Goal: Task Accomplishment & Management: Complete application form

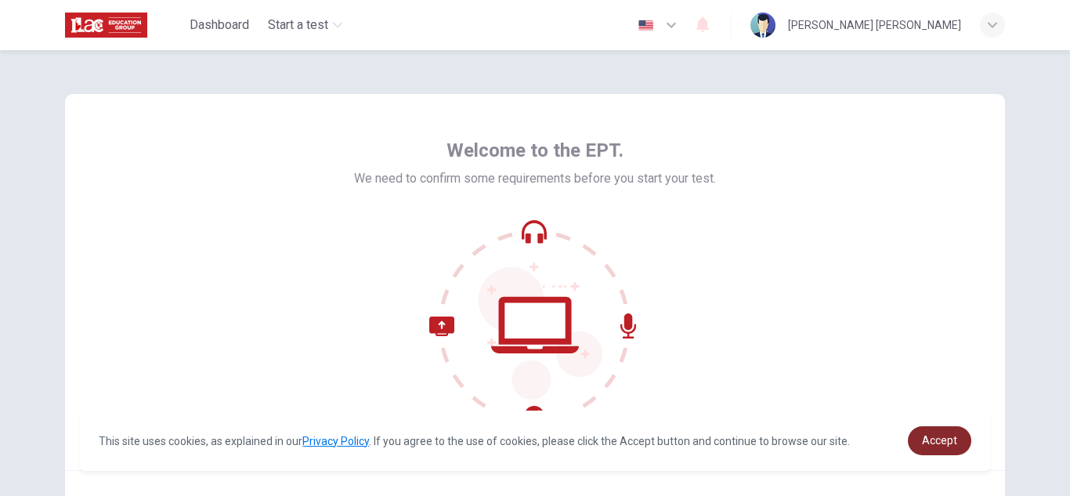
click at [954, 431] on link "Accept" at bounding box center [939, 440] width 63 height 29
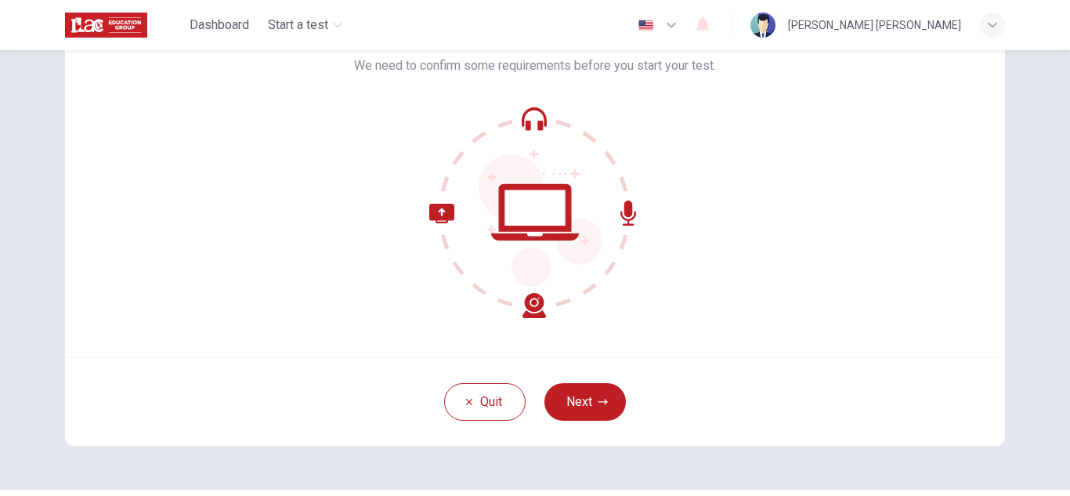
scroll to position [116, 0]
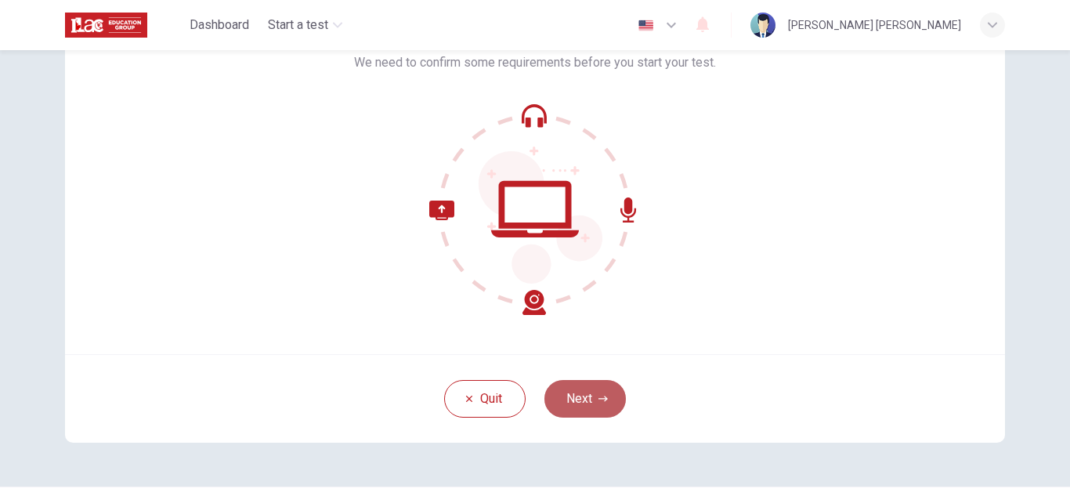
click at [610, 400] on button "Next" at bounding box center [584, 399] width 81 height 38
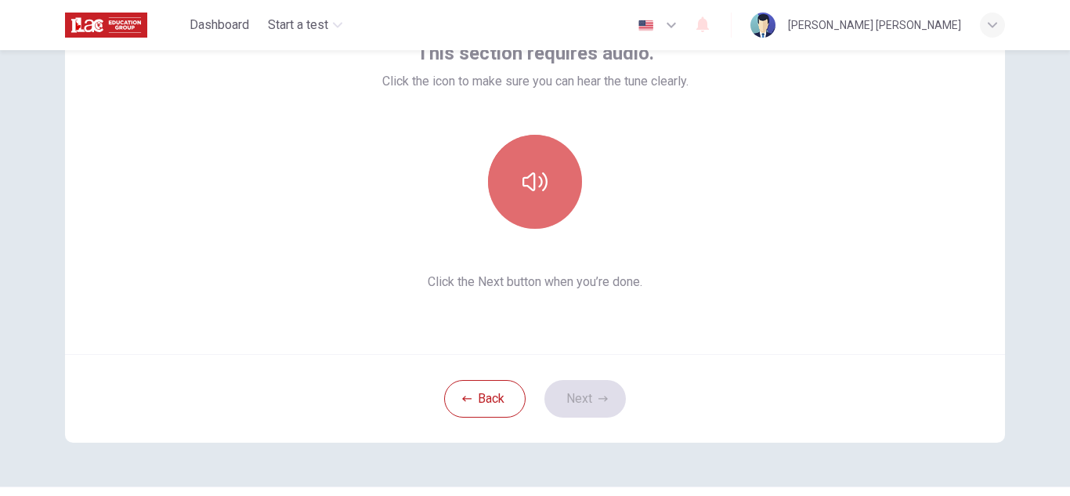
click at [524, 201] on button "button" at bounding box center [535, 182] width 94 height 94
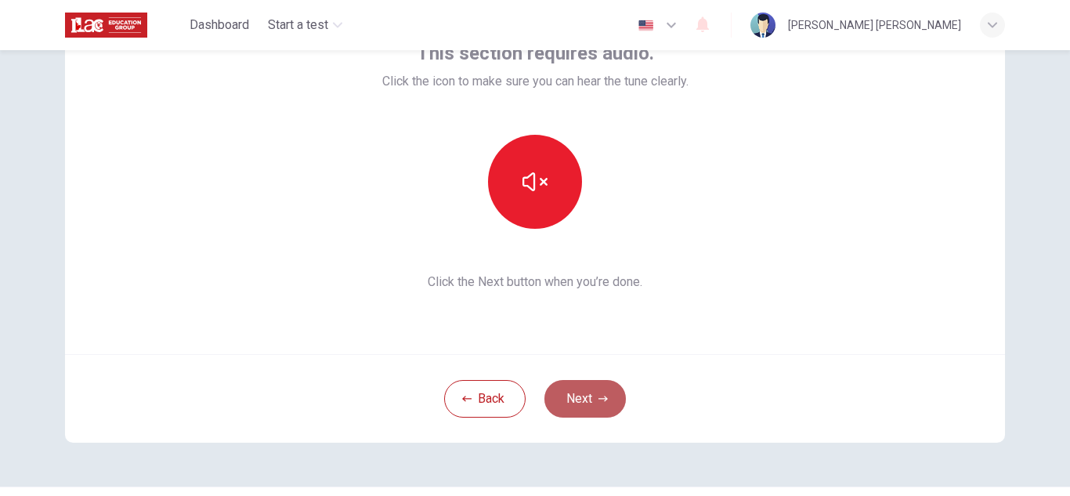
click at [591, 390] on button "Next" at bounding box center [584, 399] width 81 height 38
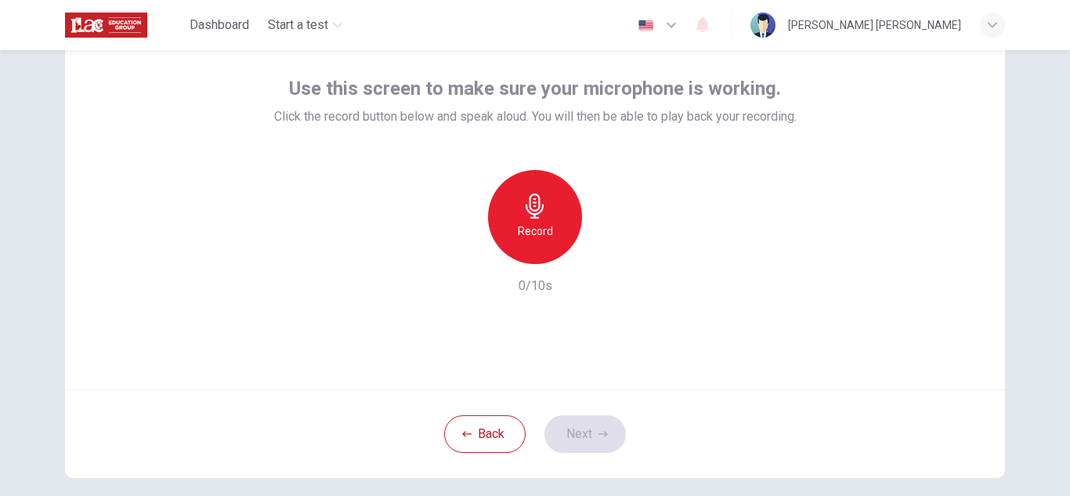
scroll to position [83, 0]
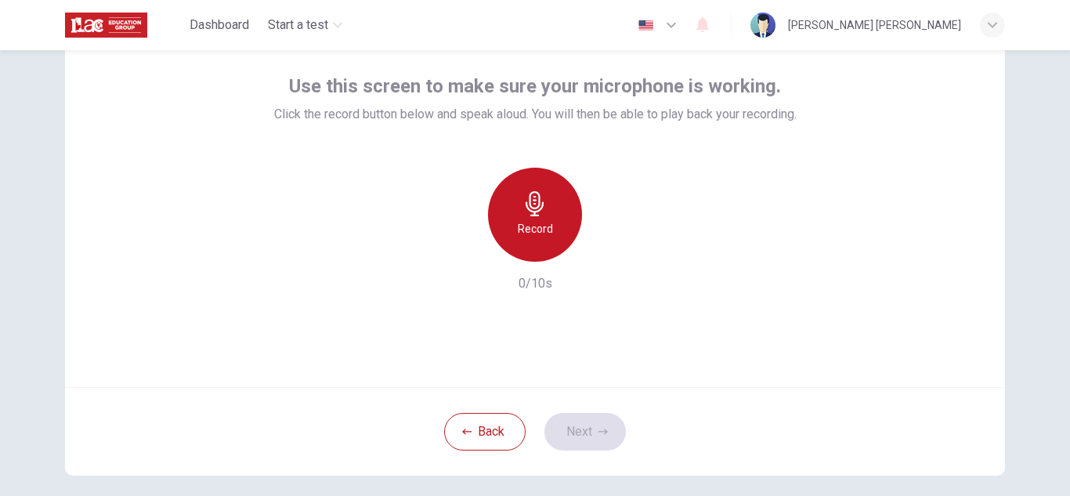
click at [536, 201] on icon "button" at bounding box center [534, 203] width 25 height 25
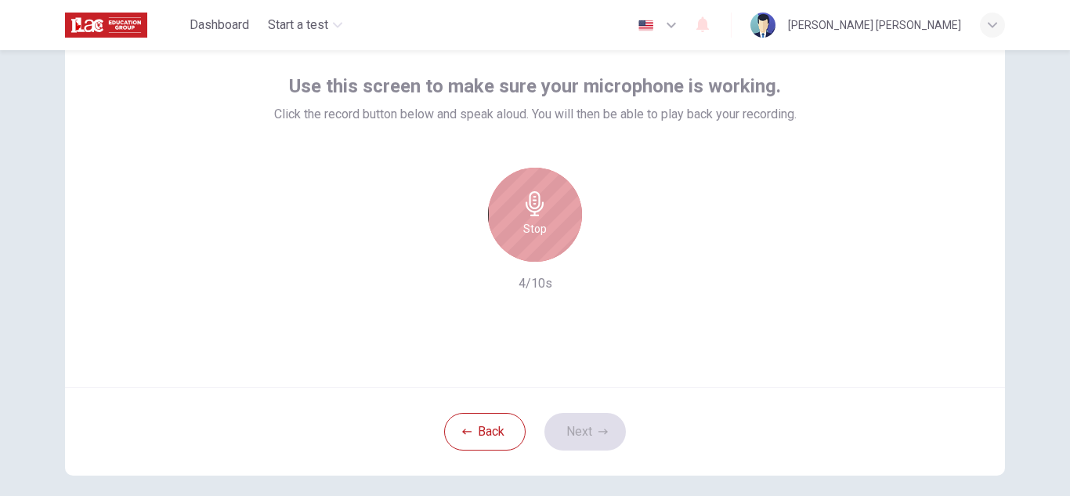
click at [536, 201] on icon "button" at bounding box center [534, 203] width 25 height 25
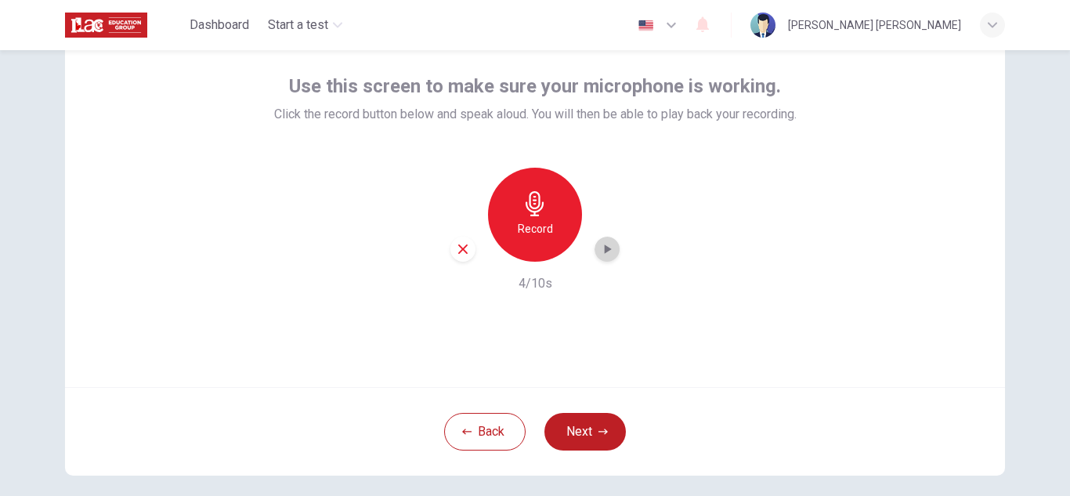
click at [609, 251] on icon "button" at bounding box center [607, 249] width 16 height 16
click at [591, 426] on button "Next" at bounding box center [584, 432] width 81 height 38
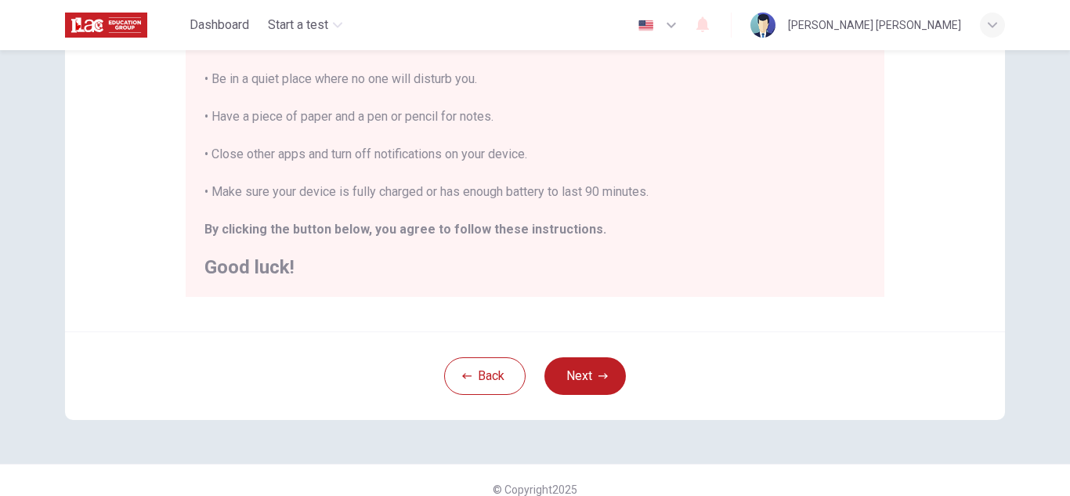
scroll to position [375, 0]
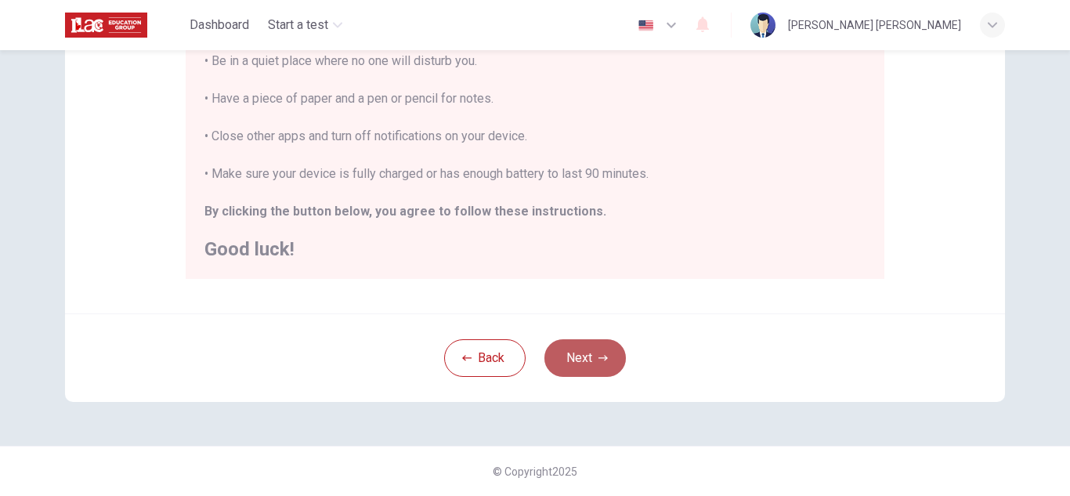
click at [602, 365] on button "Next" at bounding box center [584, 358] width 81 height 38
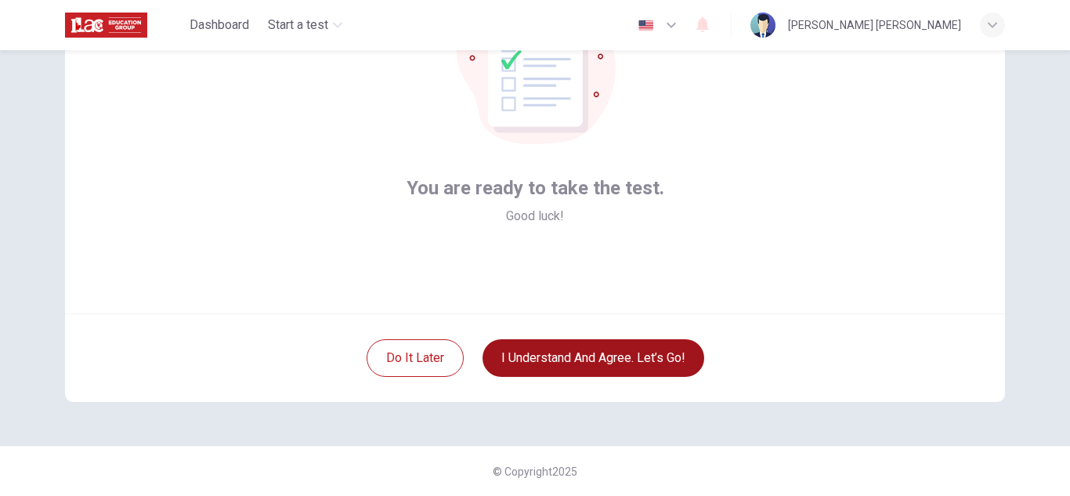
scroll to position [157, 0]
click at [641, 363] on button "I understand and agree. Let’s go!" at bounding box center [593, 358] width 222 height 38
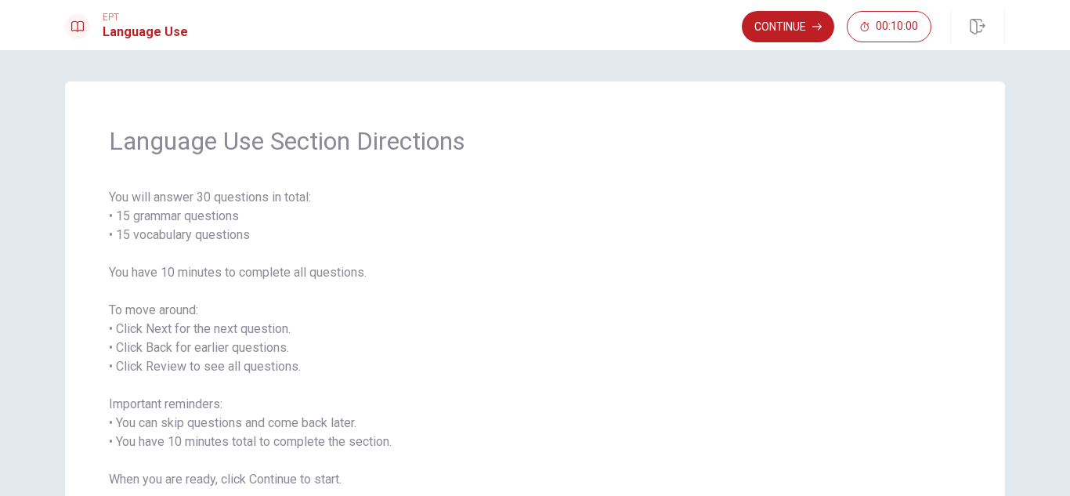
scroll to position [118, 0]
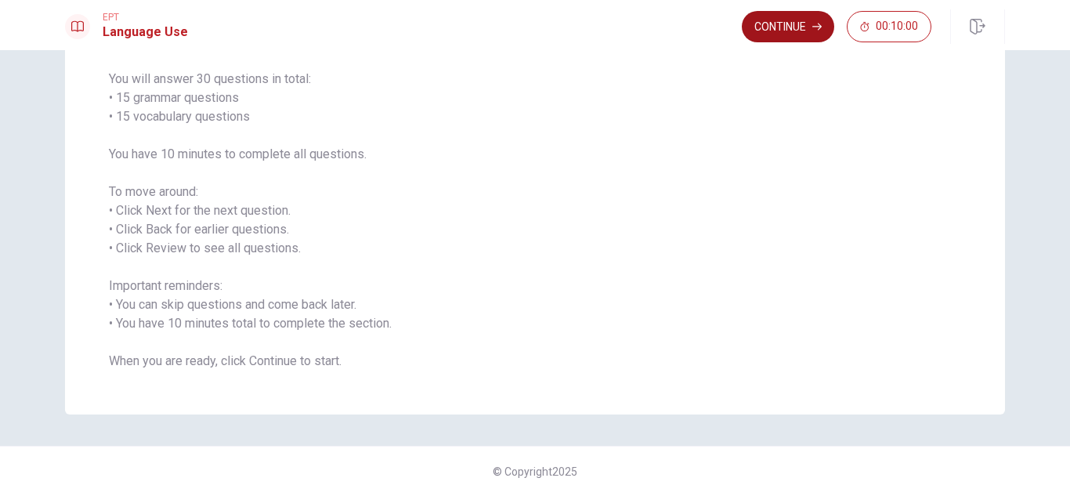
click at [778, 31] on button "Continue" at bounding box center [788, 26] width 92 height 31
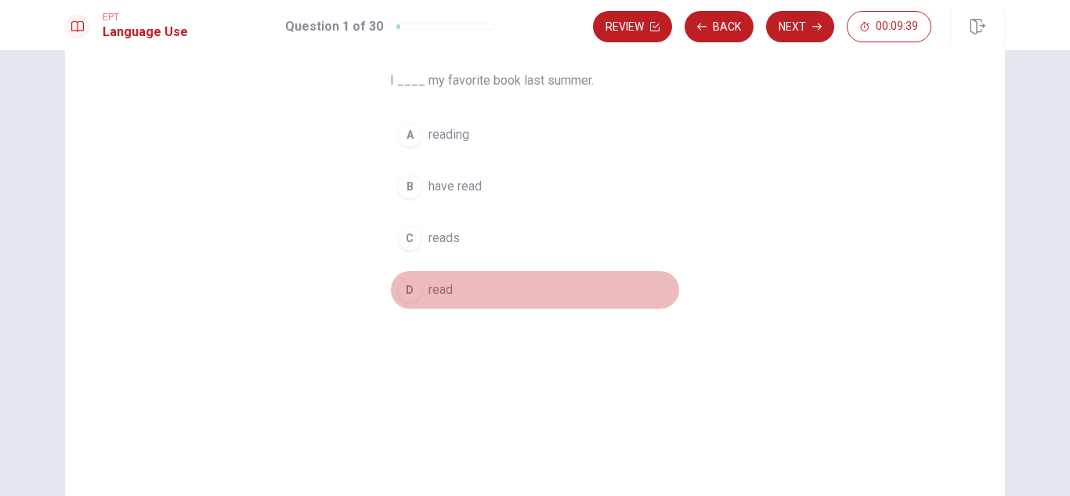
click at [407, 294] on div "D" at bounding box center [409, 289] width 25 height 25
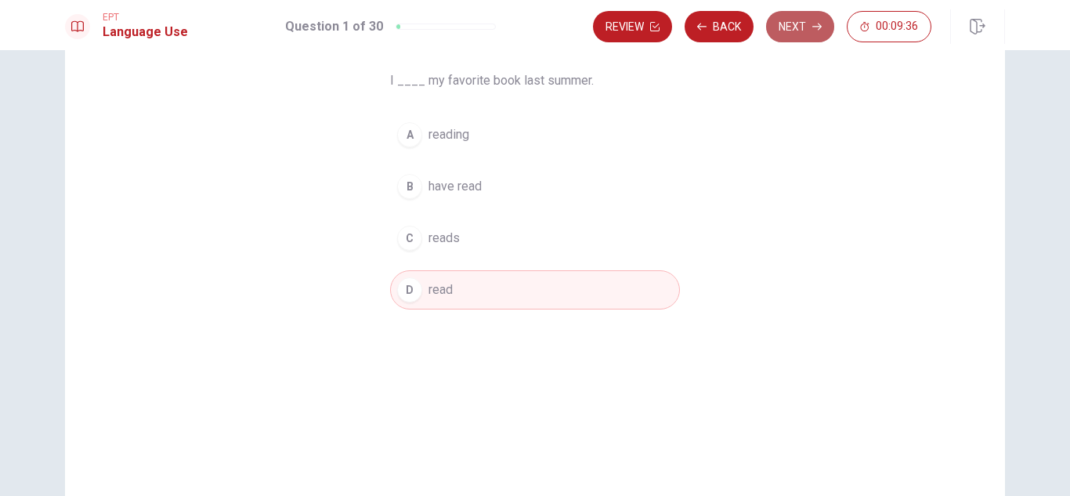
click at [803, 19] on button "Next" at bounding box center [800, 26] width 68 height 31
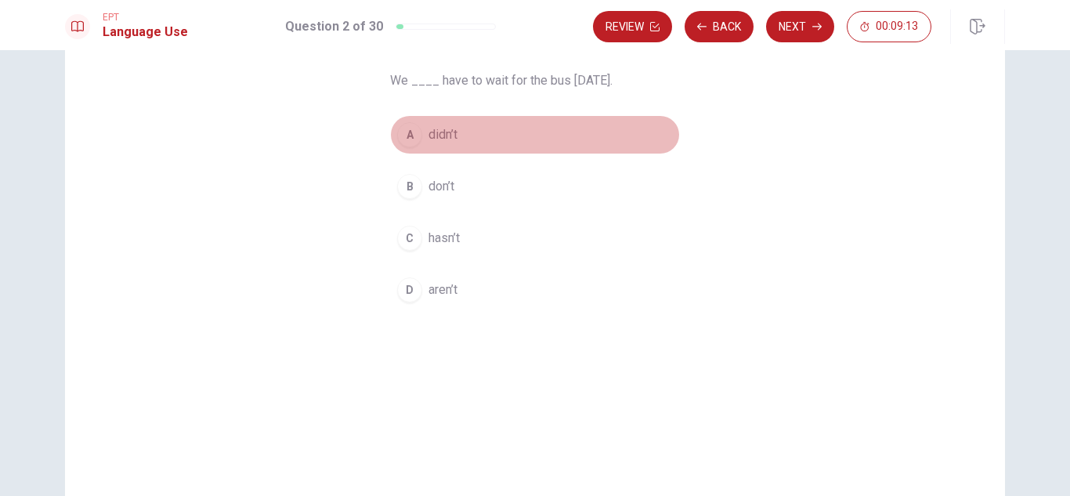
click at [410, 138] on div "A" at bounding box center [409, 134] width 25 height 25
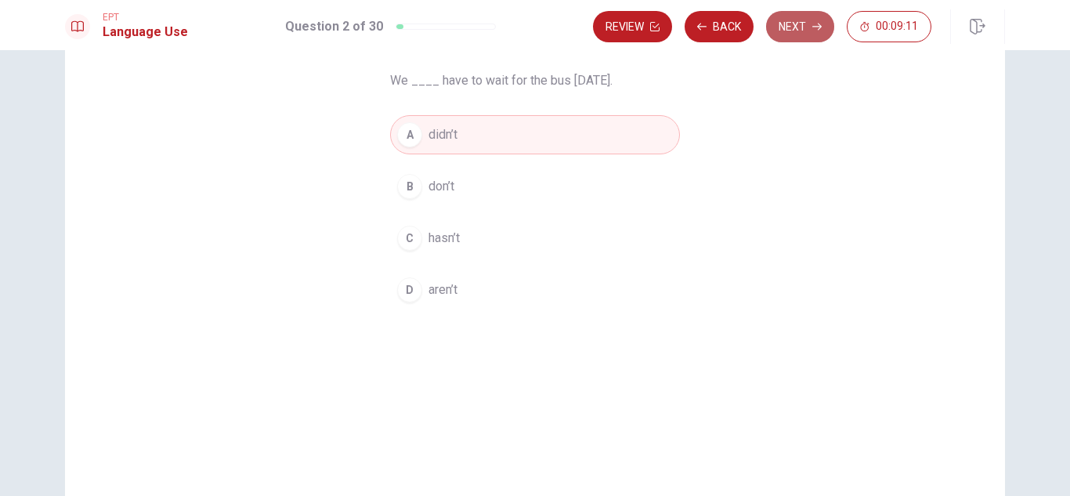
click at [788, 28] on button "Next" at bounding box center [800, 26] width 68 height 31
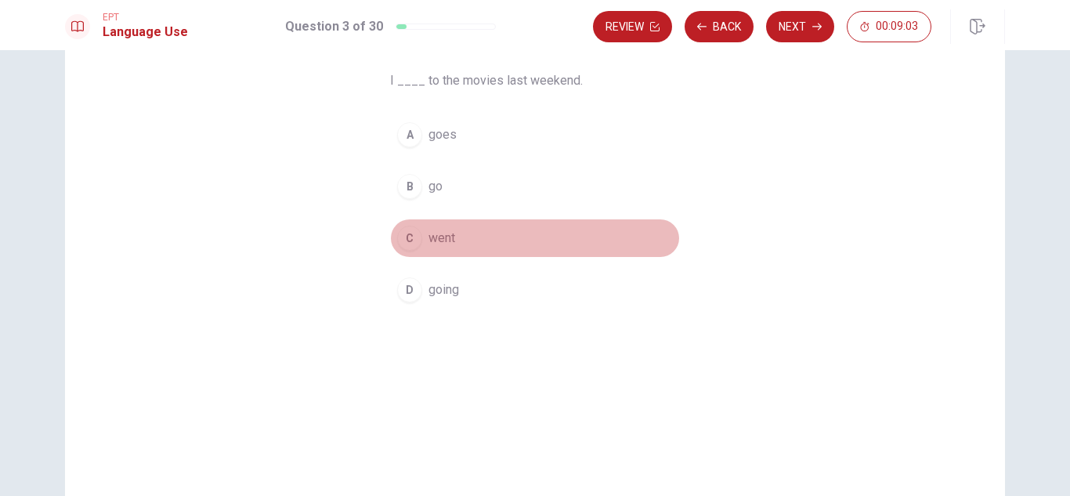
click at [406, 237] on div "C" at bounding box center [409, 238] width 25 height 25
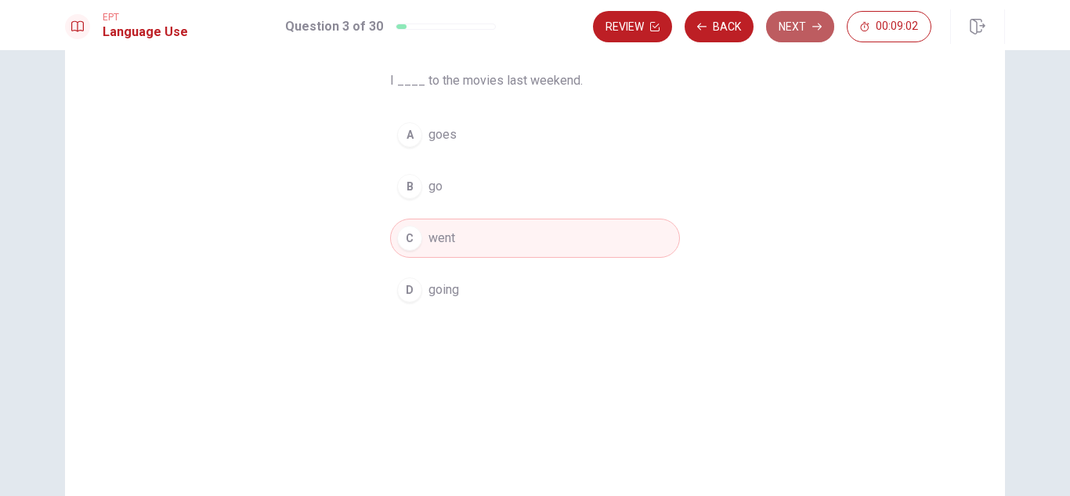
click at [807, 20] on button "Next" at bounding box center [800, 26] width 68 height 31
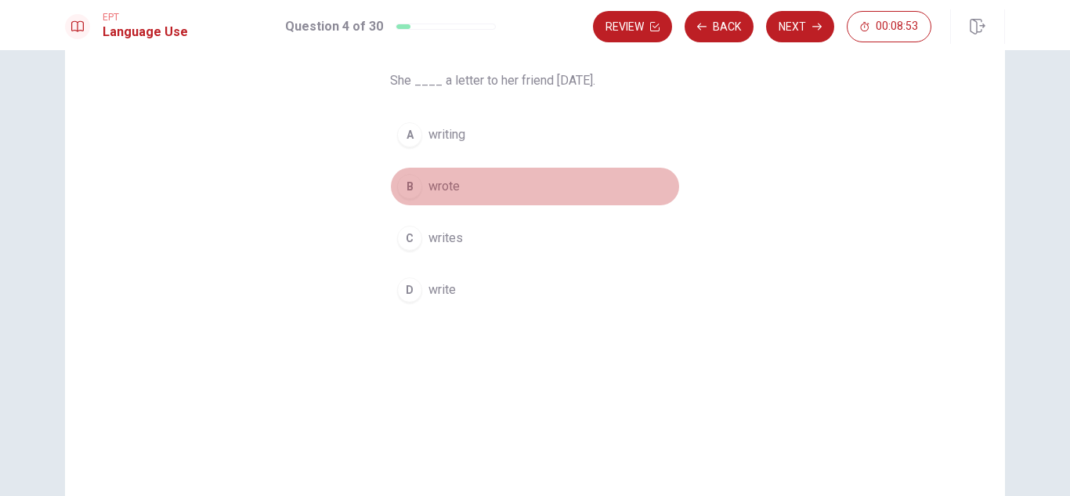
click at [406, 186] on div "B" at bounding box center [409, 186] width 25 height 25
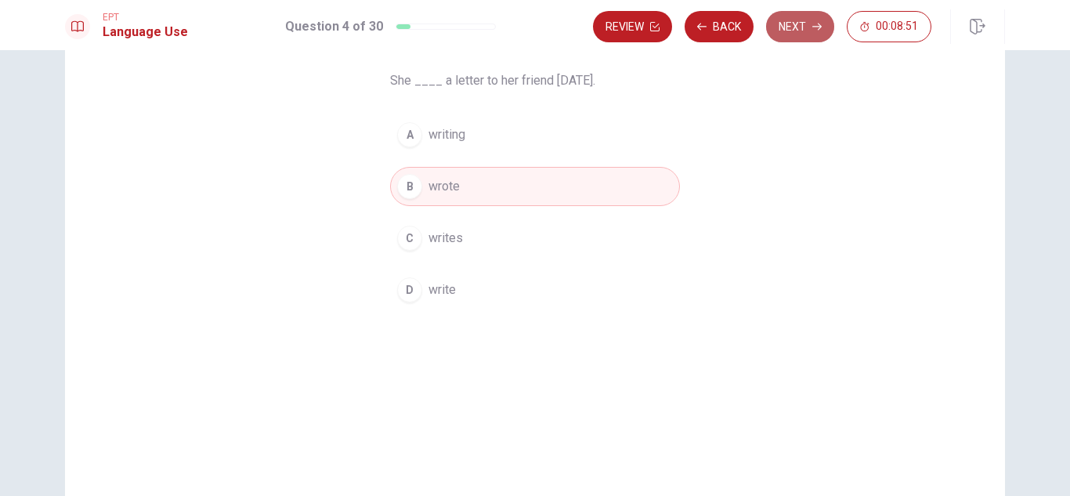
click at [789, 26] on button "Next" at bounding box center [800, 26] width 68 height 31
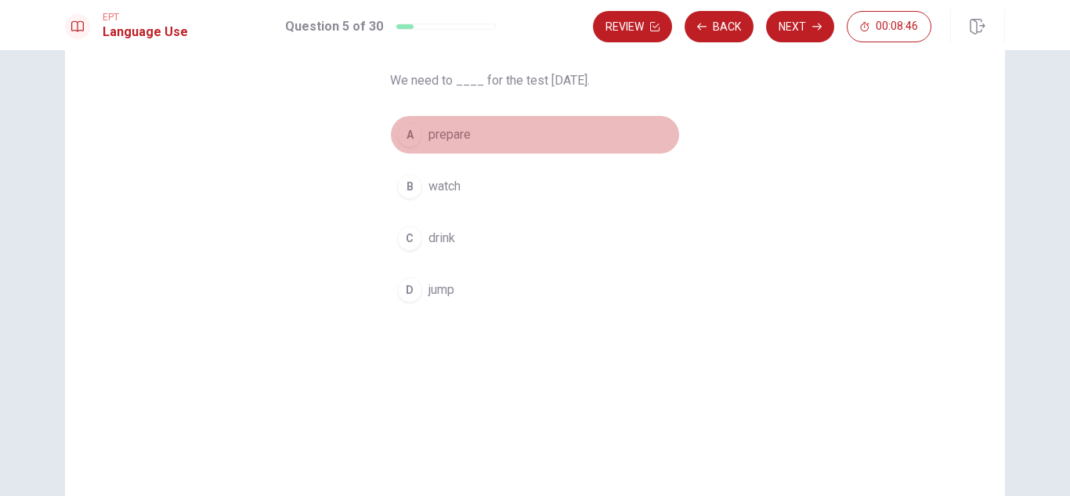
click at [397, 128] on div "A" at bounding box center [409, 134] width 25 height 25
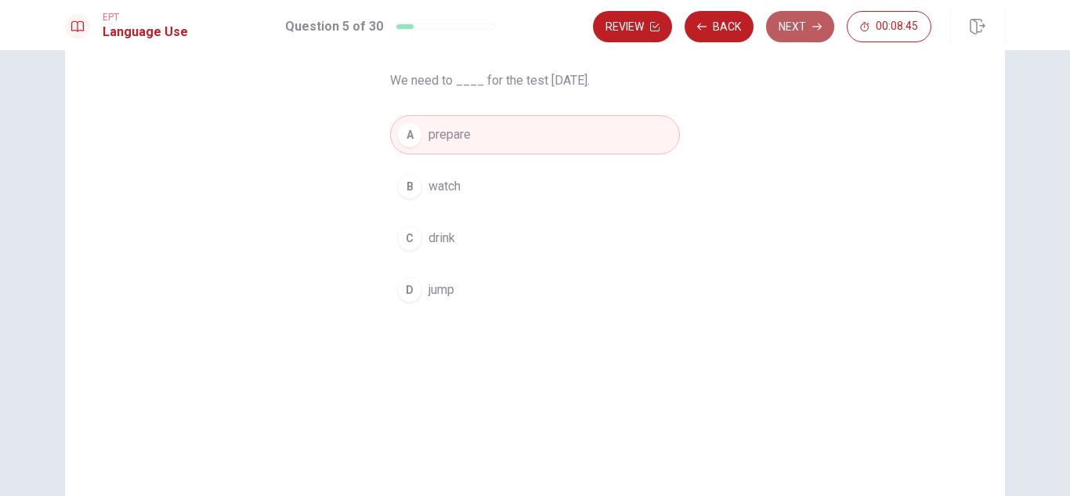
click at [790, 33] on button "Next" at bounding box center [800, 26] width 68 height 31
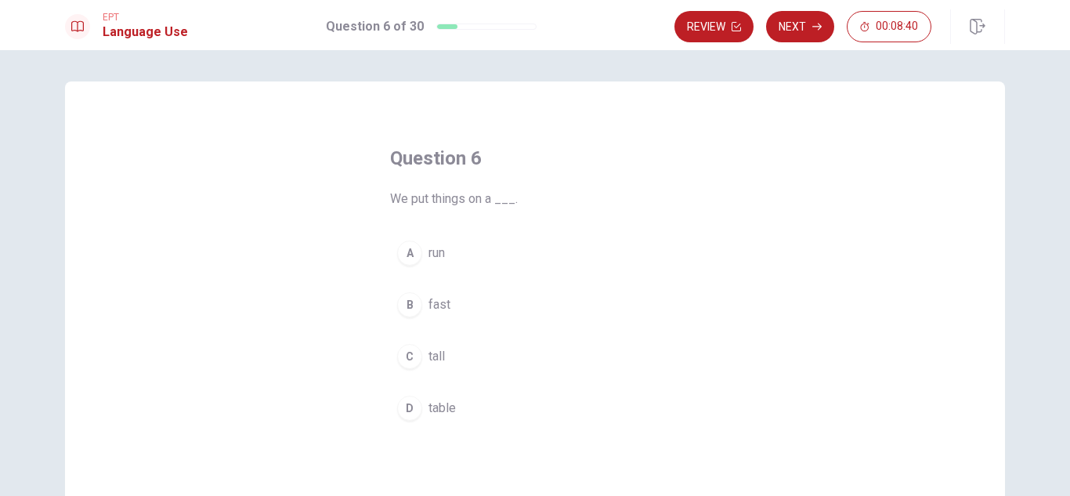
scroll to position [27, 0]
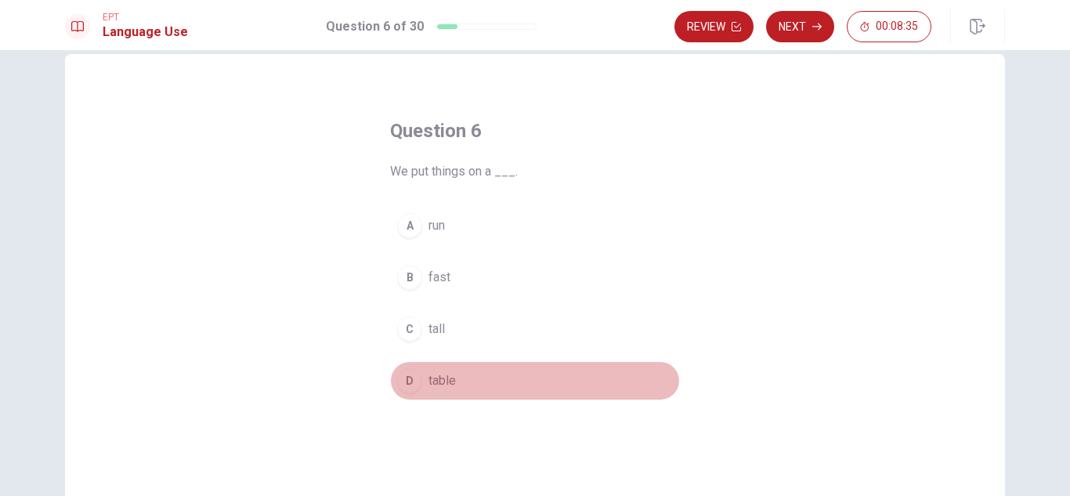
click at [408, 382] on div "D" at bounding box center [409, 380] width 25 height 25
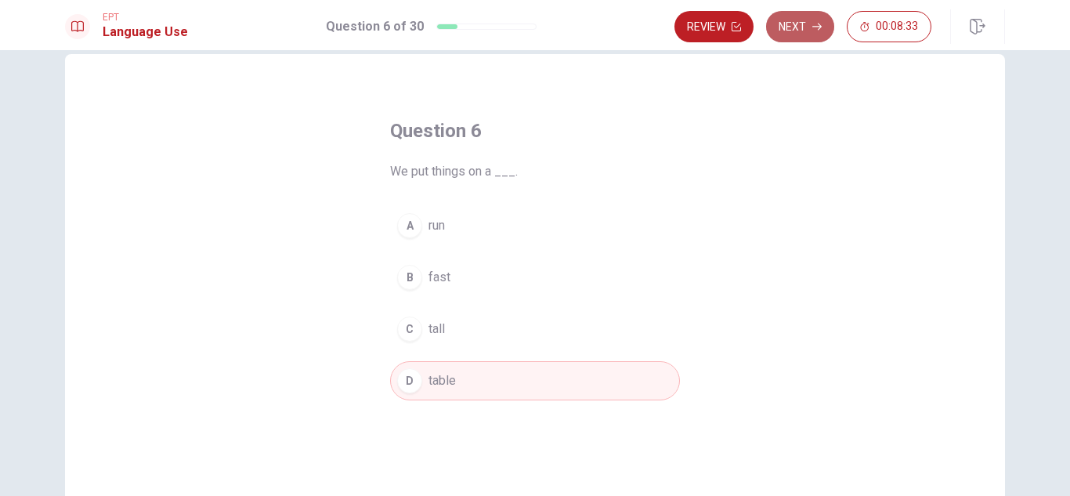
click at [812, 30] on icon "button" at bounding box center [816, 26] width 9 height 9
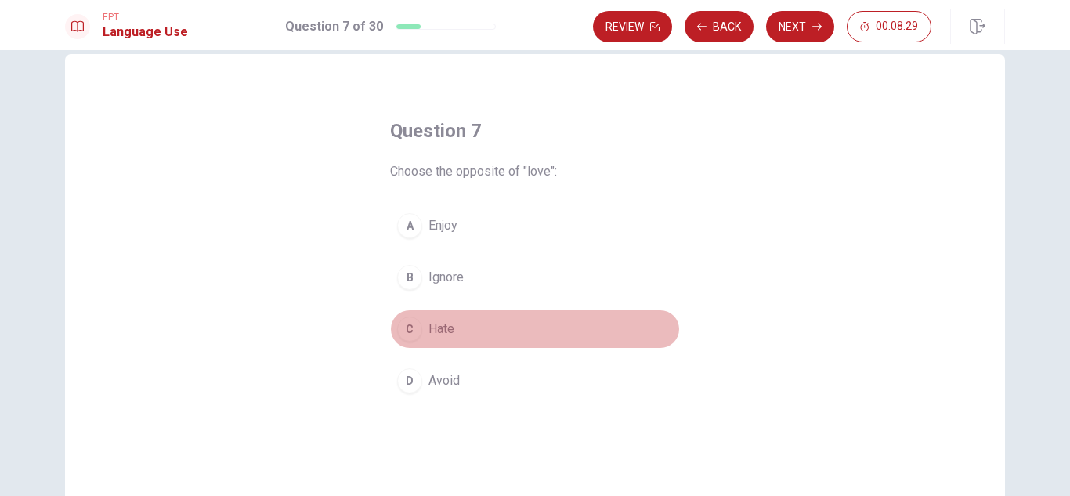
click at [417, 324] on div "C" at bounding box center [409, 328] width 25 height 25
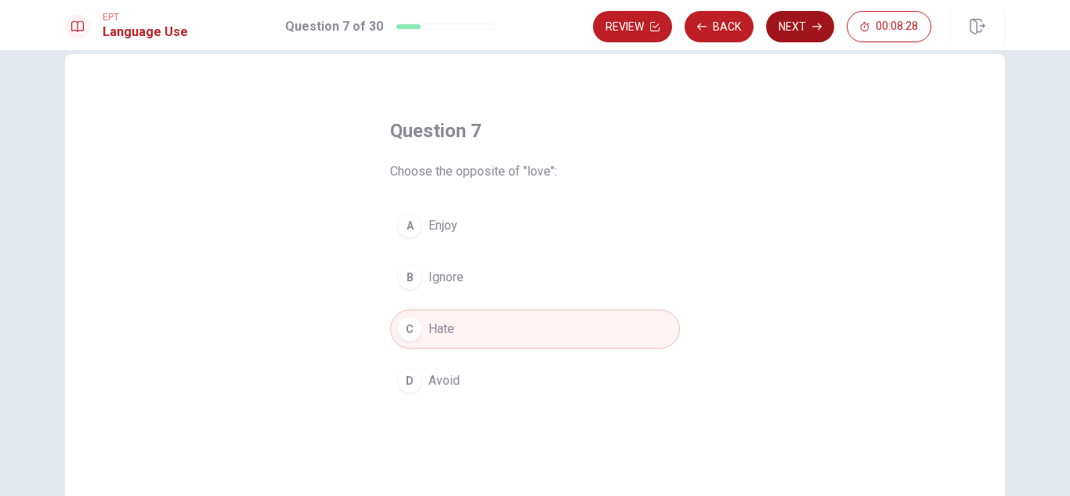
click at [799, 23] on button "Next" at bounding box center [800, 26] width 68 height 31
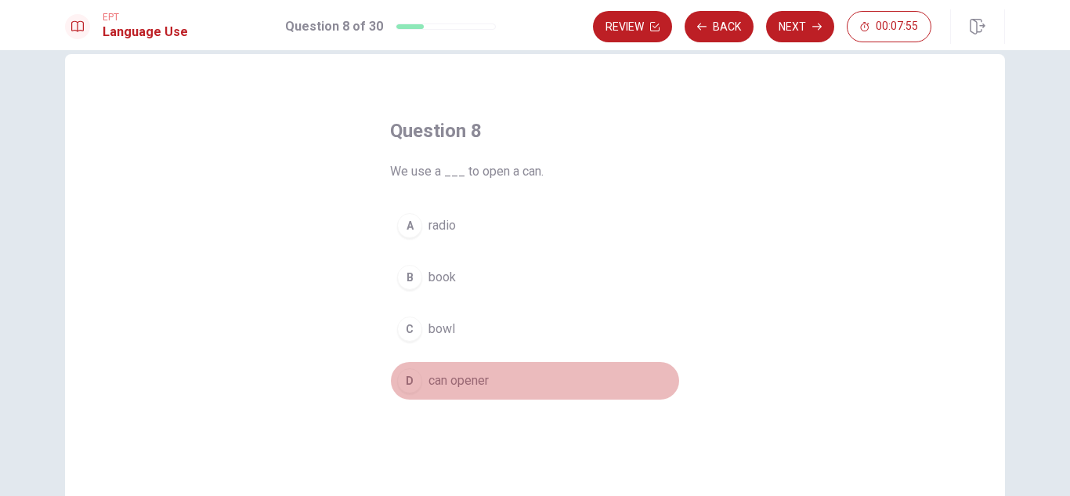
click at [402, 378] on div "D" at bounding box center [409, 380] width 25 height 25
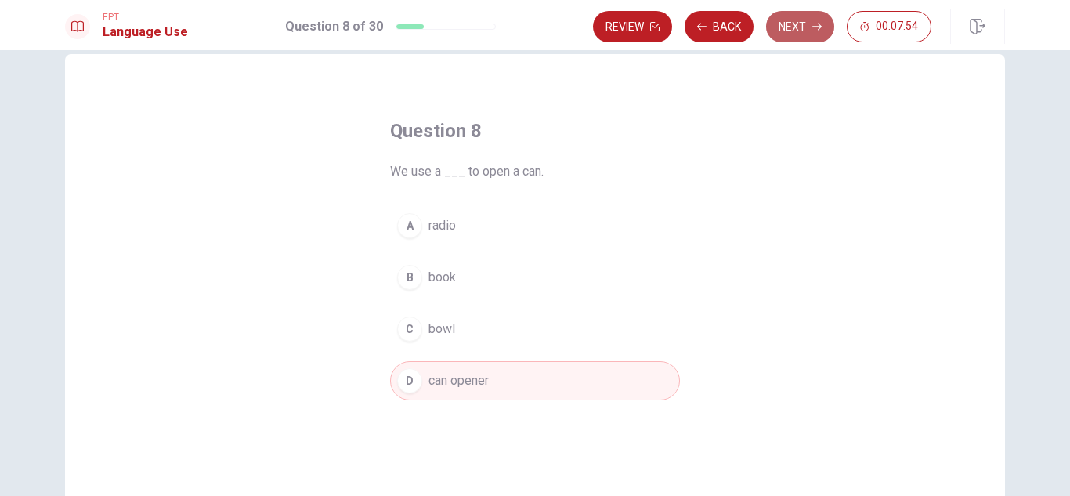
click at [786, 32] on button "Next" at bounding box center [800, 26] width 68 height 31
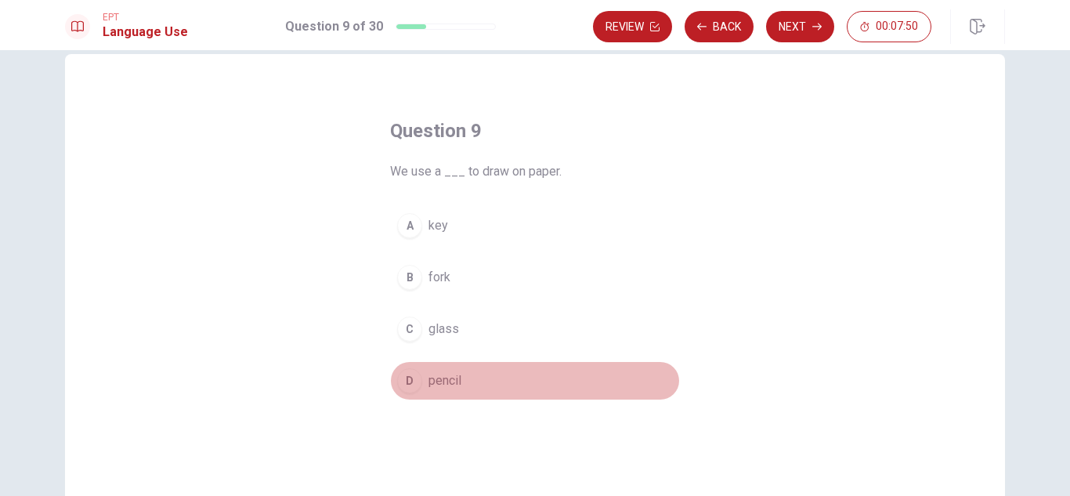
click at [405, 385] on div "D" at bounding box center [409, 380] width 25 height 25
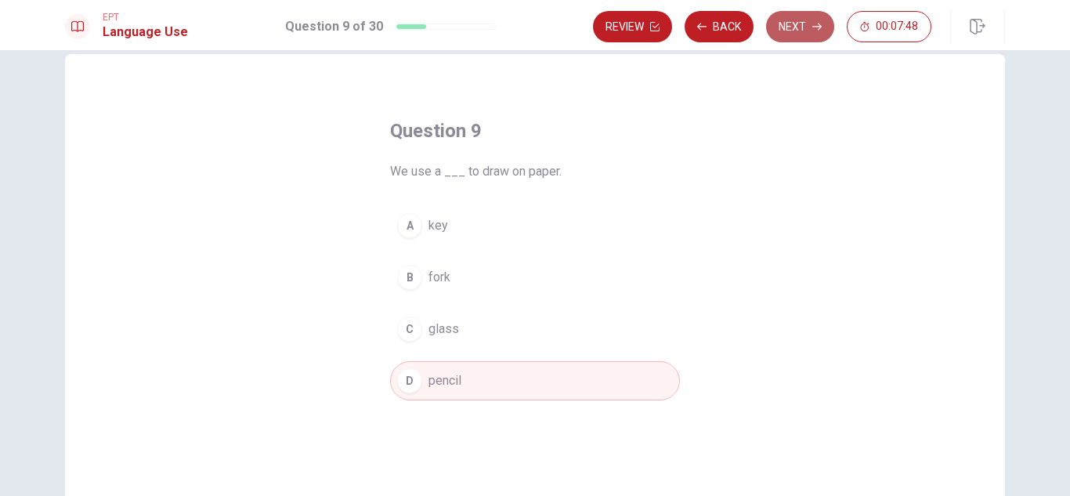
click at [783, 24] on button "Next" at bounding box center [800, 26] width 68 height 31
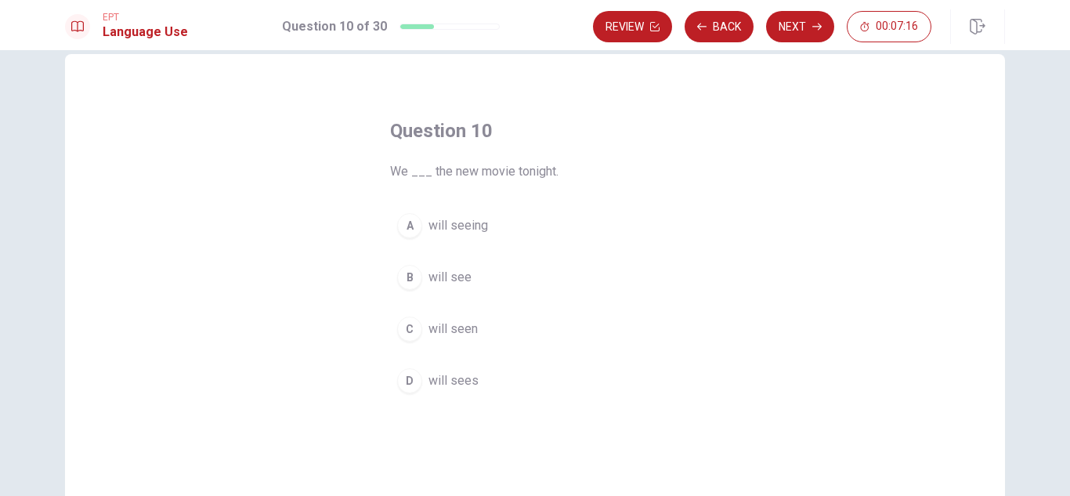
click at [408, 268] on div "B" at bounding box center [409, 277] width 25 height 25
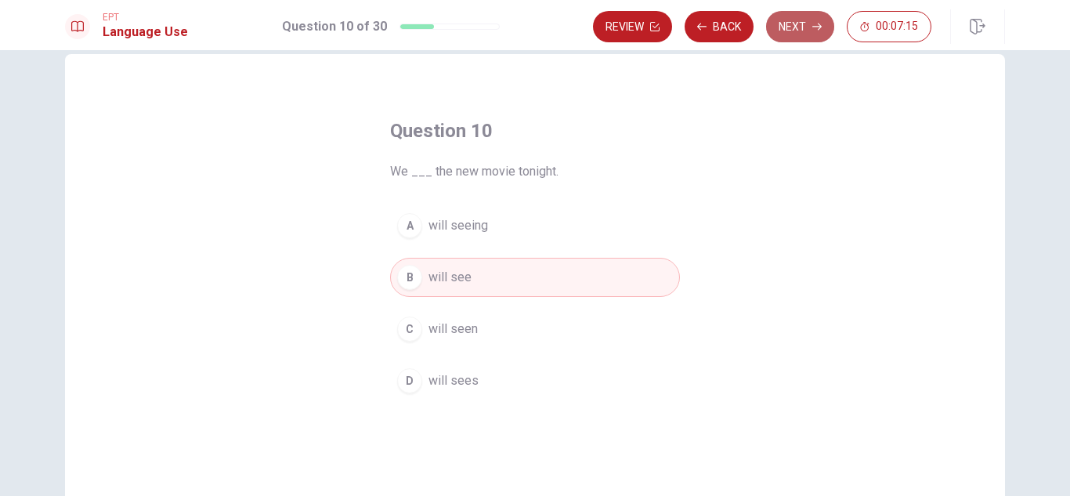
click at [779, 27] on button "Next" at bounding box center [800, 26] width 68 height 31
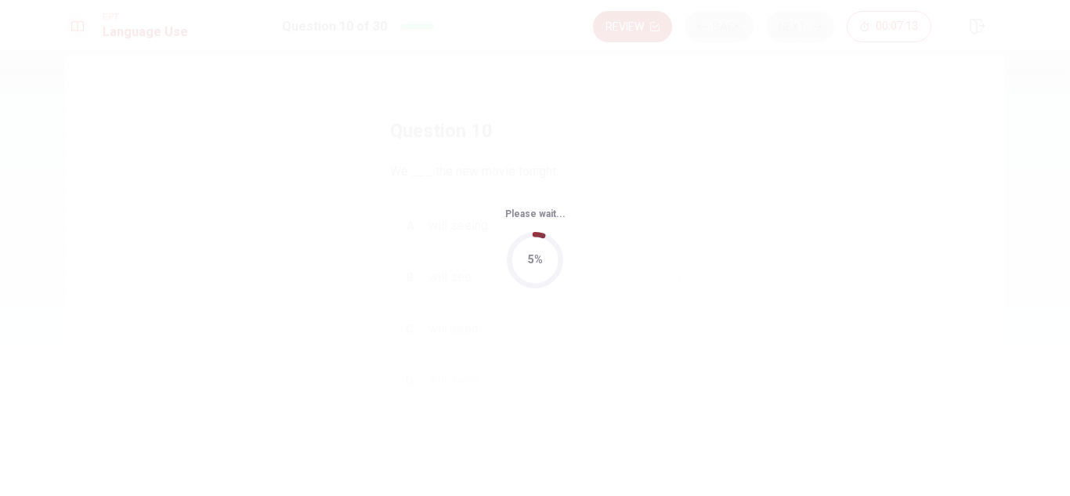
scroll to position [0, 0]
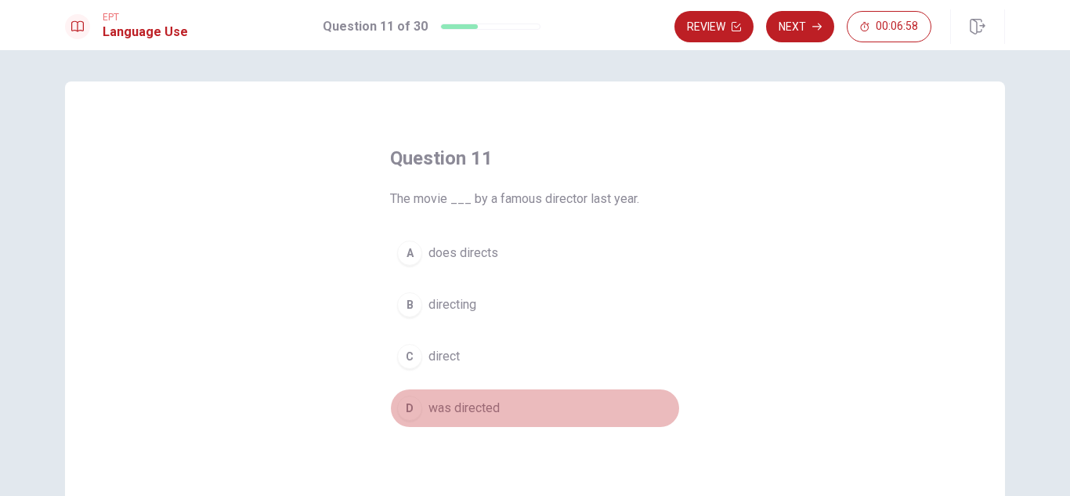
click at [420, 402] on button "D was directed" at bounding box center [535, 407] width 290 height 39
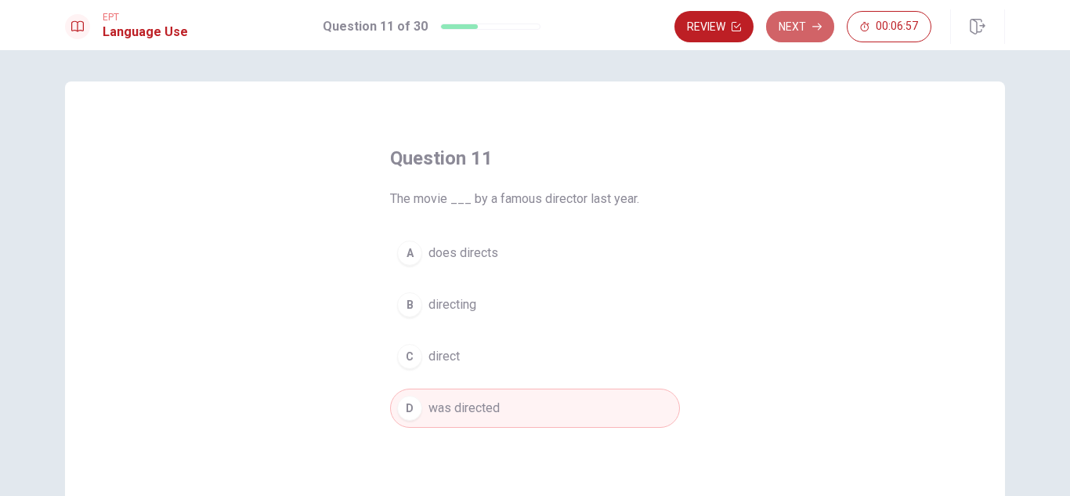
click at [793, 16] on button "Next" at bounding box center [800, 26] width 68 height 31
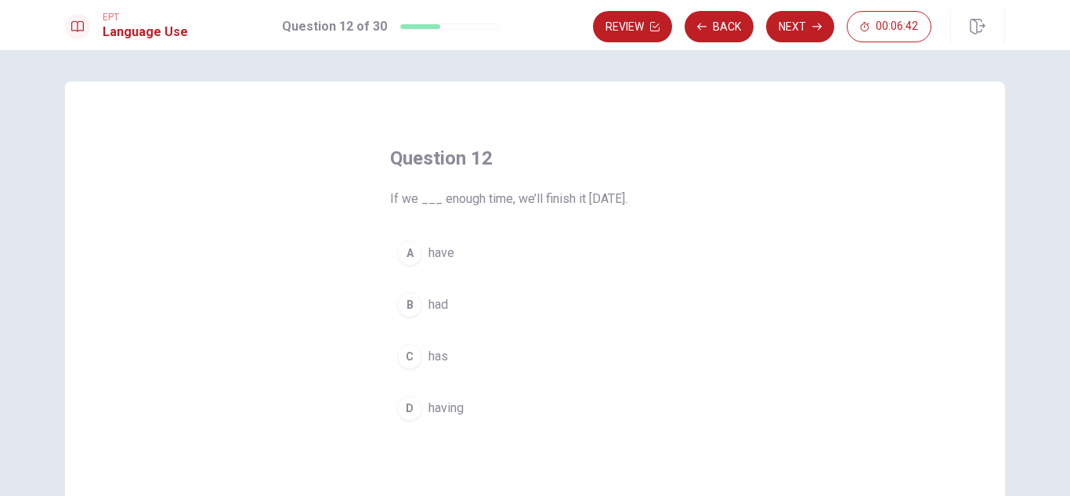
click at [450, 250] on span "have" at bounding box center [441, 253] width 26 height 19
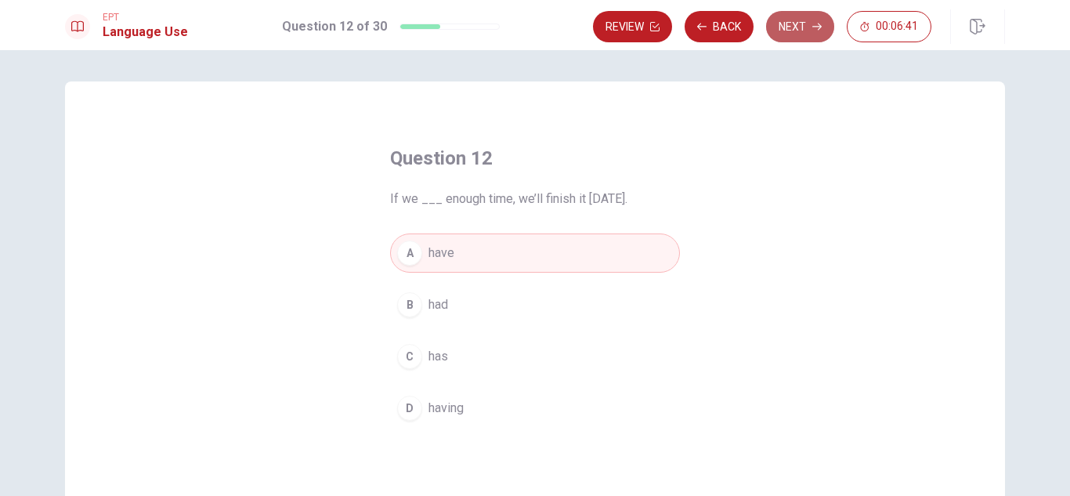
click at [801, 22] on button "Next" at bounding box center [800, 26] width 68 height 31
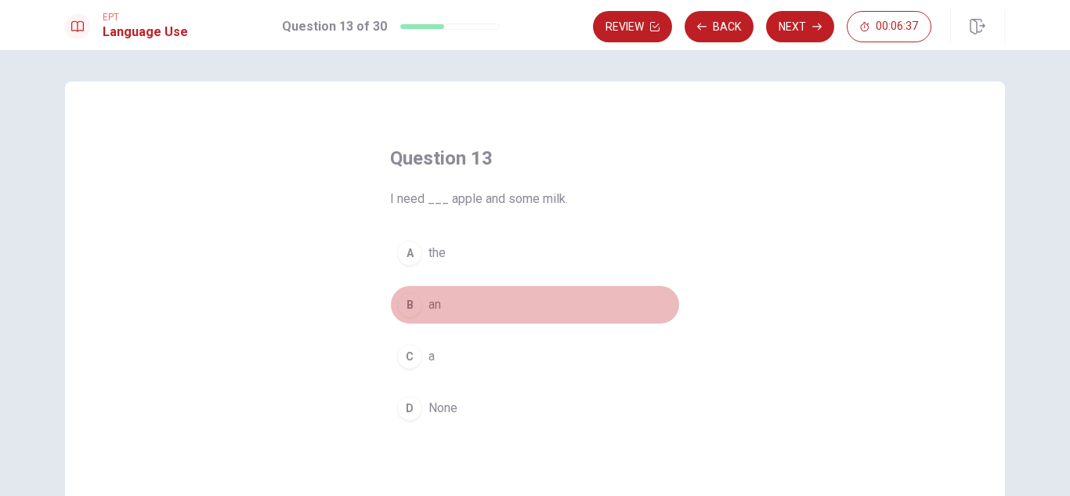
click at [428, 298] on span "an" at bounding box center [434, 304] width 13 height 19
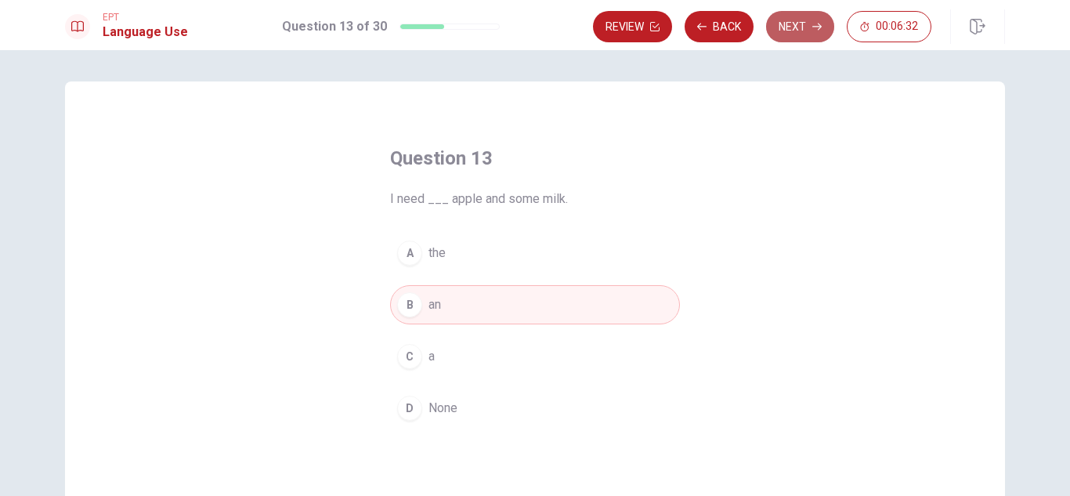
click at [809, 25] on button "Next" at bounding box center [800, 26] width 68 height 31
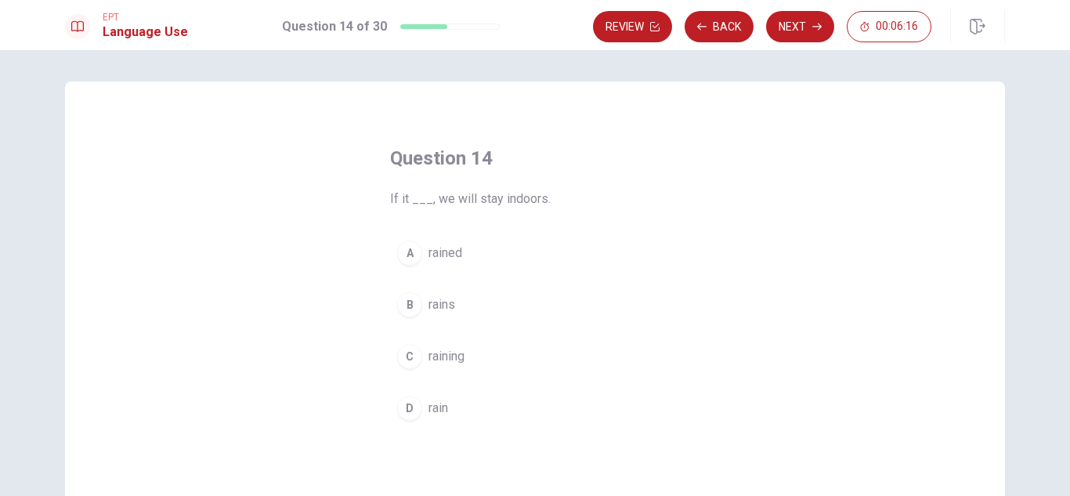
click at [462, 309] on button "B rains" at bounding box center [535, 304] width 290 height 39
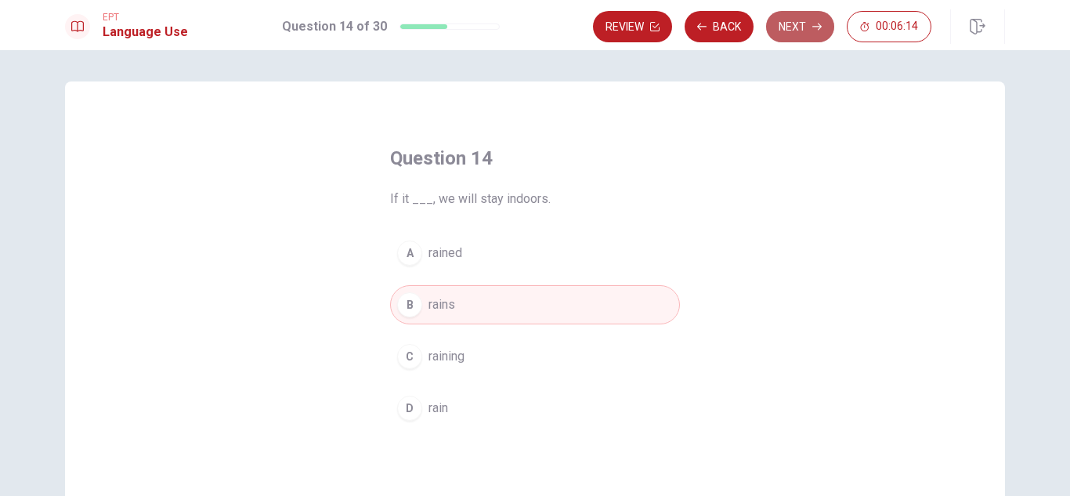
click at [793, 31] on button "Next" at bounding box center [800, 26] width 68 height 31
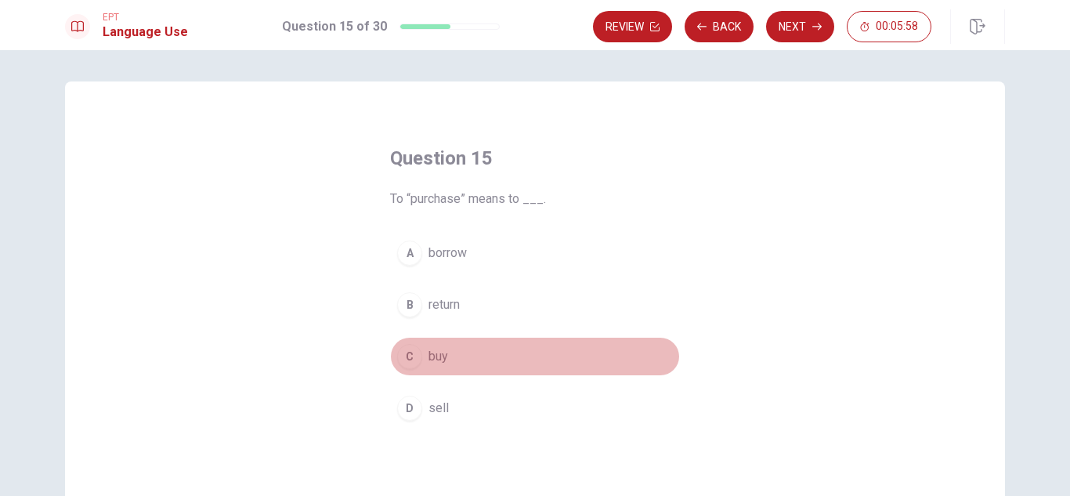
click at [452, 356] on button "C buy" at bounding box center [535, 356] width 290 height 39
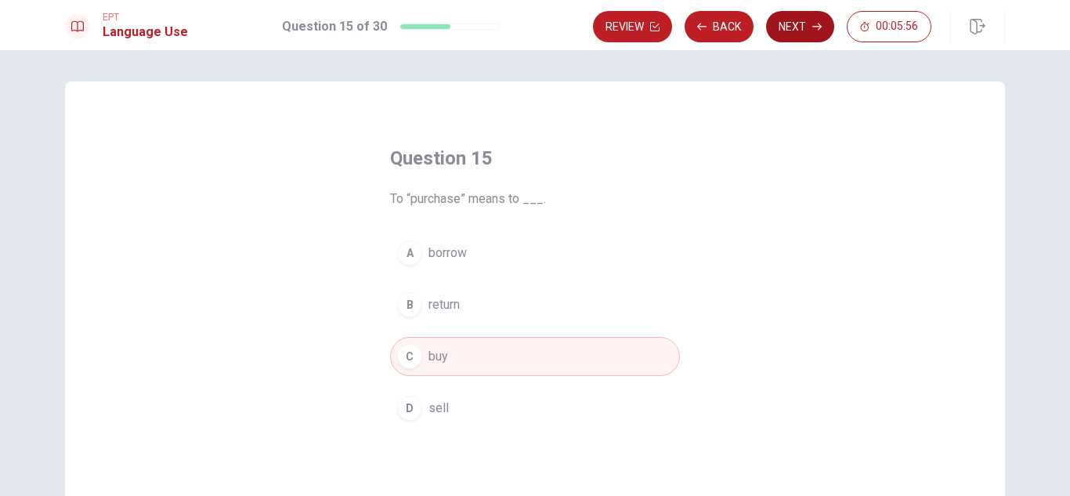
click at [799, 27] on button "Next" at bounding box center [800, 26] width 68 height 31
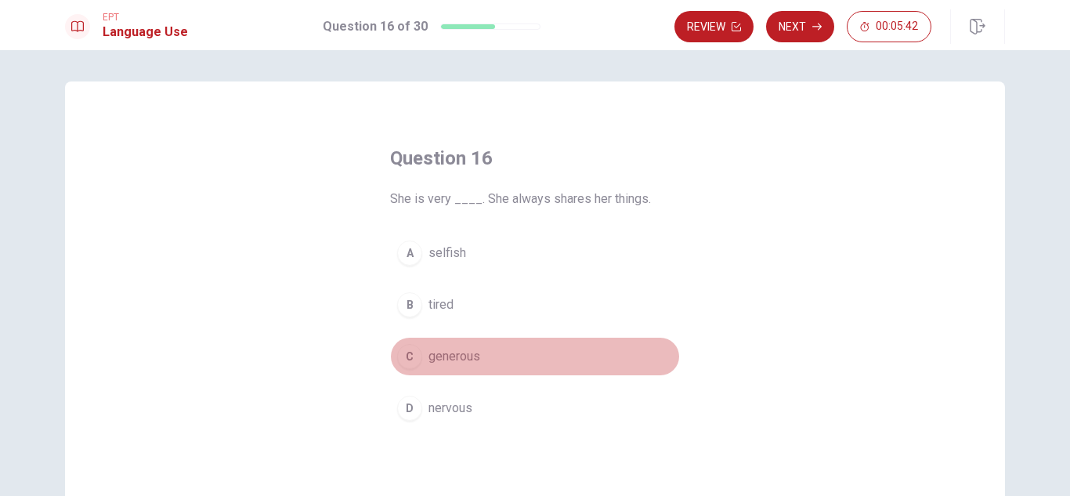
click at [476, 358] on span "generous" at bounding box center [454, 356] width 52 height 19
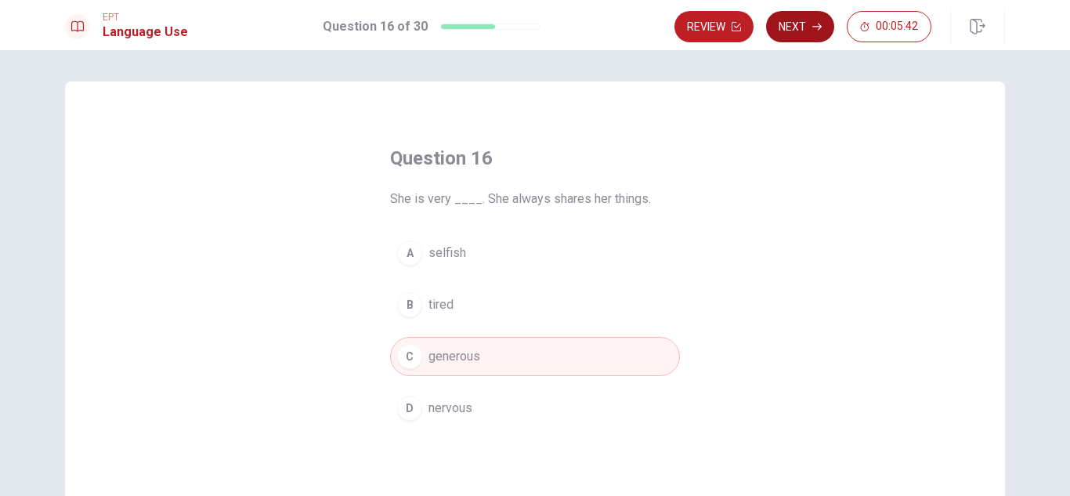
click at [807, 36] on button "Next" at bounding box center [800, 26] width 68 height 31
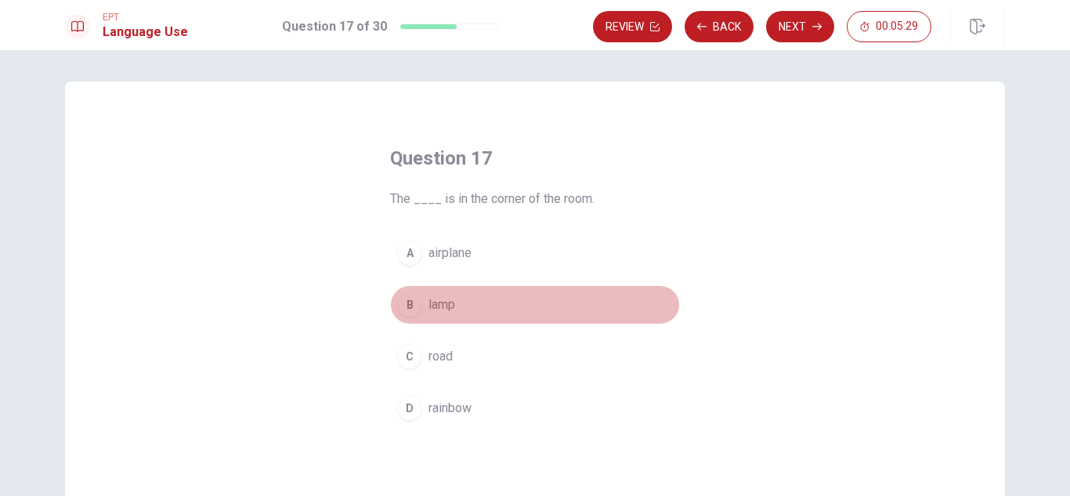
click at [461, 300] on button "B lamp" at bounding box center [535, 304] width 290 height 39
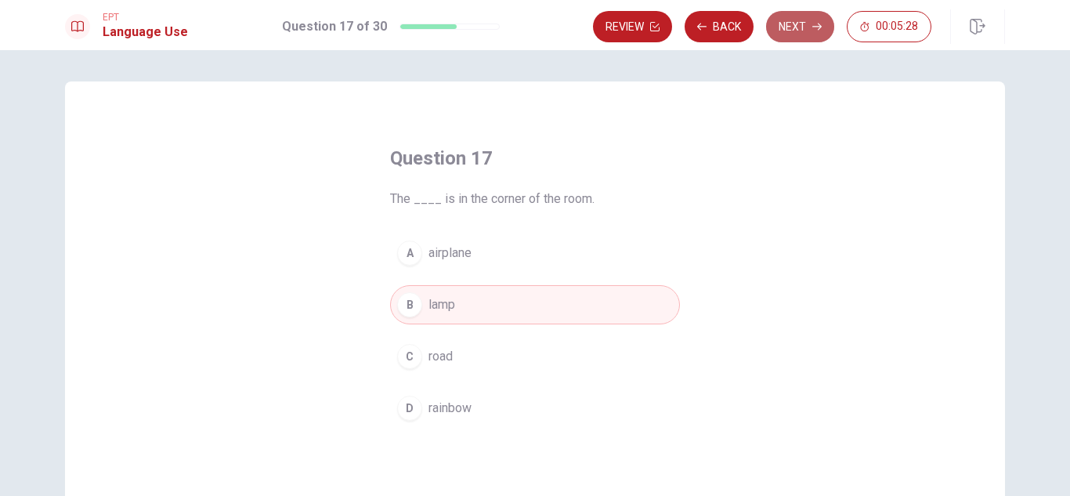
click at [793, 26] on button "Next" at bounding box center [800, 26] width 68 height 31
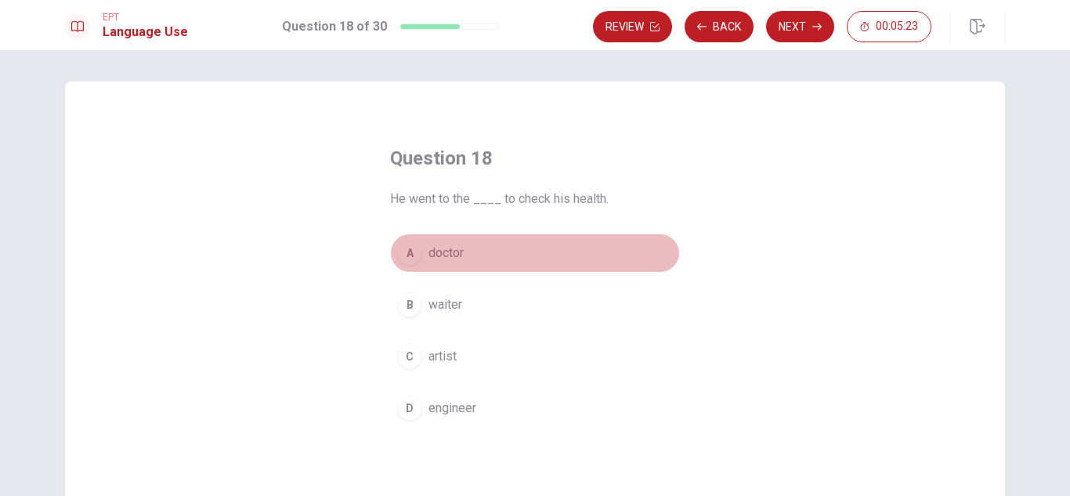
click at [479, 258] on button "A doctor" at bounding box center [535, 252] width 290 height 39
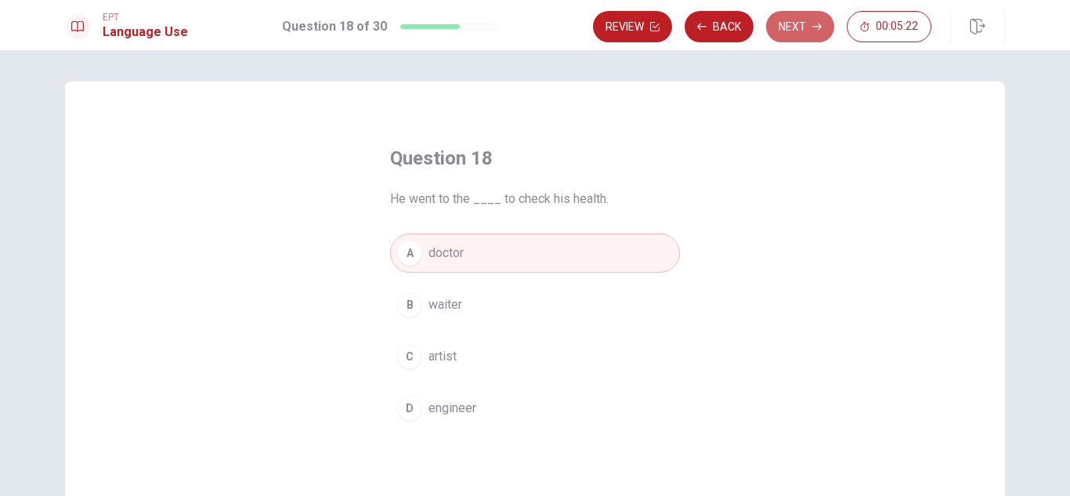
click at [796, 22] on button "Next" at bounding box center [800, 26] width 68 height 31
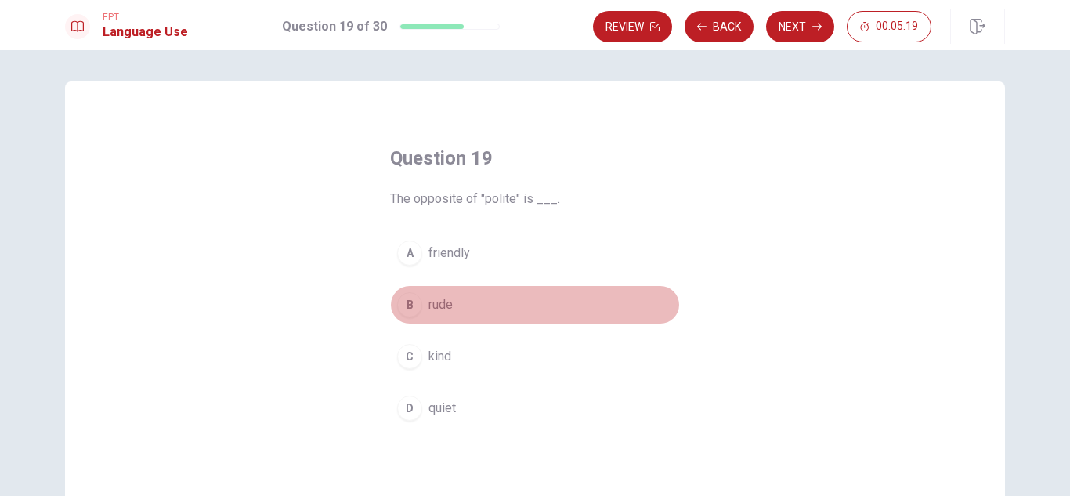
click at [439, 303] on span "rude" at bounding box center [440, 304] width 24 height 19
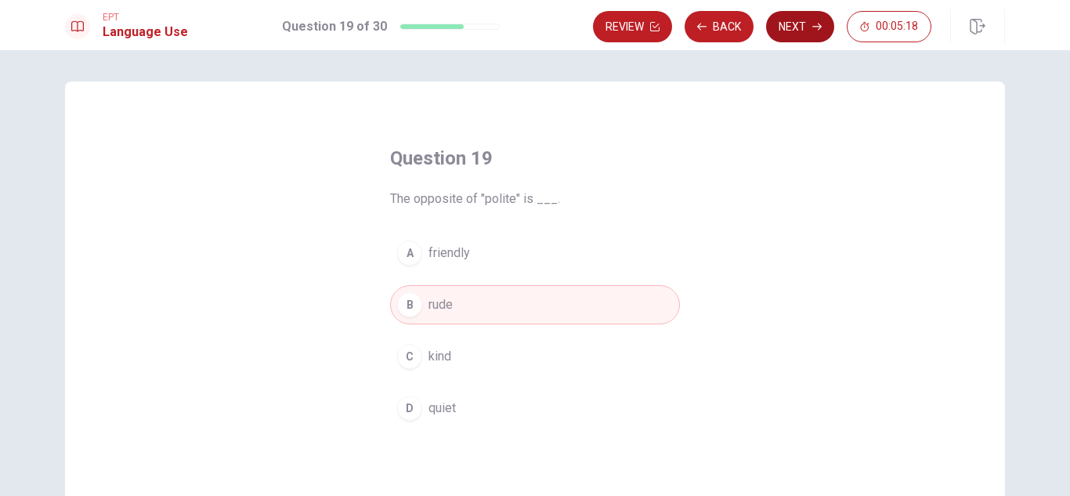
click at [797, 24] on button "Next" at bounding box center [800, 26] width 68 height 31
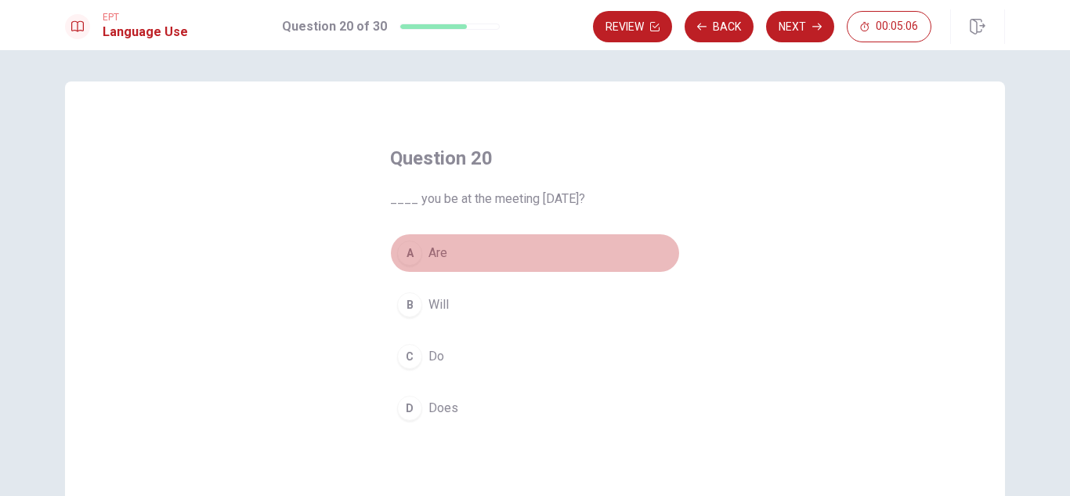
click at [439, 252] on span "Are" at bounding box center [437, 253] width 19 height 19
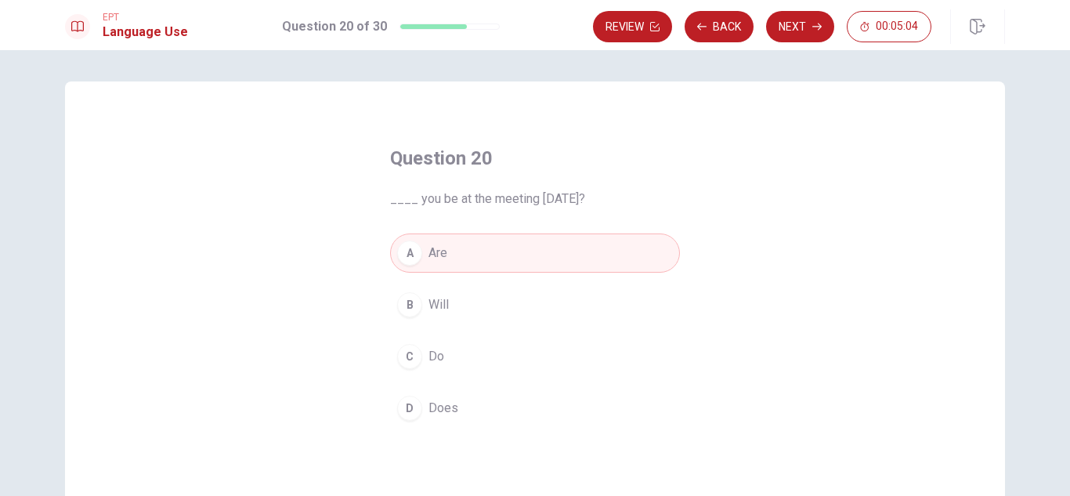
click at [809, 9] on div "Review Back Next 00:05:04" at bounding box center [799, 26] width 412 height 34
click at [810, 27] on button "Next" at bounding box center [800, 26] width 68 height 31
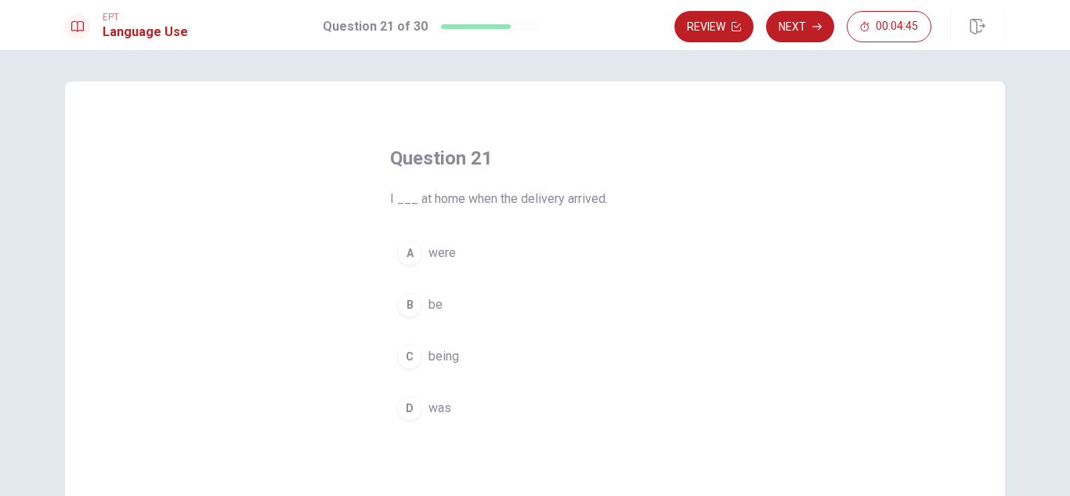
click at [453, 300] on button "B be" at bounding box center [535, 304] width 290 height 39
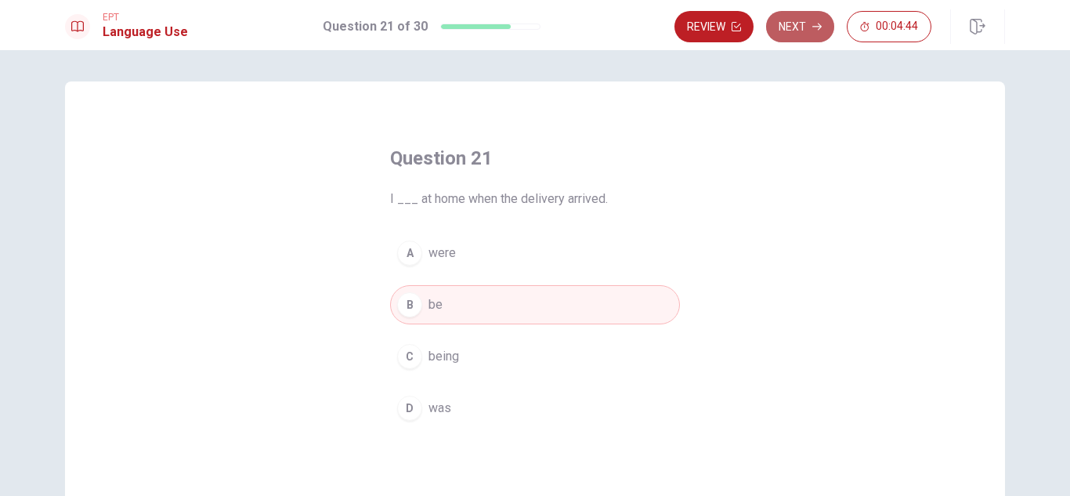
click at [801, 16] on button "Next" at bounding box center [800, 26] width 68 height 31
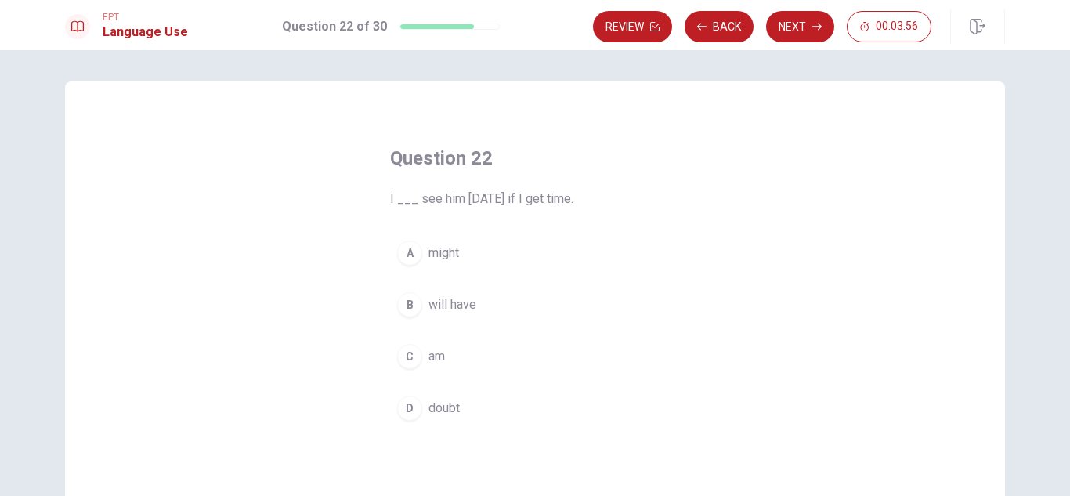
click at [432, 254] on span "might" at bounding box center [443, 253] width 31 height 19
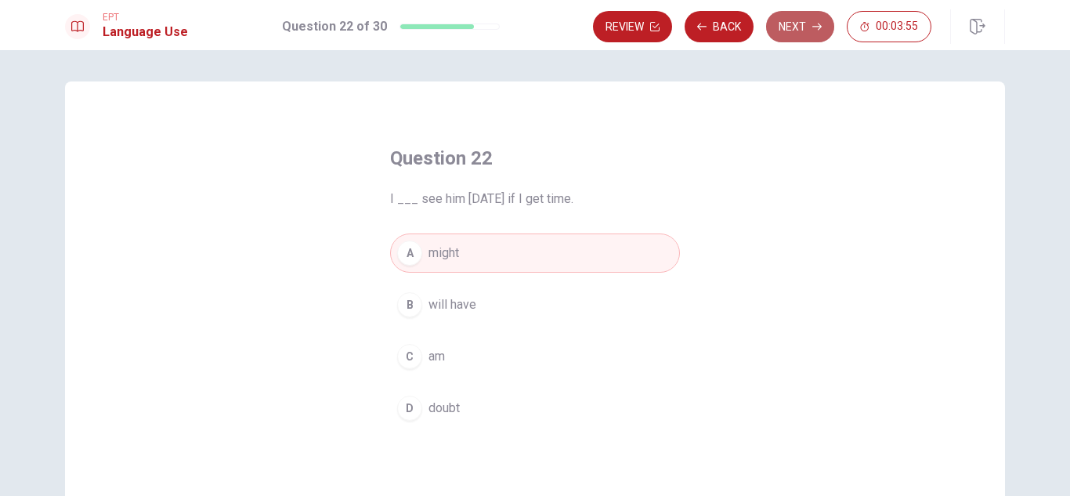
click at [783, 20] on button "Next" at bounding box center [800, 26] width 68 height 31
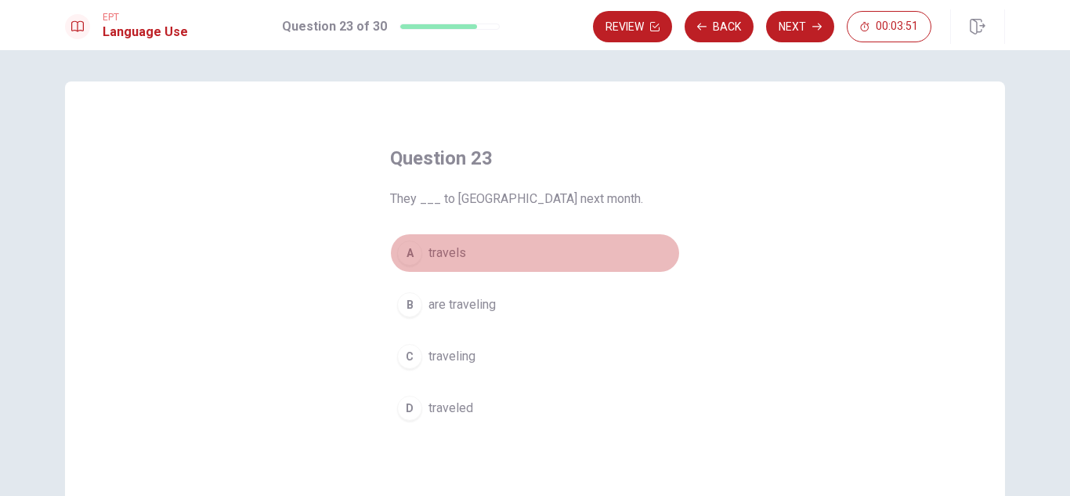
click at [481, 248] on button "A travels" at bounding box center [535, 252] width 290 height 39
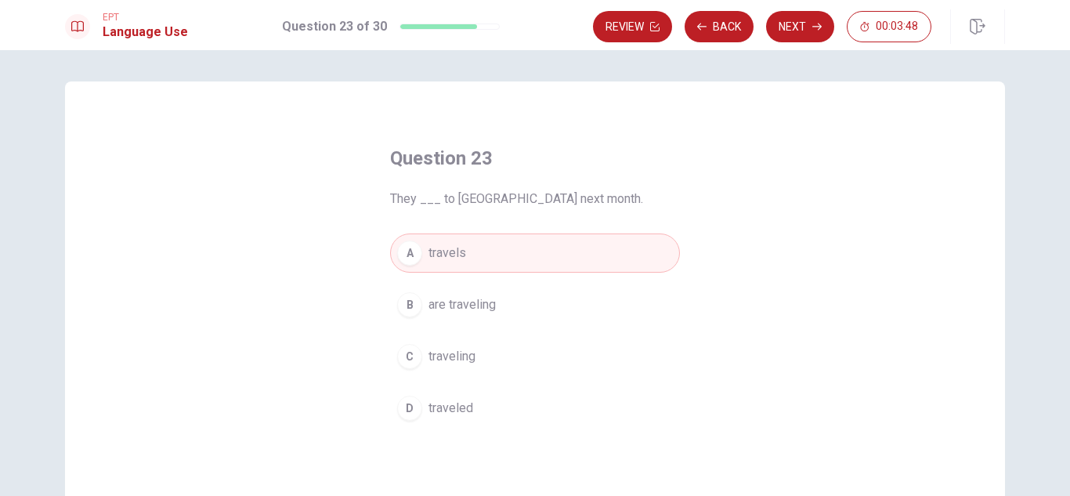
click at [521, 304] on button "B are traveling" at bounding box center [535, 304] width 290 height 39
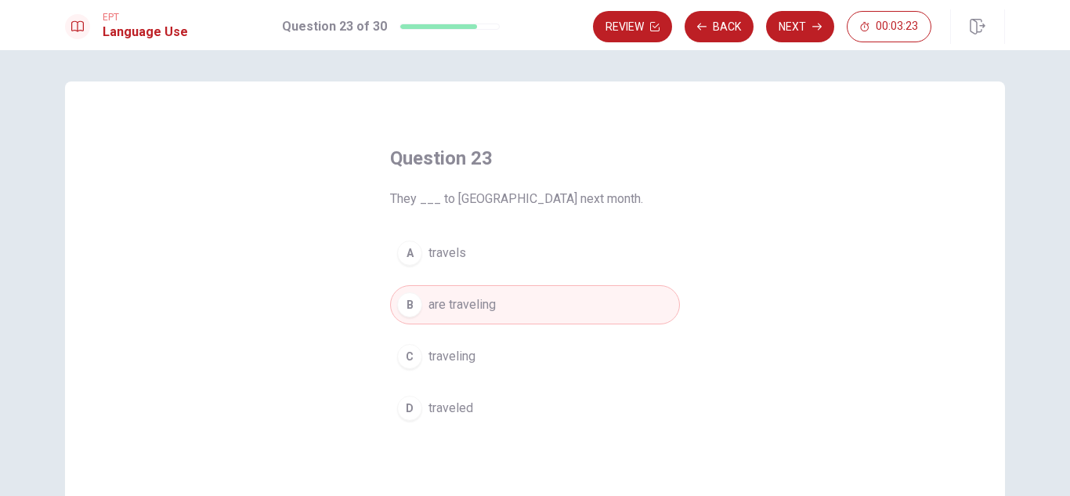
click at [521, 304] on button "B are traveling" at bounding box center [535, 304] width 290 height 39
click at [795, 27] on button "Next" at bounding box center [800, 26] width 68 height 31
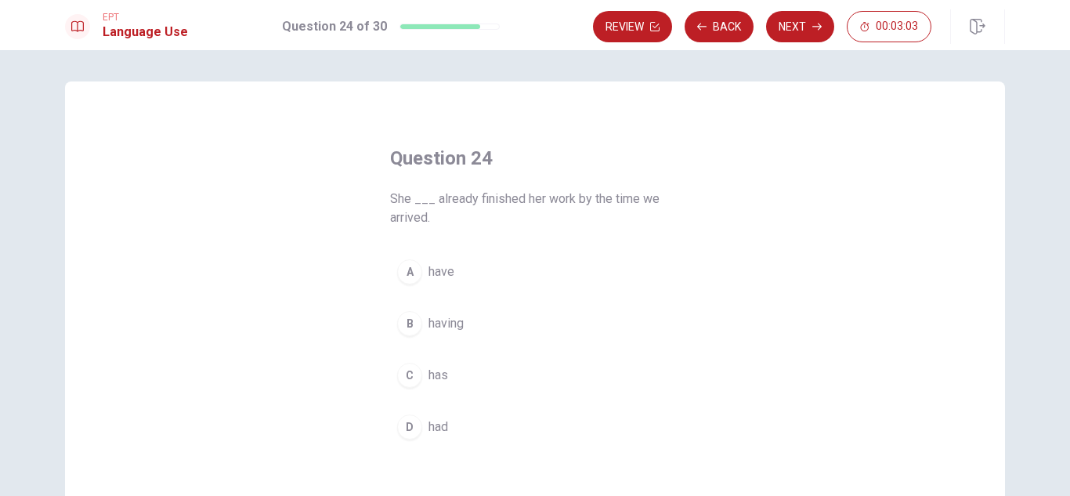
click at [462, 378] on button "C has" at bounding box center [535, 375] width 290 height 39
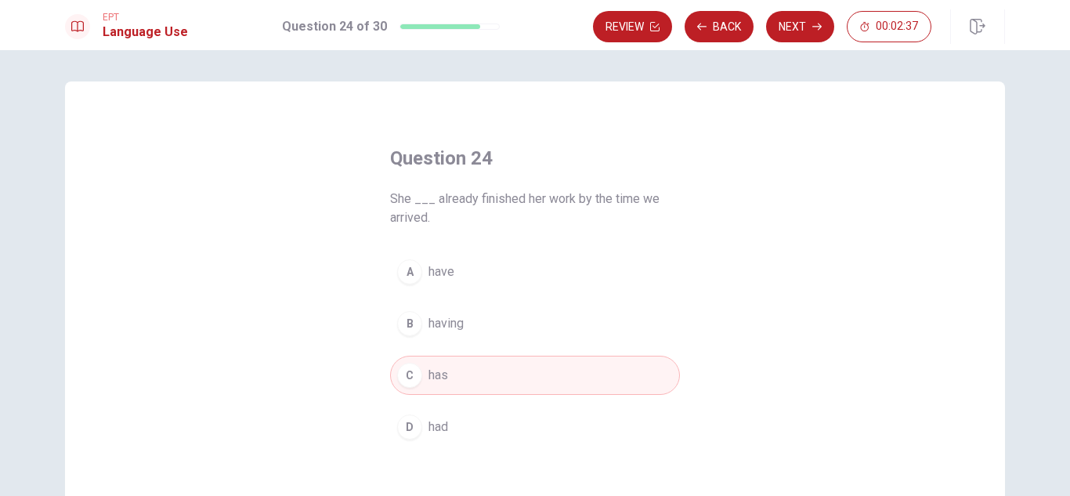
click at [511, 428] on button "D had" at bounding box center [535, 426] width 290 height 39
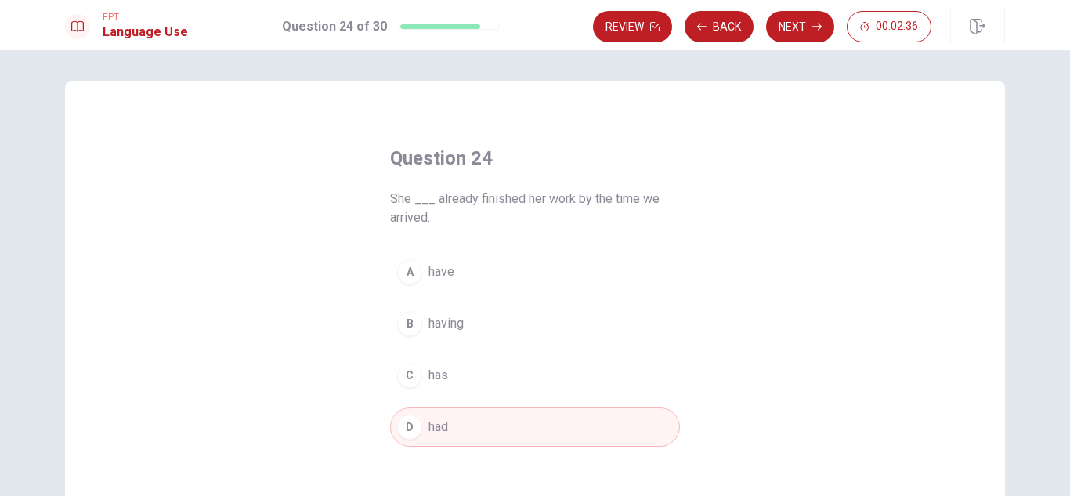
click at [782, 24] on button "Next" at bounding box center [800, 26] width 68 height 31
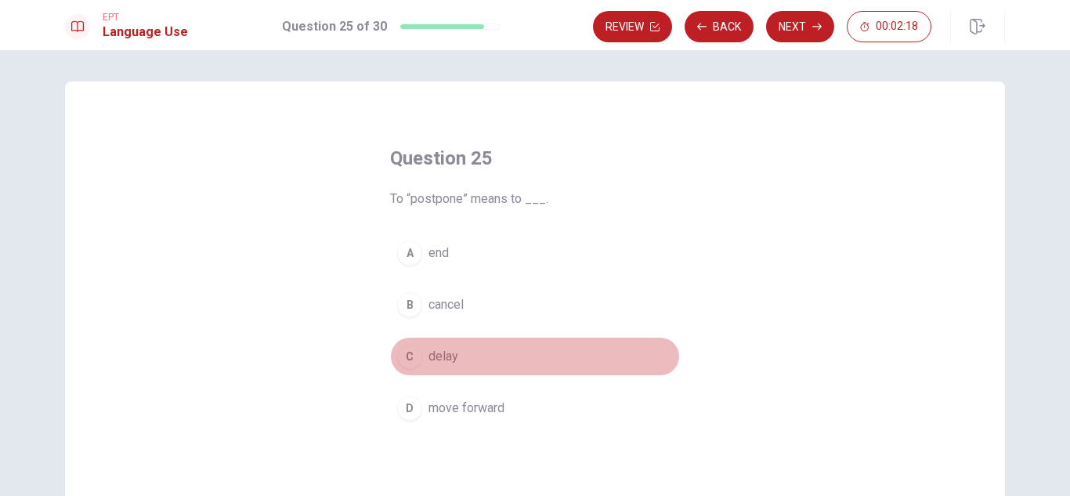
click at [458, 349] on button "C delay" at bounding box center [535, 356] width 290 height 39
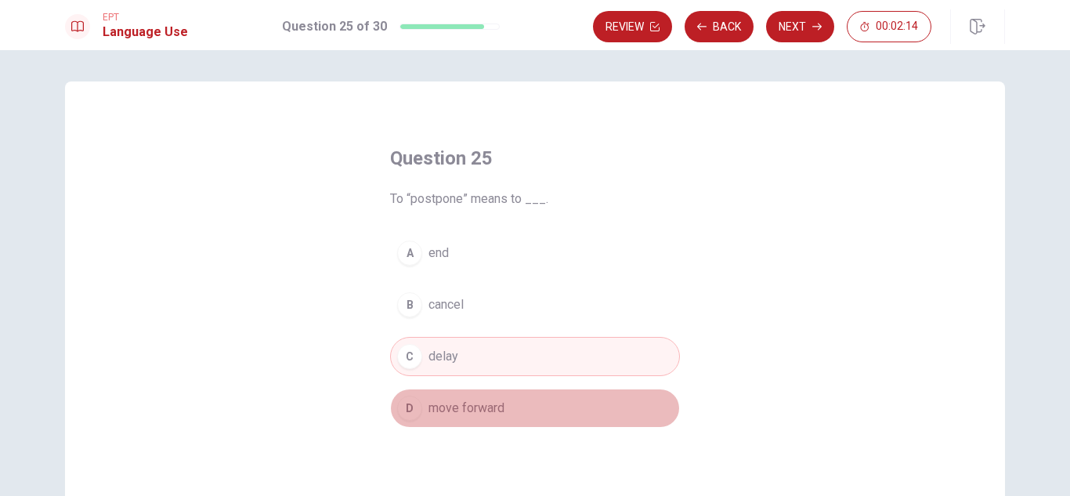
click at [493, 410] on span "move forward" at bounding box center [466, 408] width 76 height 19
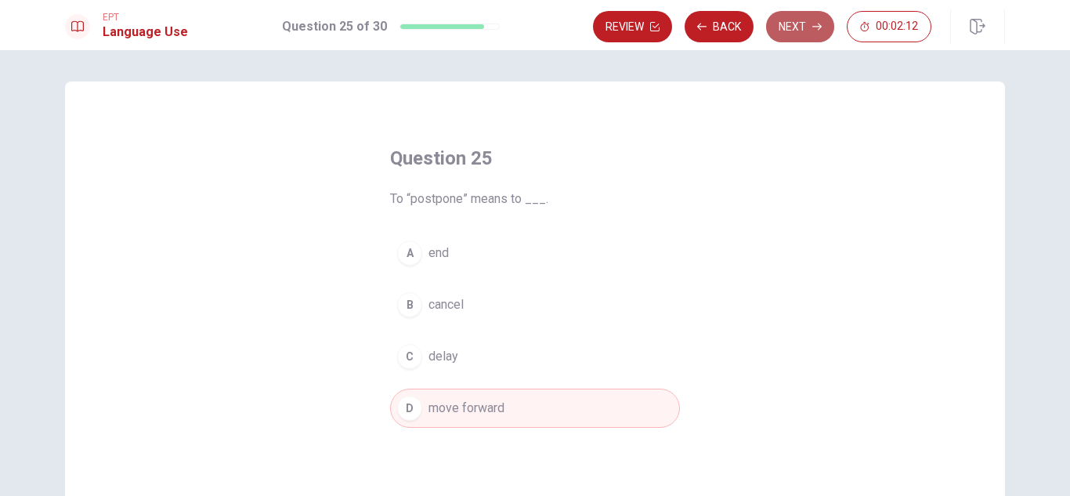
click at [807, 20] on button "Next" at bounding box center [800, 26] width 68 height 31
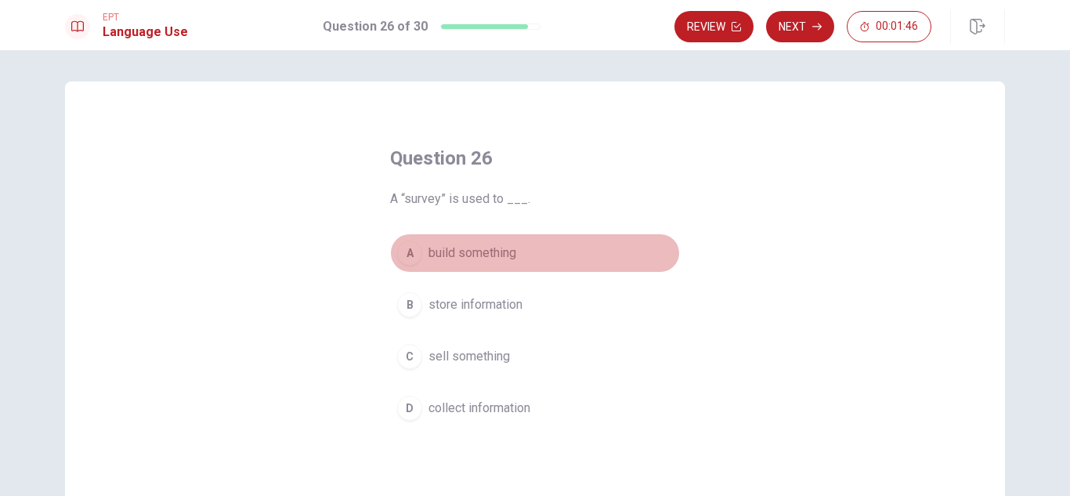
click at [399, 251] on div "A" at bounding box center [409, 252] width 25 height 25
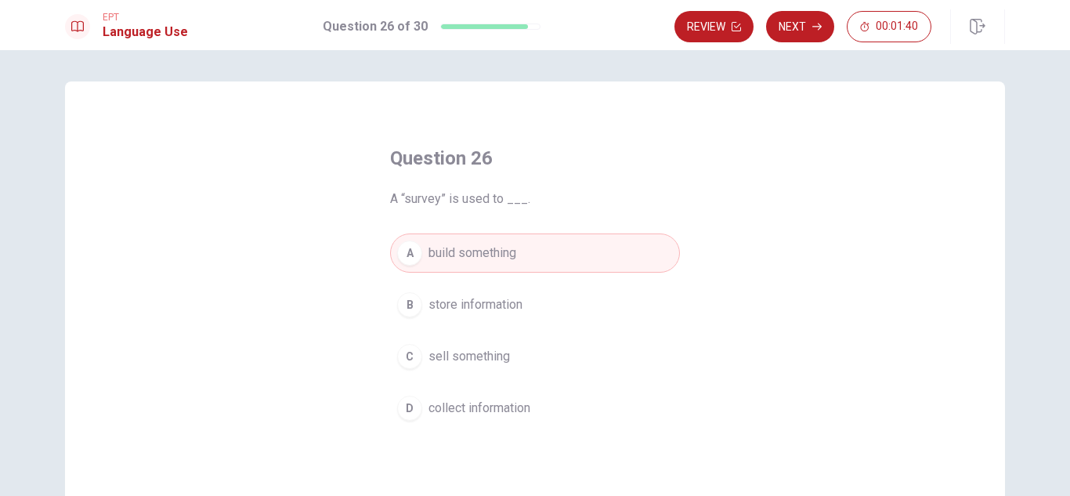
drag, startPoint x: 448, startPoint y: 406, endPoint x: 457, endPoint y: 404, distance: 8.8
click at [455, 405] on span "collect information" at bounding box center [479, 408] width 102 height 19
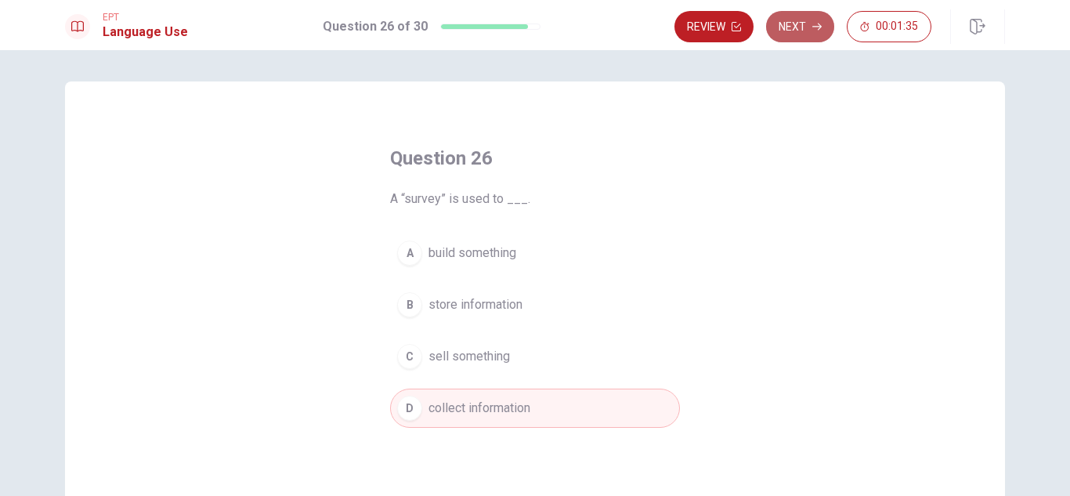
click at [817, 25] on icon "button" at bounding box center [816, 26] width 9 height 9
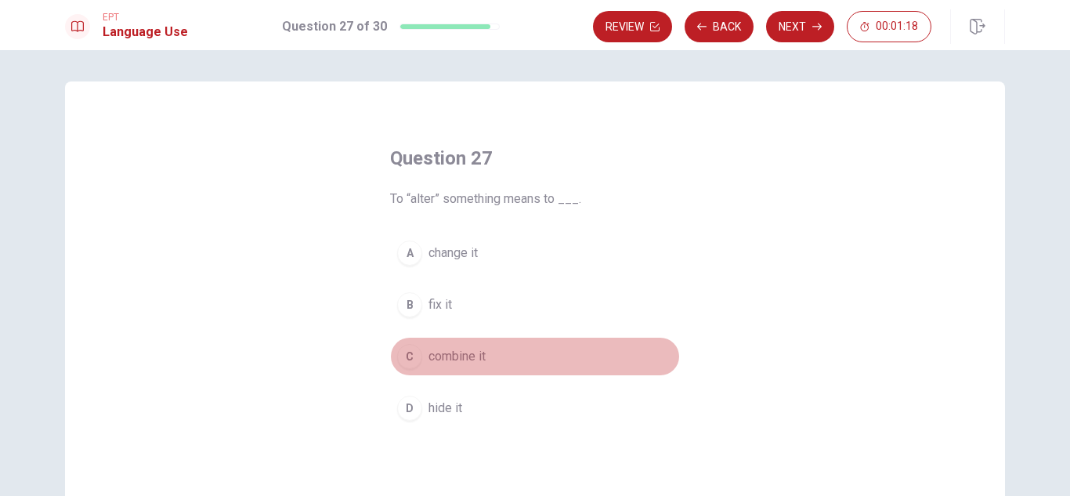
click at [448, 359] on span "combine it" at bounding box center [456, 356] width 57 height 19
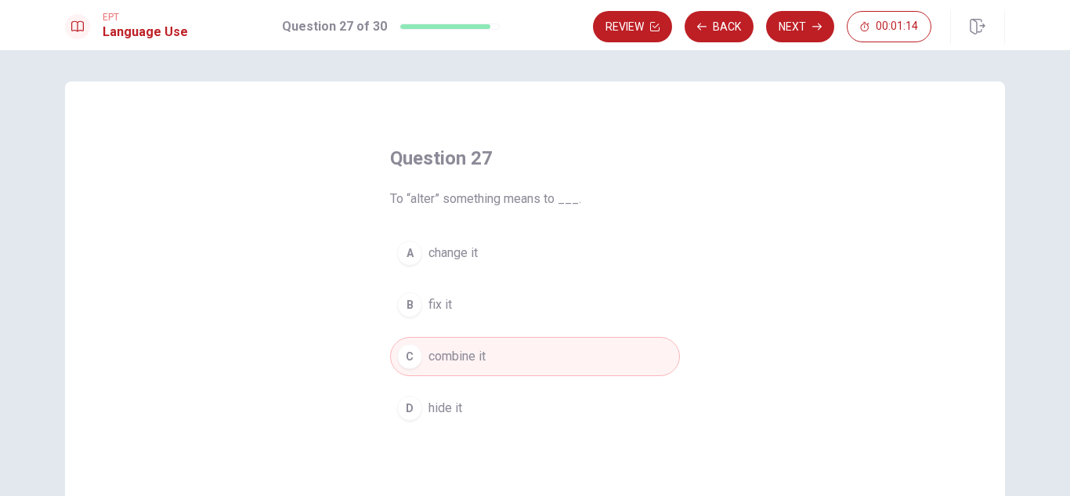
click at [454, 263] on button "A change it" at bounding box center [535, 252] width 290 height 39
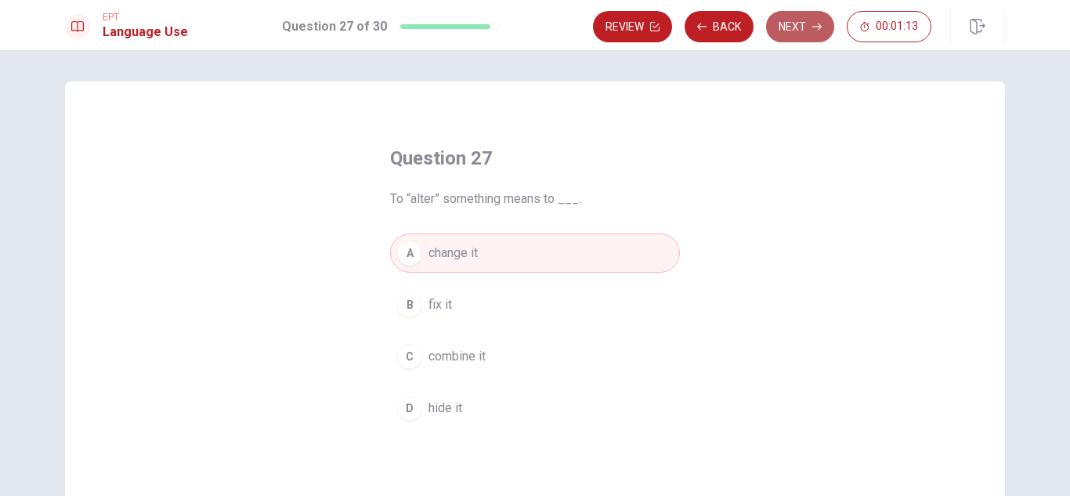
click at [806, 22] on button "Next" at bounding box center [800, 26] width 68 height 31
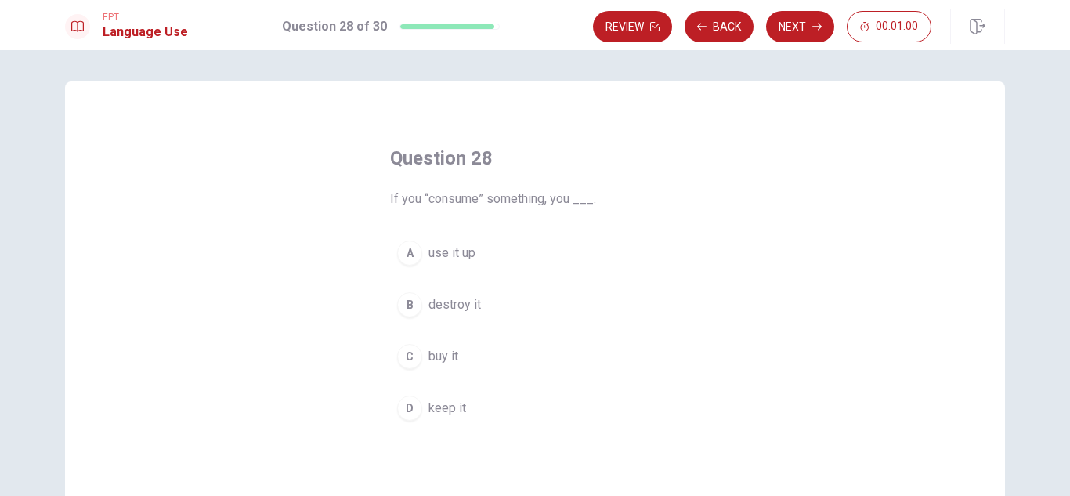
click at [587, 210] on div "Question 28 If you “consume” something, you ___. A use it up B destroy it C buy…" at bounding box center [535, 287] width 352 height 332
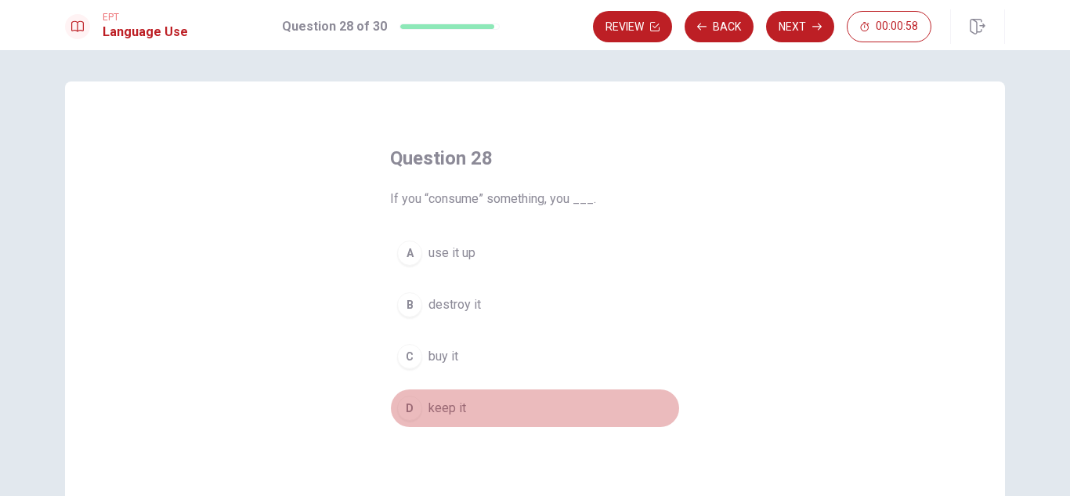
click at [485, 403] on button "D keep it" at bounding box center [535, 407] width 290 height 39
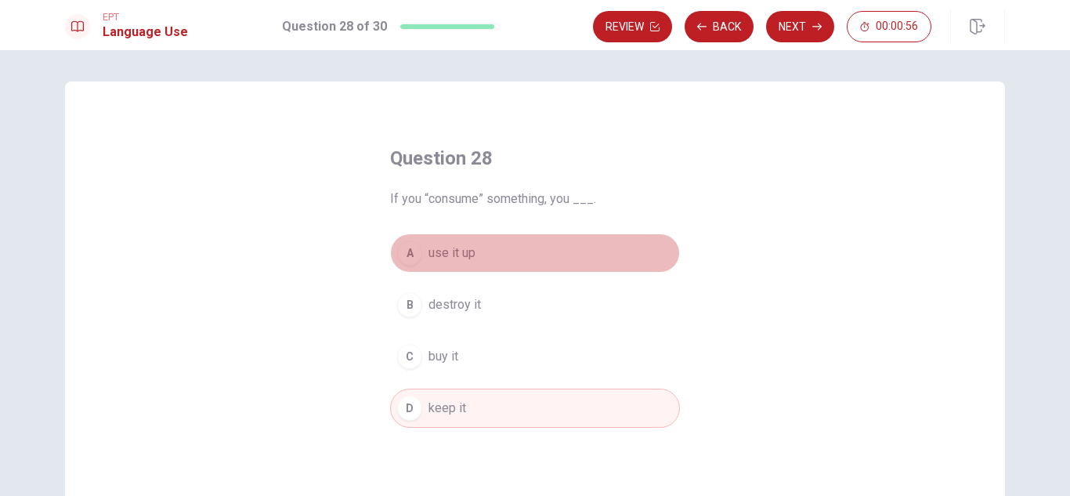
click at [485, 239] on button "A use it up" at bounding box center [535, 252] width 290 height 39
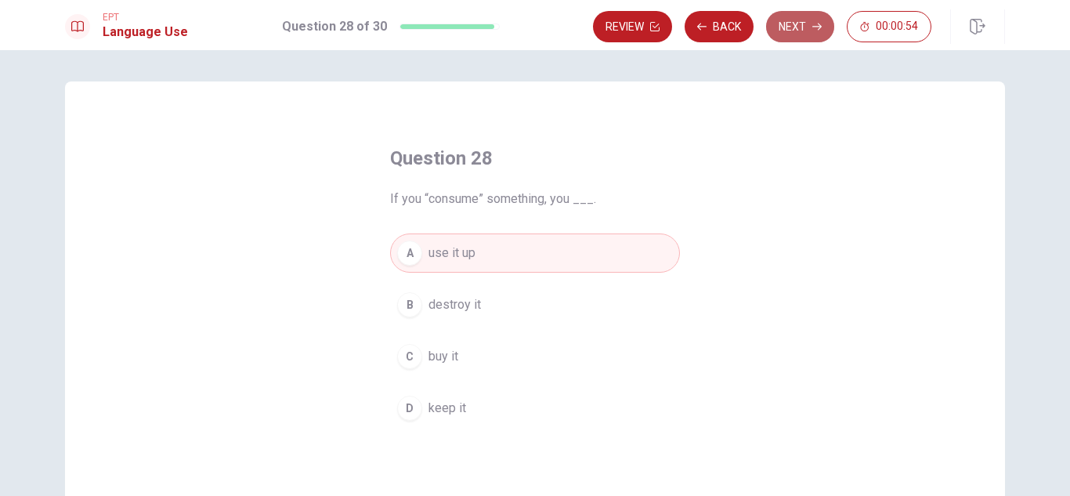
click at [803, 13] on button "Next" at bounding box center [800, 26] width 68 height 31
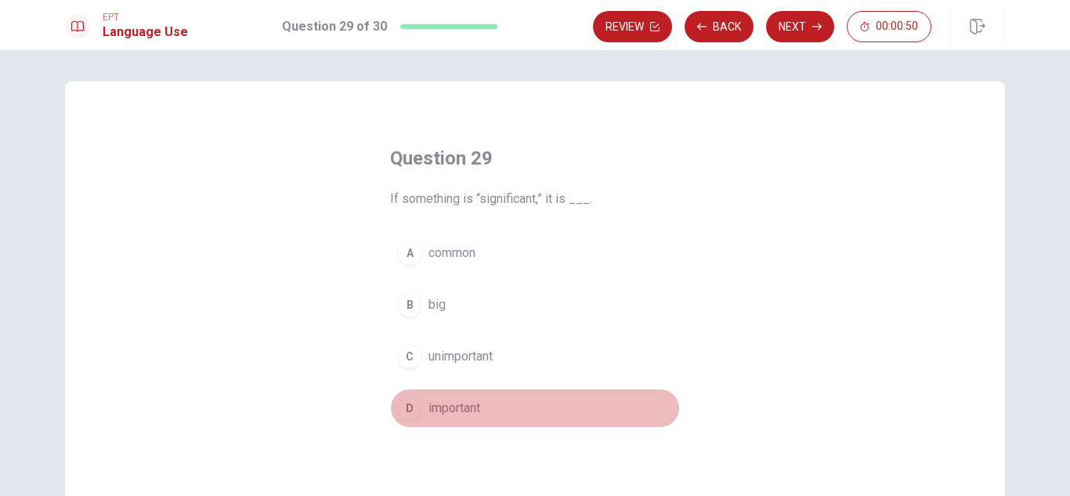
click at [514, 402] on button "D important" at bounding box center [535, 407] width 290 height 39
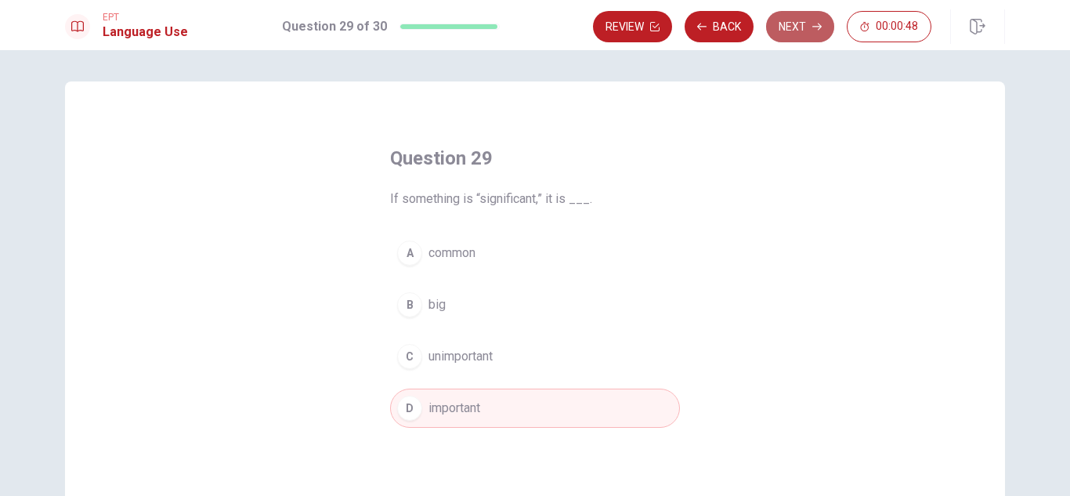
click at [811, 28] on button "Next" at bounding box center [800, 26] width 68 height 31
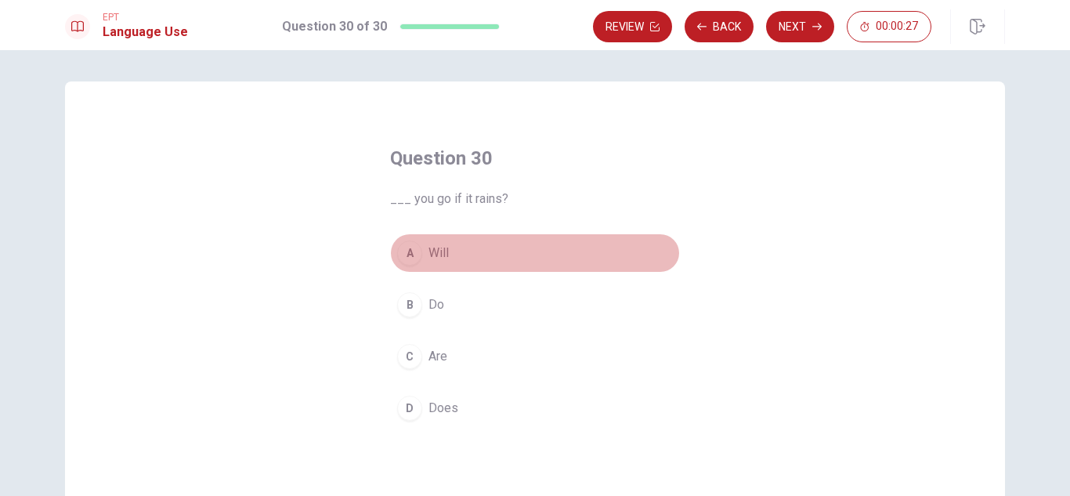
click at [447, 262] on button "A Will" at bounding box center [535, 252] width 290 height 39
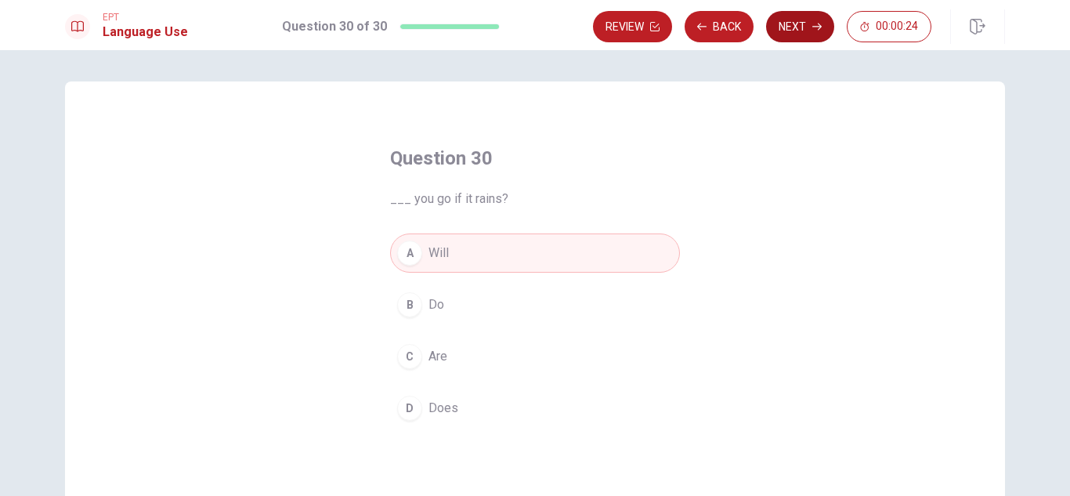
click at [815, 25] on icon "button" at bounding box center [816, 26] width 9 height 9
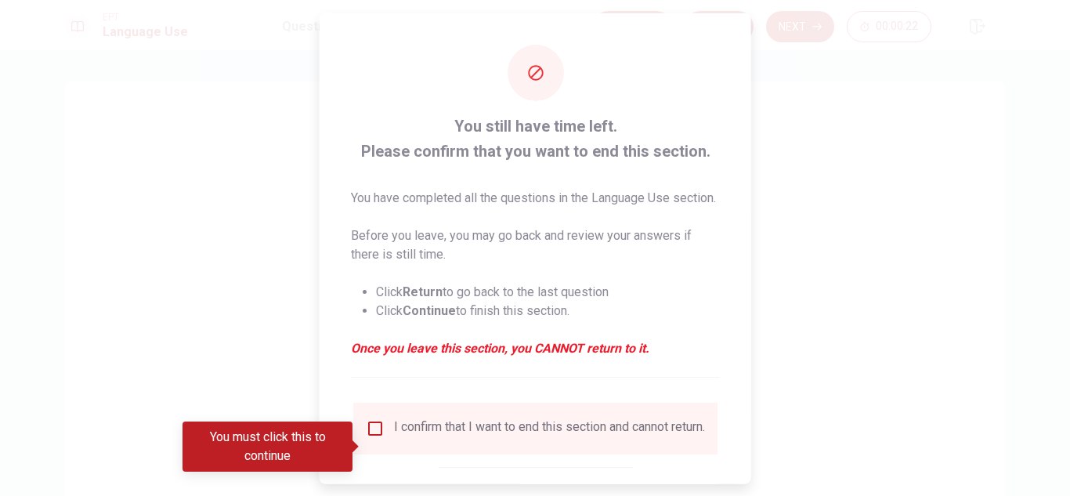
click at [372, 437] on input "You must click this to continue" at bounding box center [375, 427] width 19 height 19
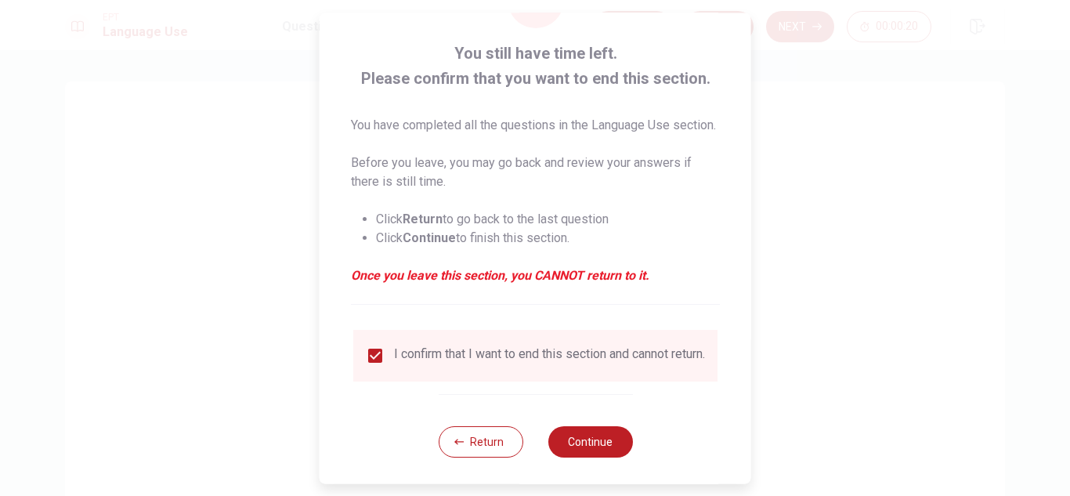
scroll to position [107, 0]
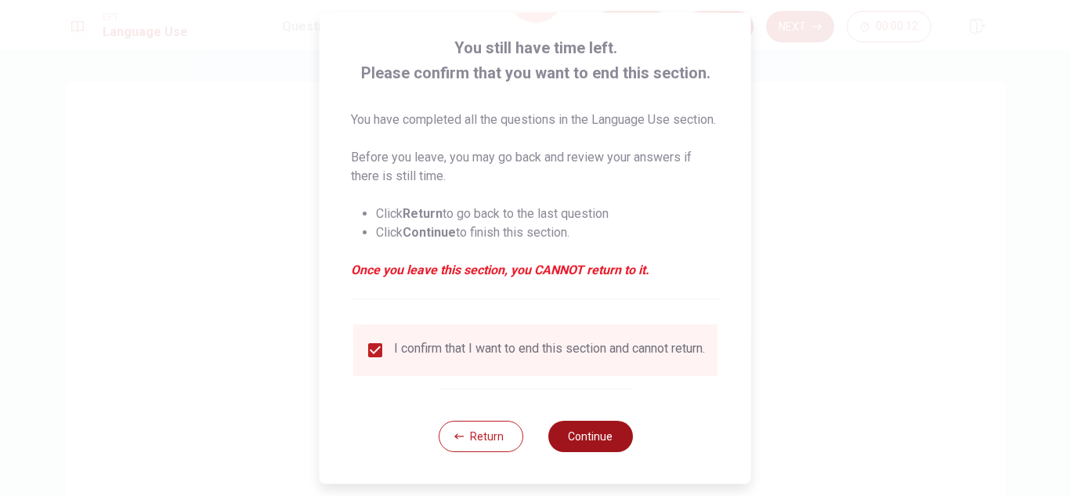
click at [599, 435] on button "Continue" at bounding box center [589, 436] width 85 height 31
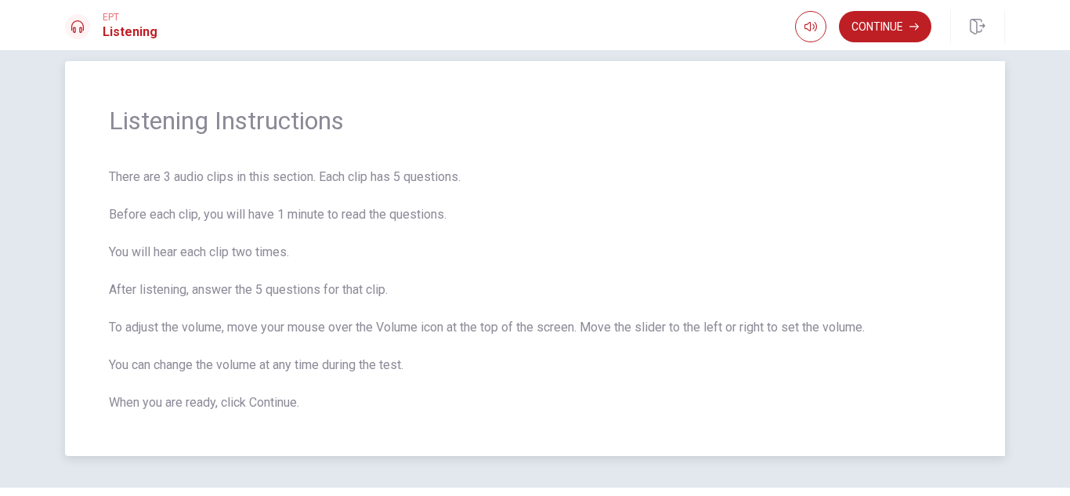
scroll to position [16, 0]
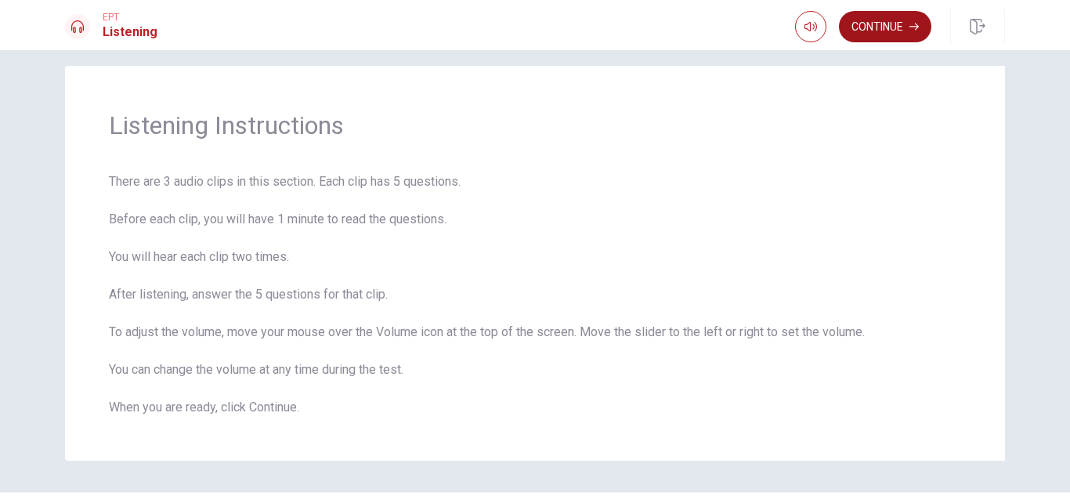
click at [876, 35] on button "Continue" at bounding box center [885, 26] width 92 height 31
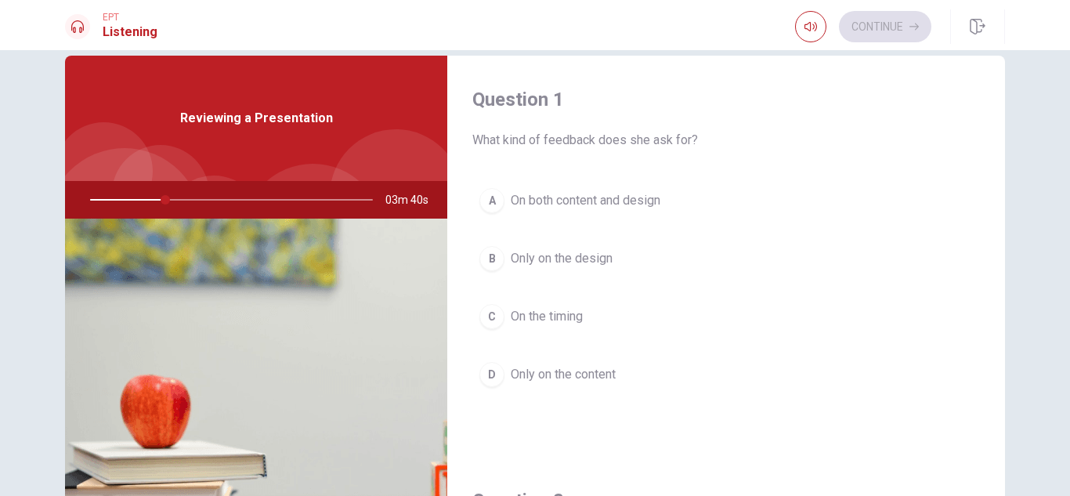
scroll to position [31, 0]
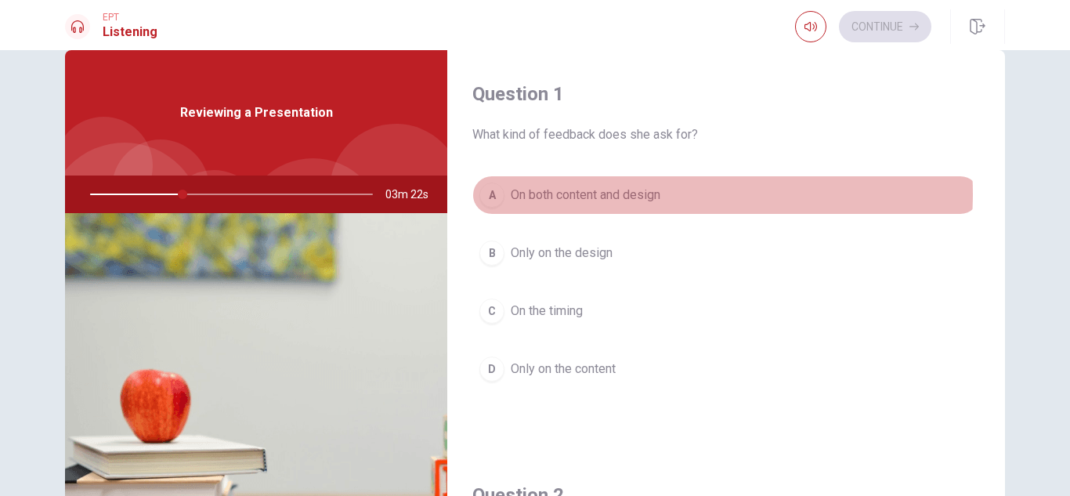
click at [654, 193] on span "On both content and design" at bounding box center [586, 195] width 150 height 19
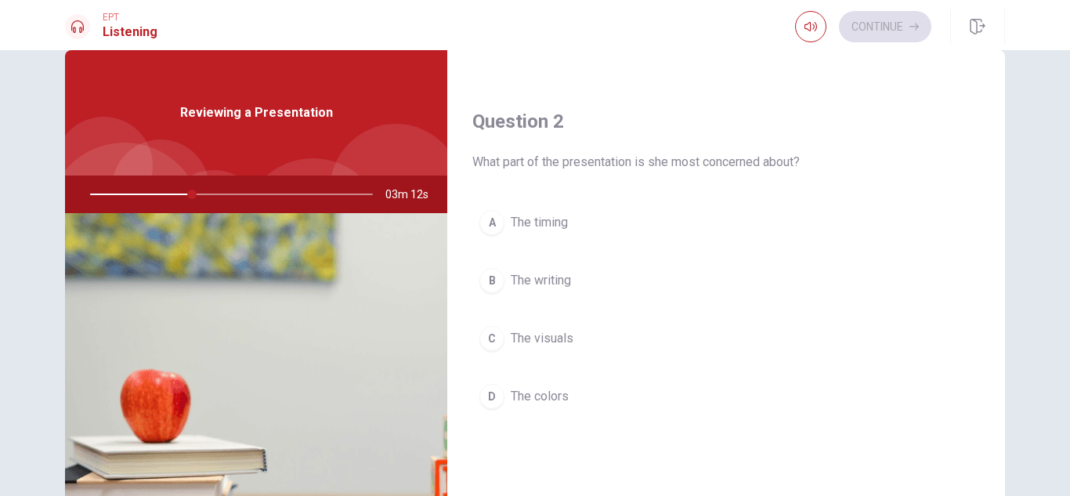
scroll to position [377, 0]
drag, startPoint x: 1001, startPoint y: 267, endPoint x: 1003, endPoint y: 291, distance: 24.3
click at [1003, 291] on div "Question 1 What kind of feedback does she ask for? A On both content and design…" at bounding box center [535, 322] width 990 height 544
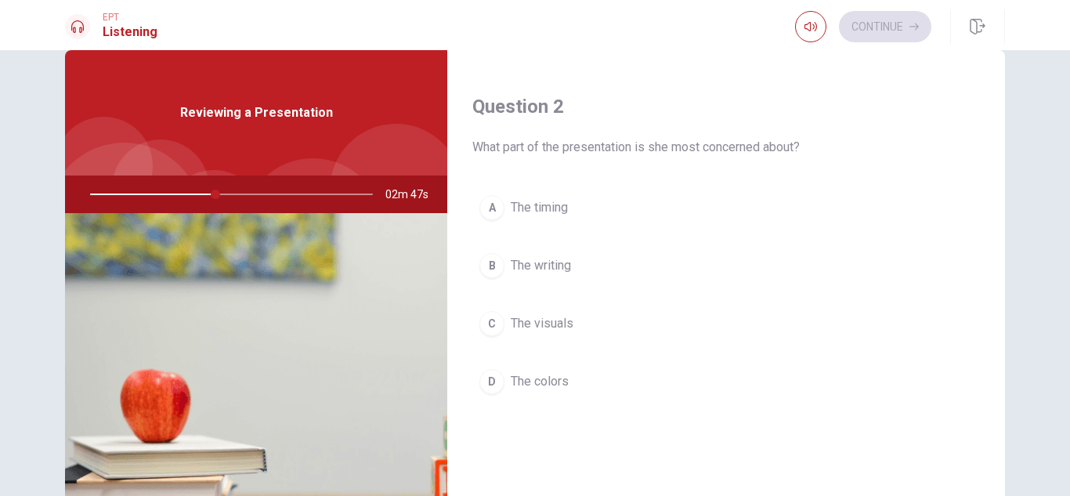
scroll to position [418, 0]
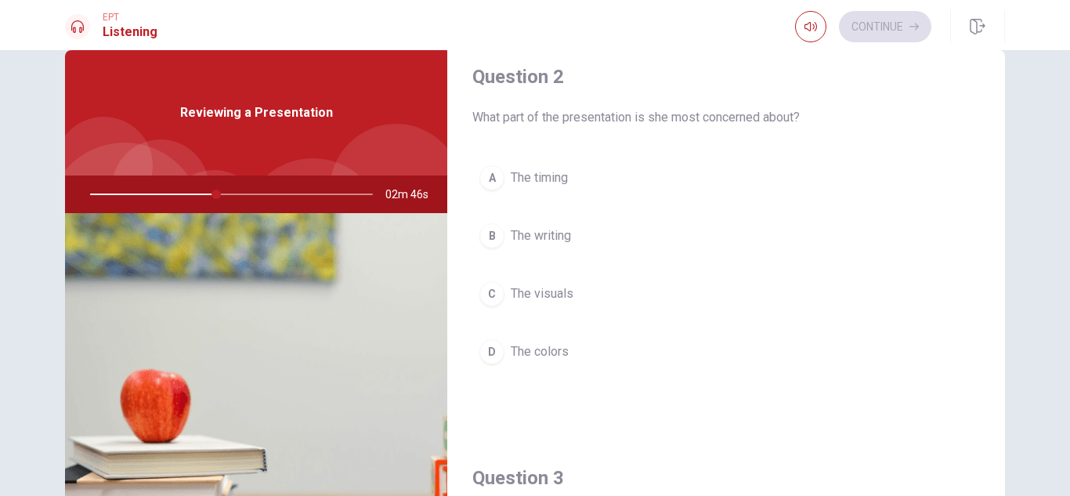
click at [555, 296] on span "The visuals" at bounding box center [542, 293] width 63 height 19
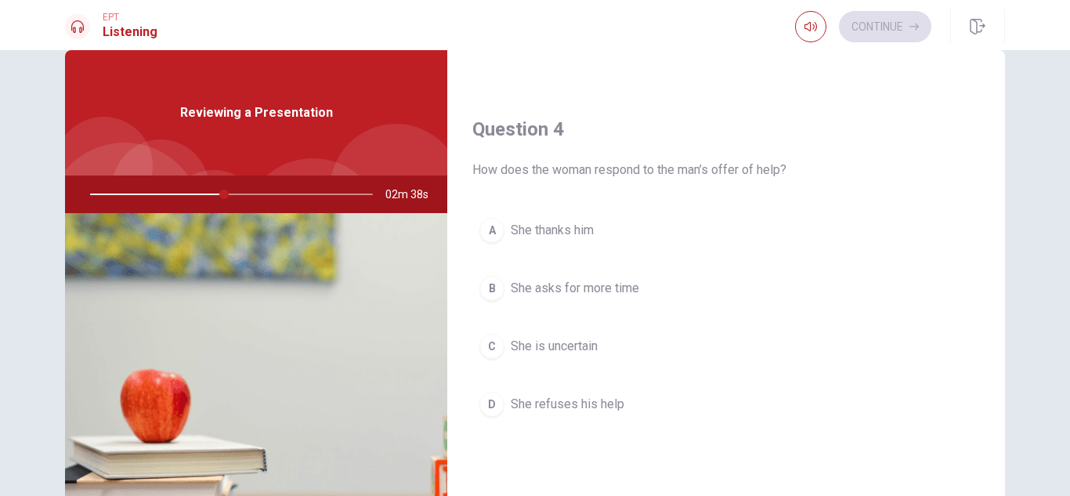
scroll to position [1171, 0]
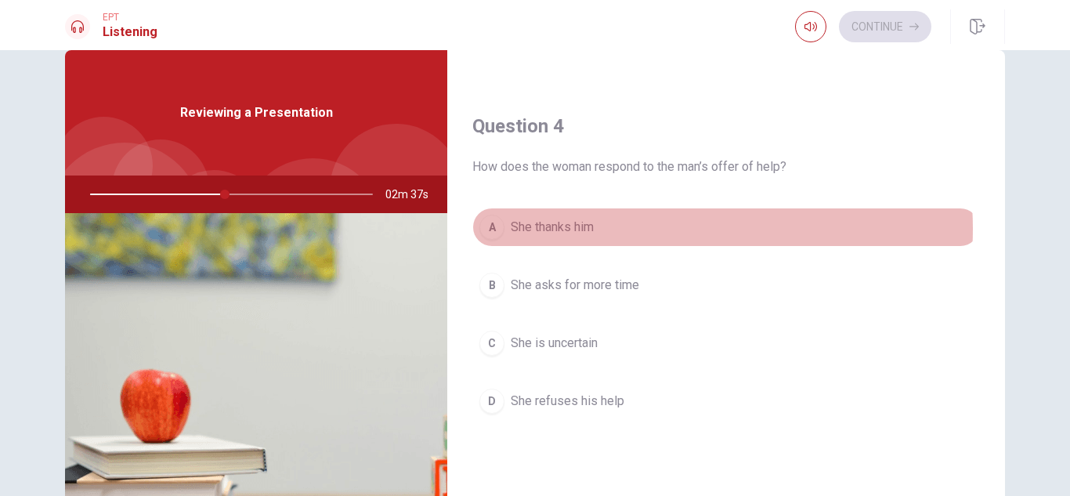
click at [627, 229] on button "A She thanks him" at bounding box center [726, 227] width 508 height 39
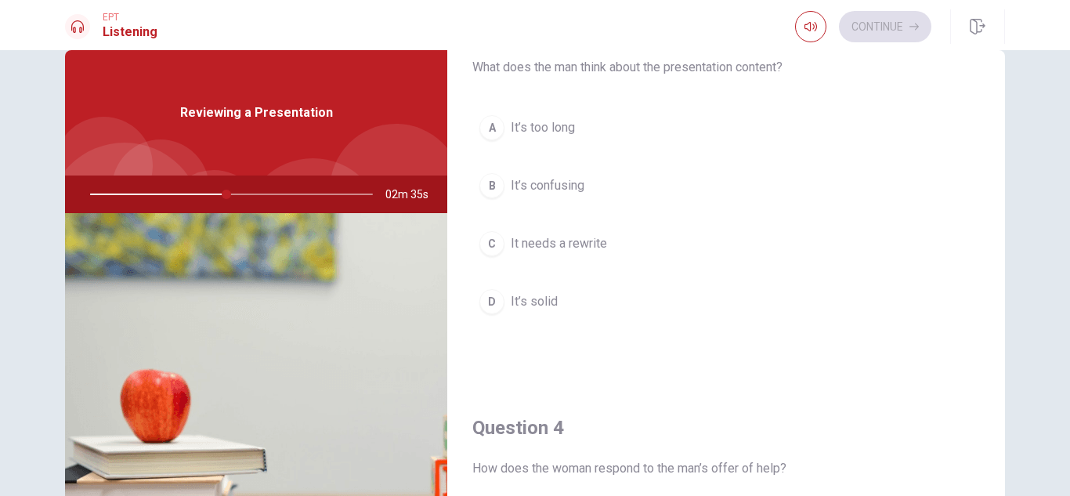
scroll to position [804, 0]
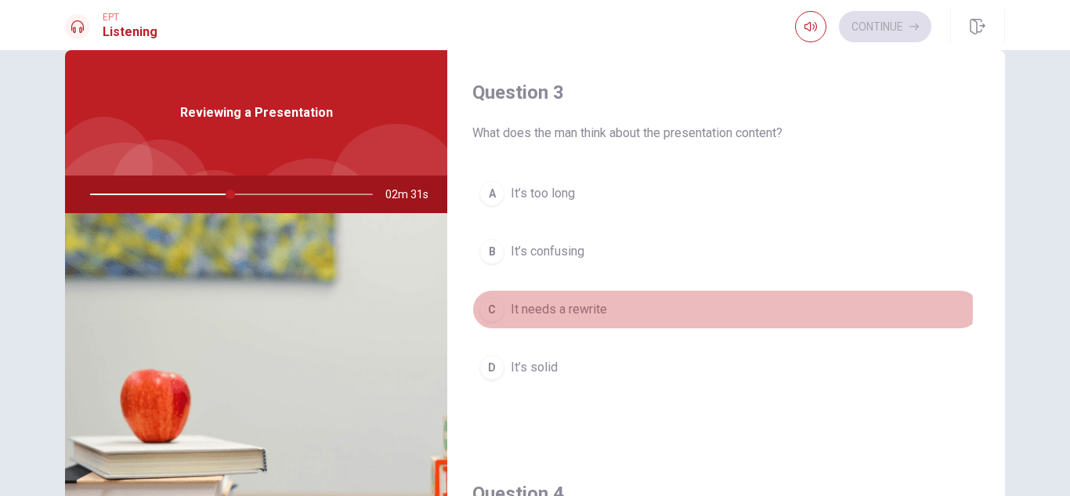
click at [616, 309] on button "C It needs a rewrite" at bounding box center [726, 309] width 508 height 39
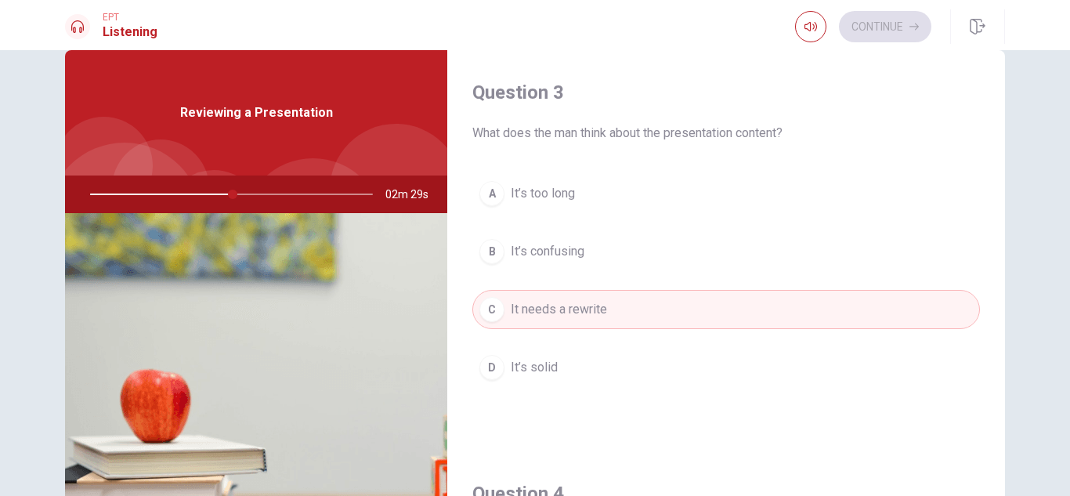
click at [218, 197] on div at bounding box center [228, 194] width 314 height 38
drag, startPoint x: 229, startPoint y: 189, endPoint x: 197, endPoint y: 190, distance: 31.3
click at [197, 190] on div at bounding box center [228, 194] width 314 height 38
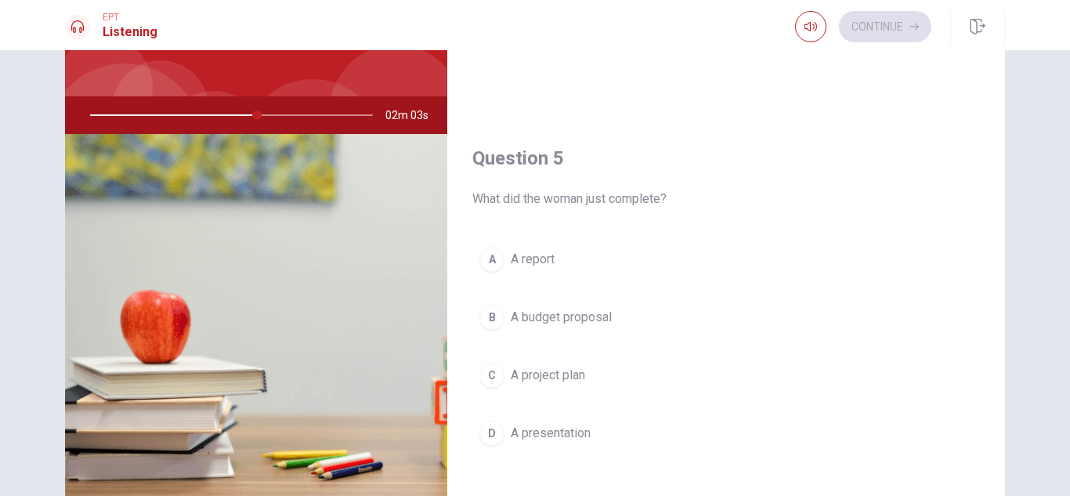
scroll to position [116, 0]
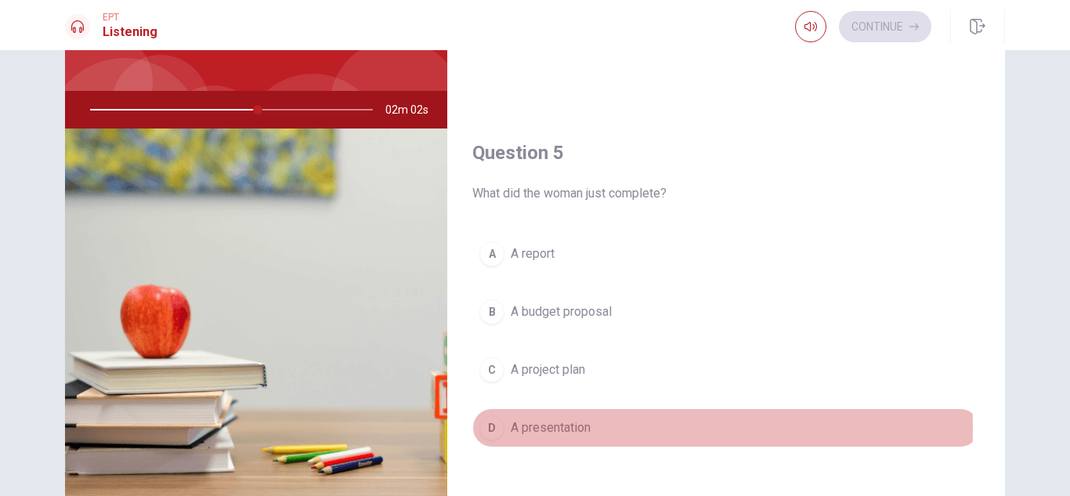
click at [606, 428] on button "D A presentation" at bounding box center [726, 427] width 508 height 39
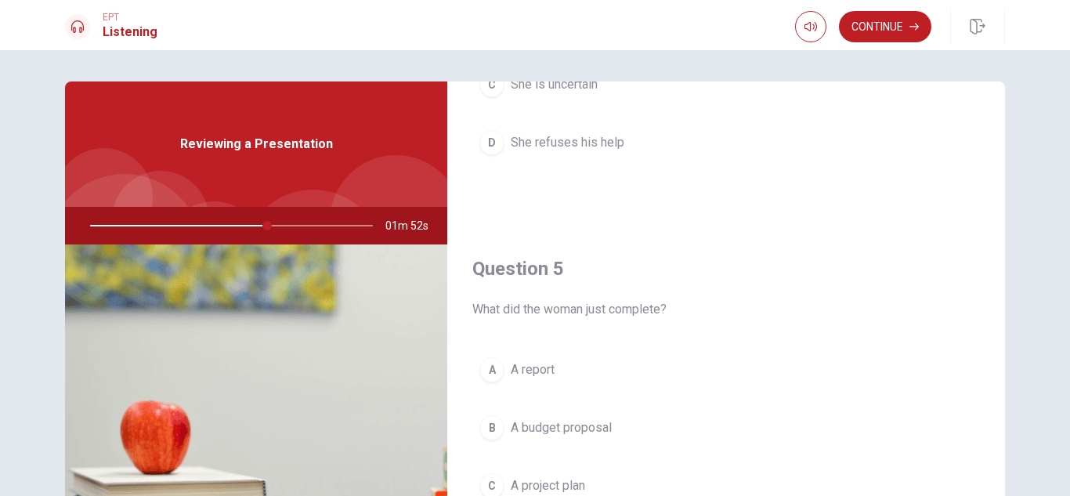
scroll to position [211, 0]
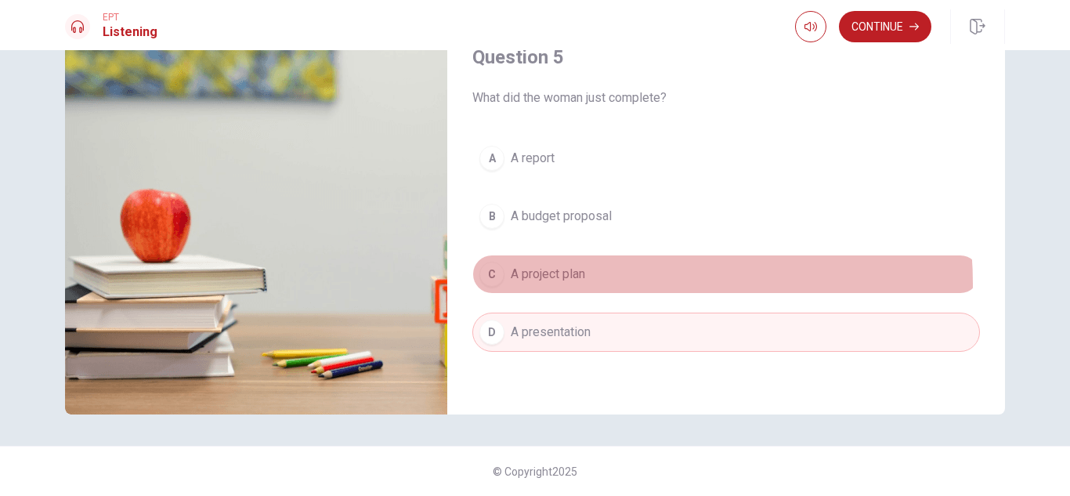
click at [592, 284] on button "C A project plan" at bounding box center [726, 274] width 508 height 39
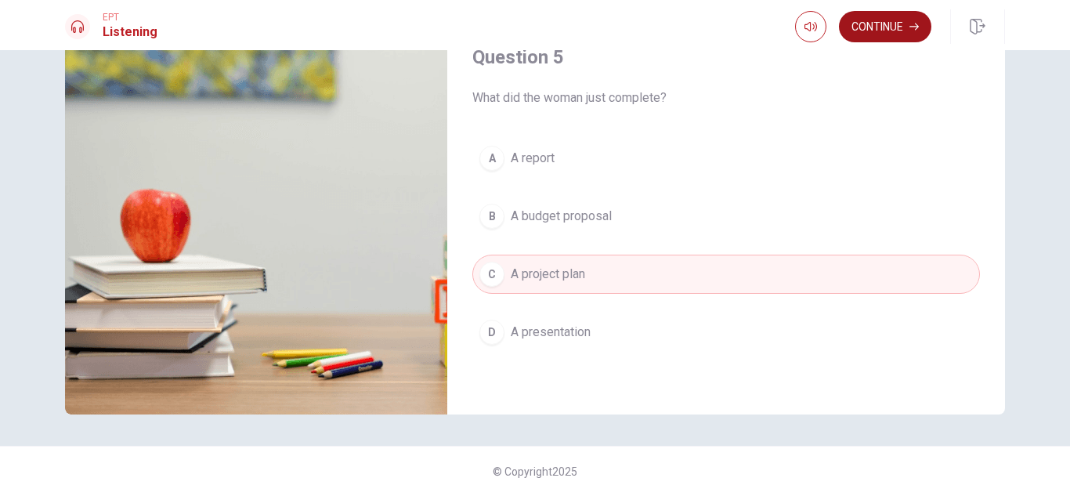
click at [892, 17] on button "Continue" at bounding box center [885, 26] width 92 height 31
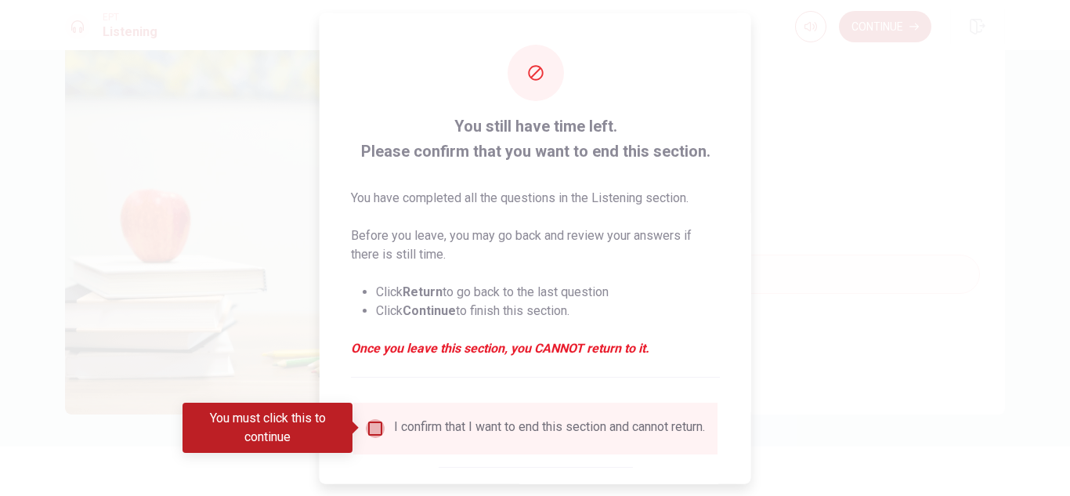
click at [375, 425] on input "You must click this to continue" at bounding box center [375, 427] width 19 height 19
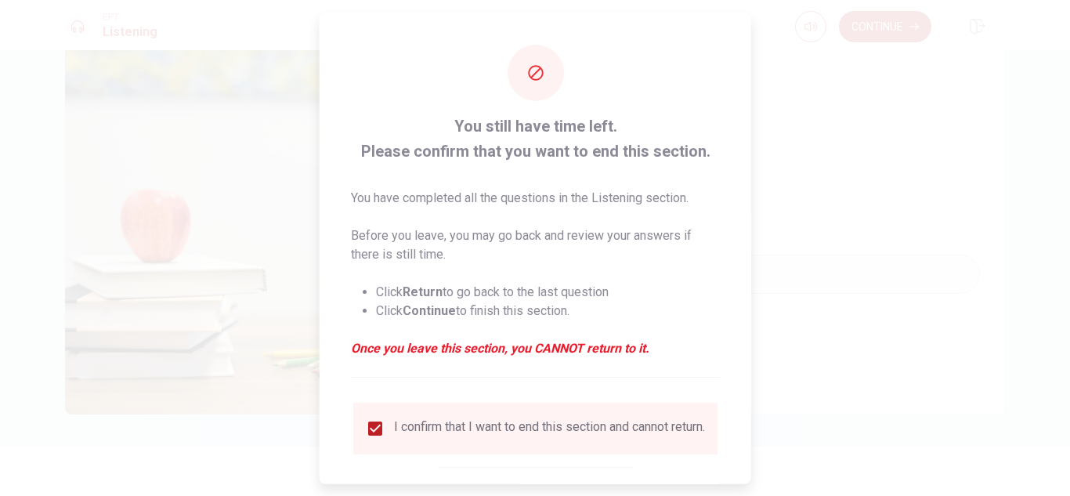
scroll to position [89, 0]
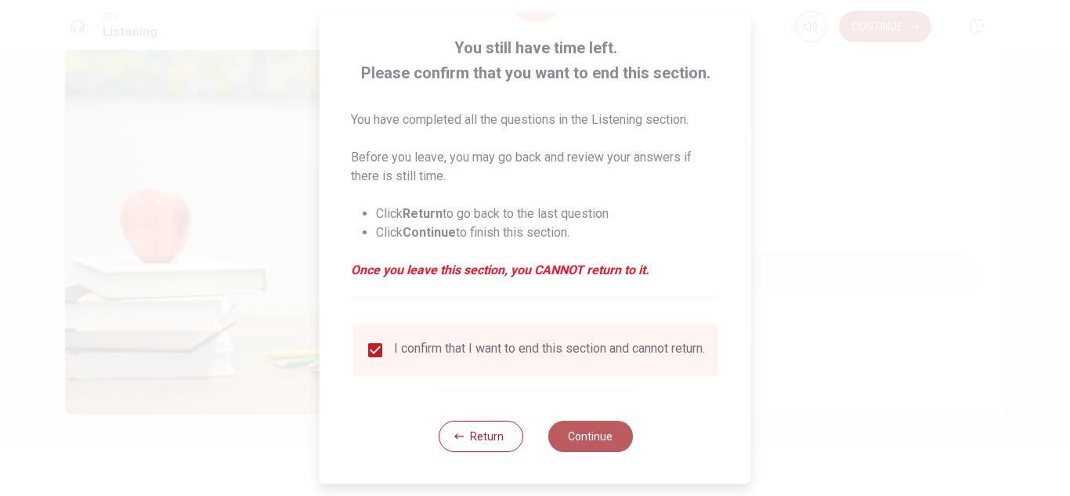
click at [583, 450] on button "Continue" at bounding box center [589, 436] width 85 height 31
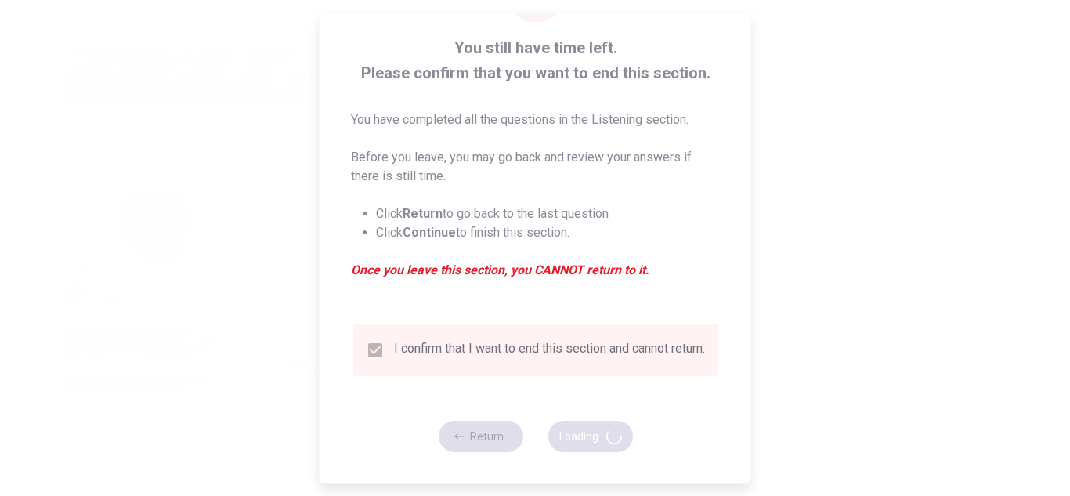
type input "66"
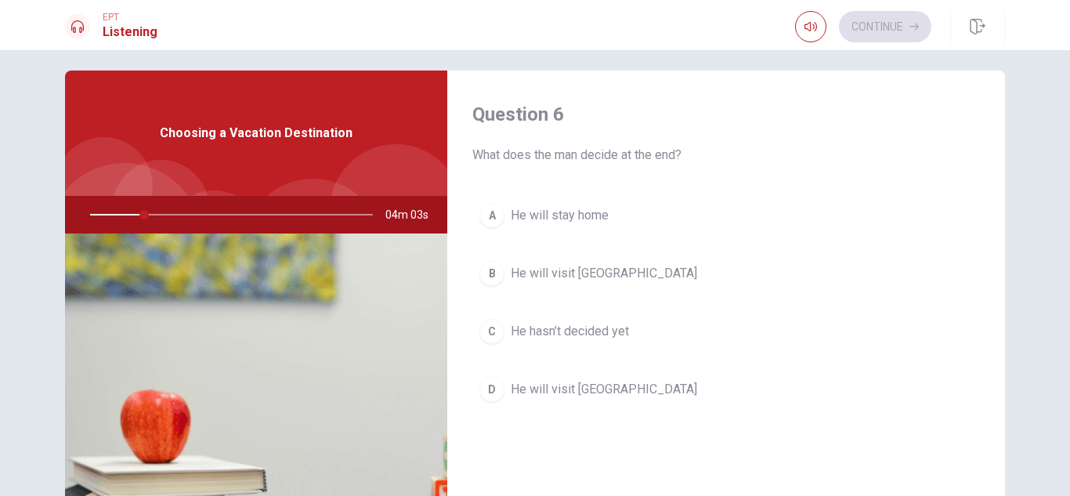
scroll to position [54, 0]
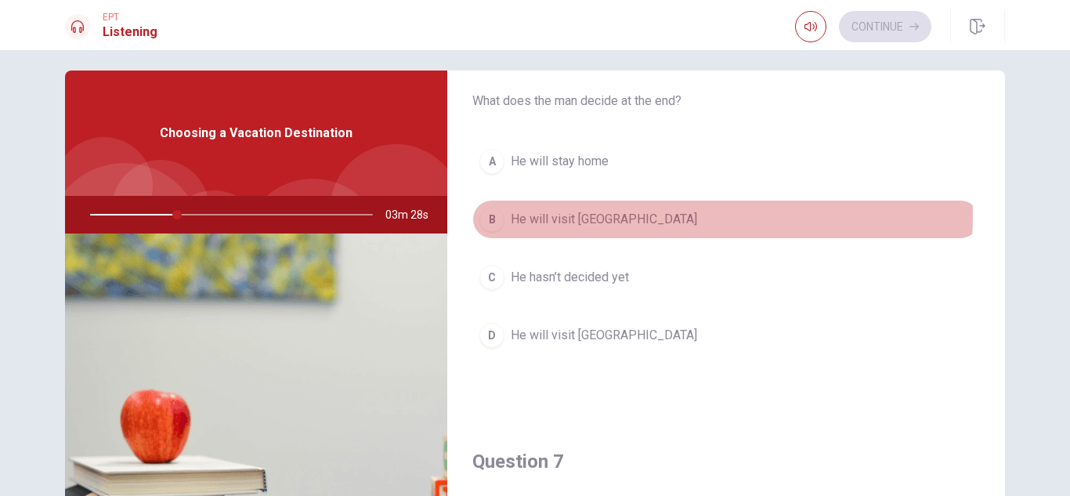
click at [606, 215] on span "He will visit [GEOGRAPHIC_DATA]" at bounding box center [604, 219] width 186 height 19
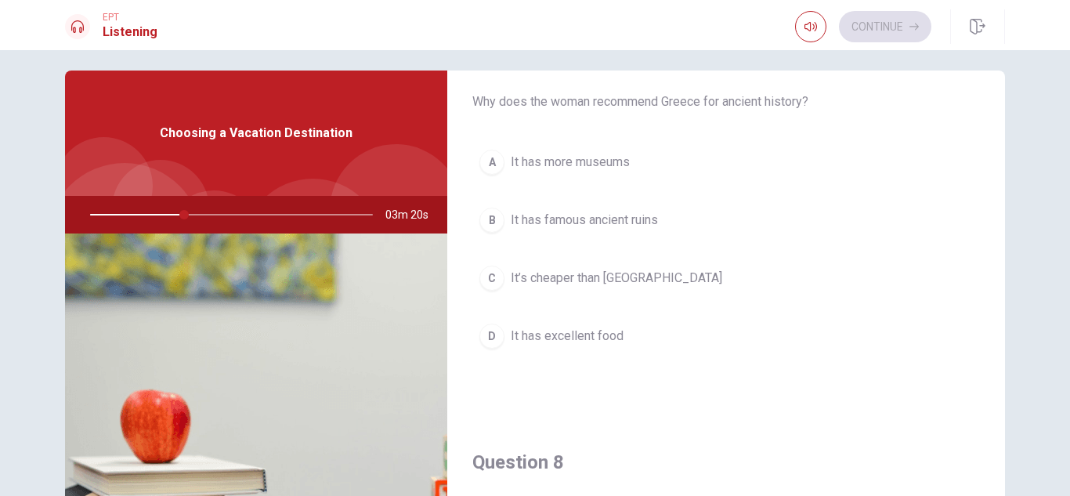
scroll to position [457, 0]
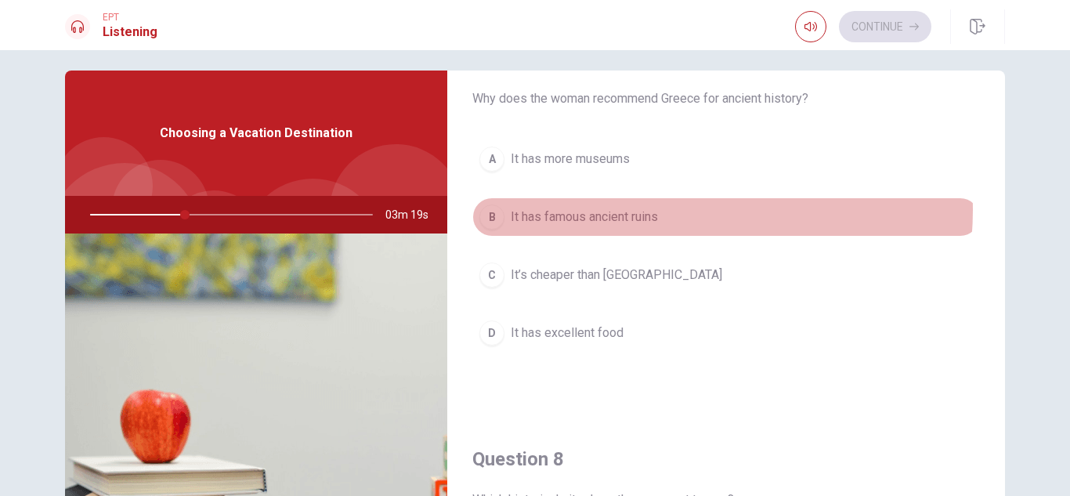
click at [660, 210] on button "B It has famous ancient ruins" at bounding box center [726, 216] width 508 height 39
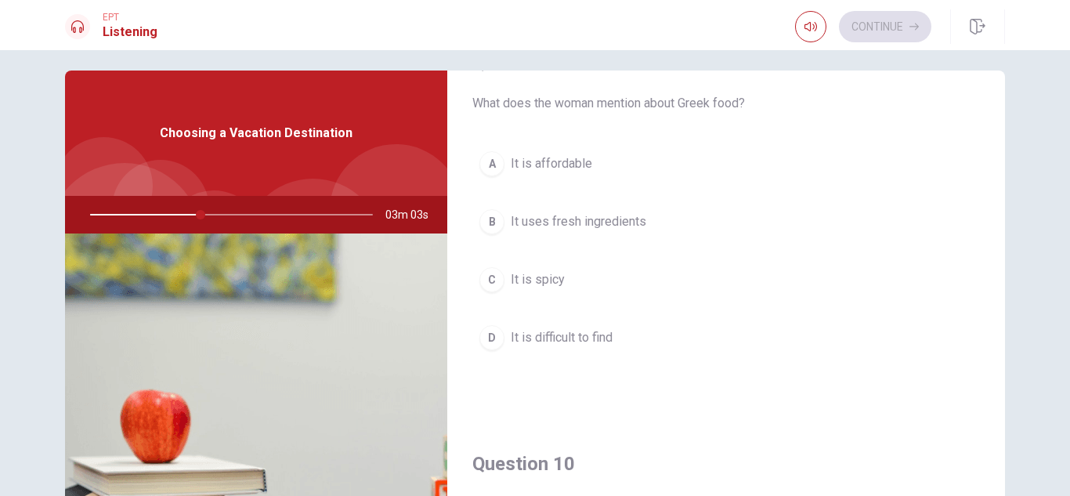
scroll to position [1371, 0]
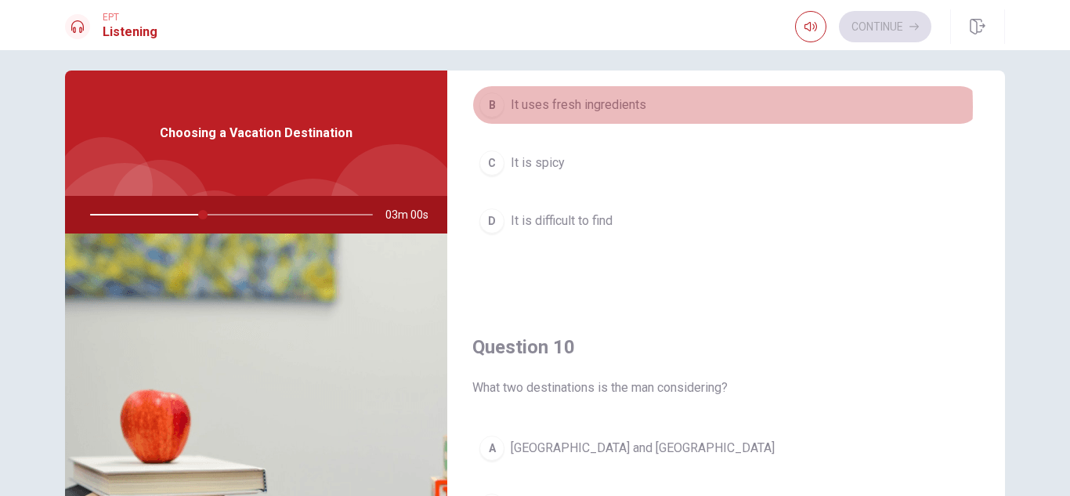
click at [654, 107] on button "B It uses fresh ingredients" at bounding box center [726, 104] width 508 height 39
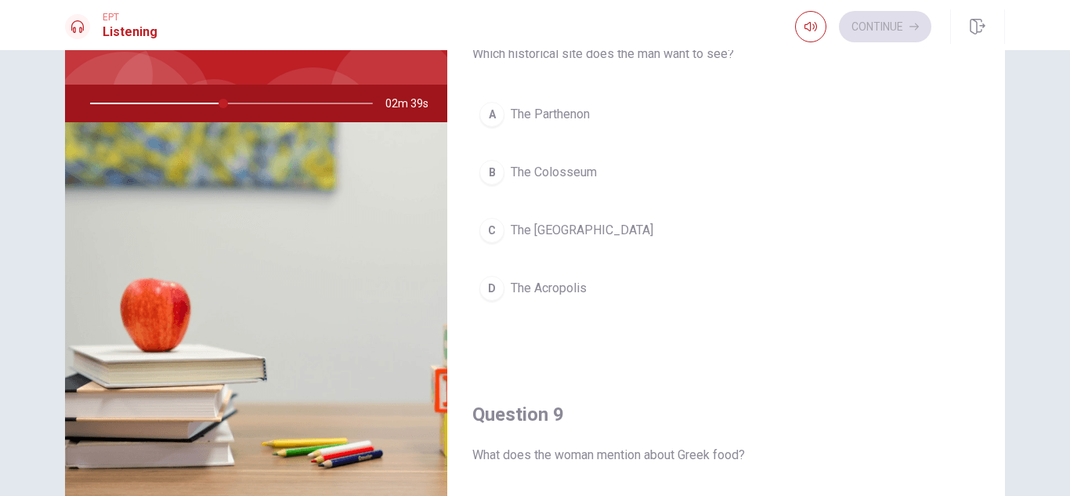
scroll to position [794, 0]
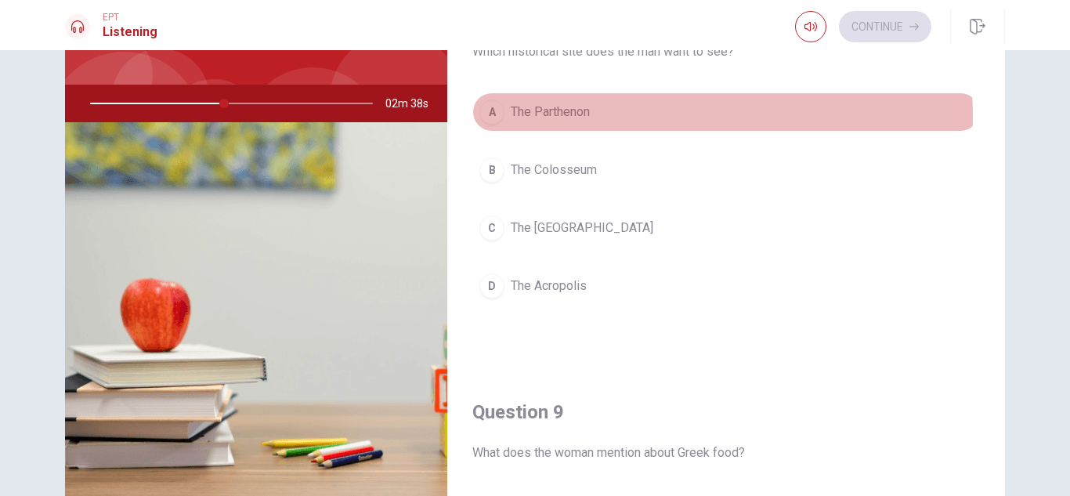
drag, startPoint x: 679, startPoint y: 115, endPoint x: 713, endPoint y: 128, distance: 36.2
click at [677, 116] on button "A The Parthenon" at bounding box center [726, 111] width 508 height 39
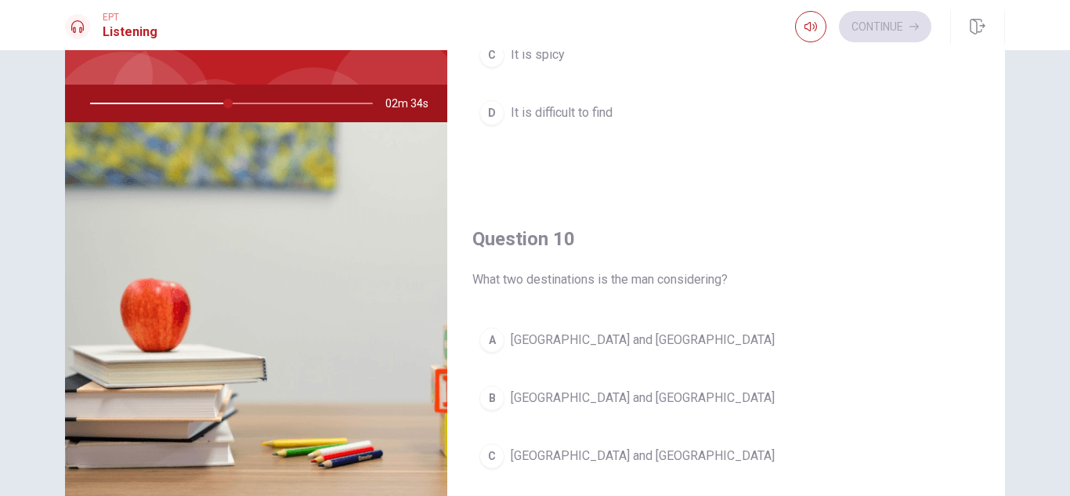
scroll to position [1461, 0]
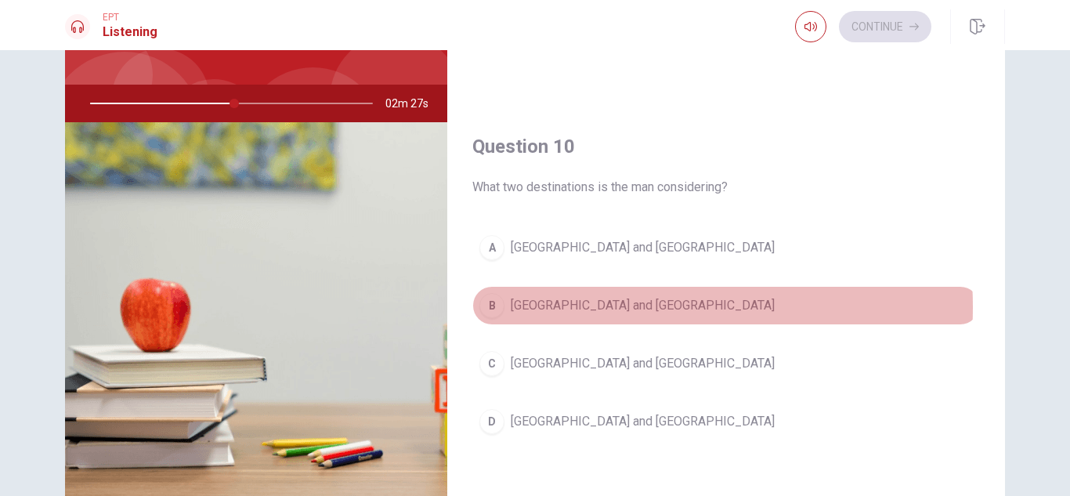
click at [580, 307] on span "[GEOGRAPHIC_DATA] and [GEOGRAPHIC_DATA]" at bounding box center [643, 305] width 264 height 19
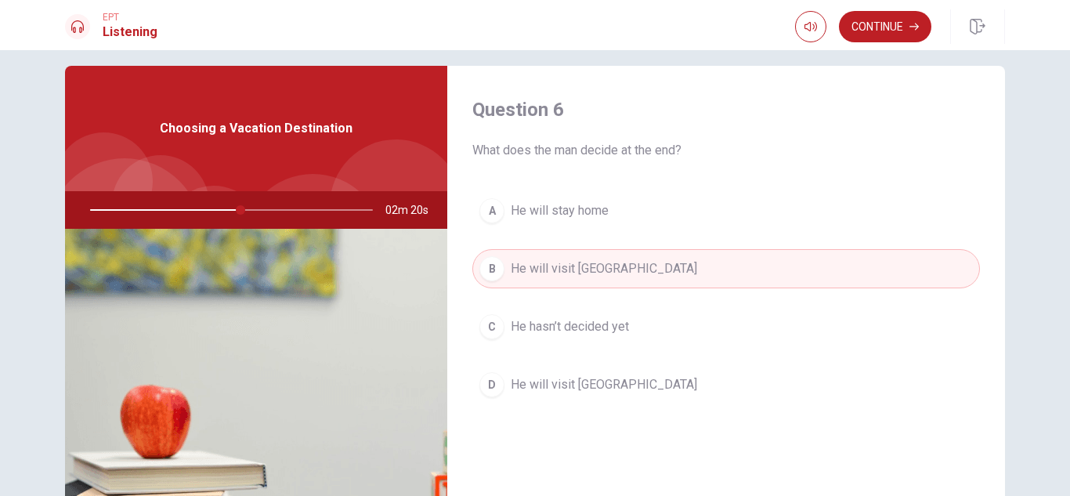
scroll to position [36, 0]
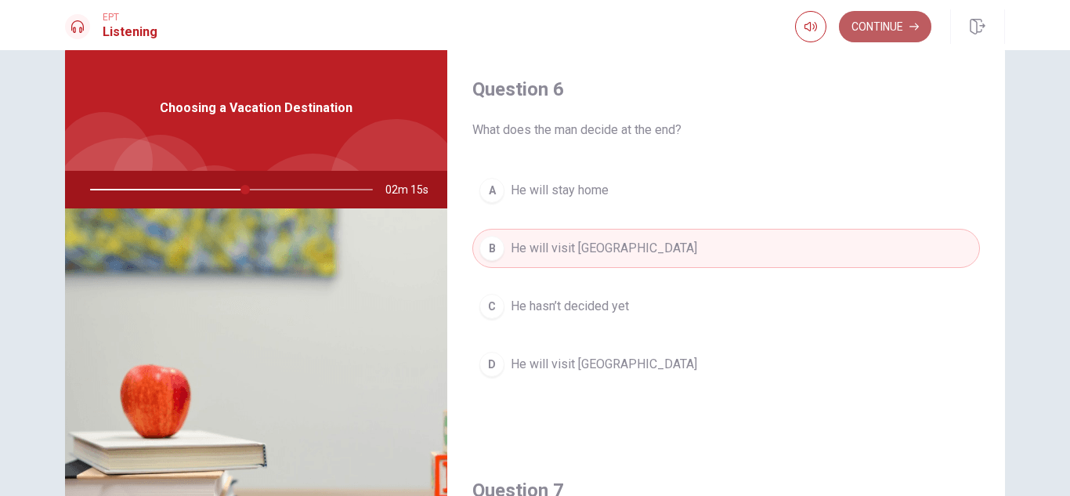
click at [902, 38] on button "Continue" at bounding box center [885, 26] width 92 height 31
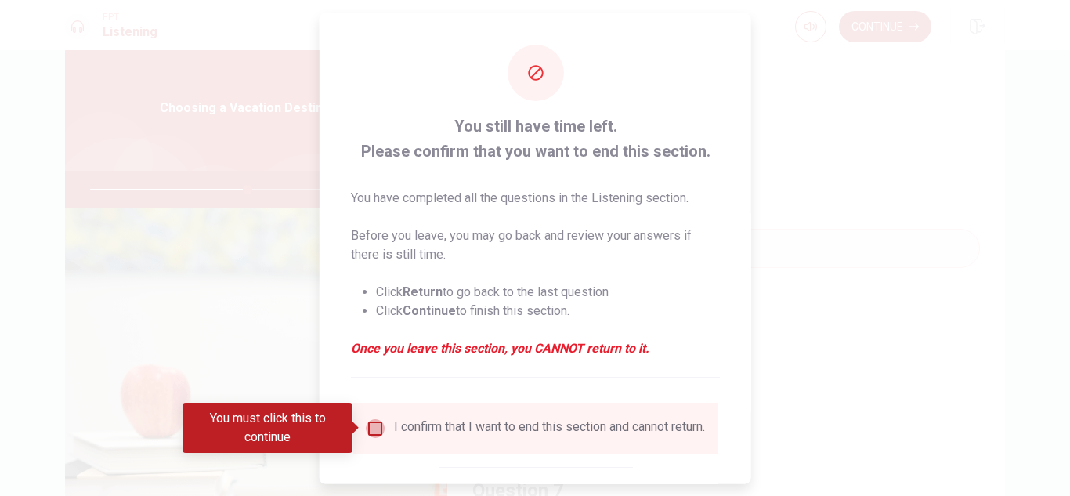
click at [366, 425] on input "You must click this to continue" at bounding box center [375, 427] width 19 height 19
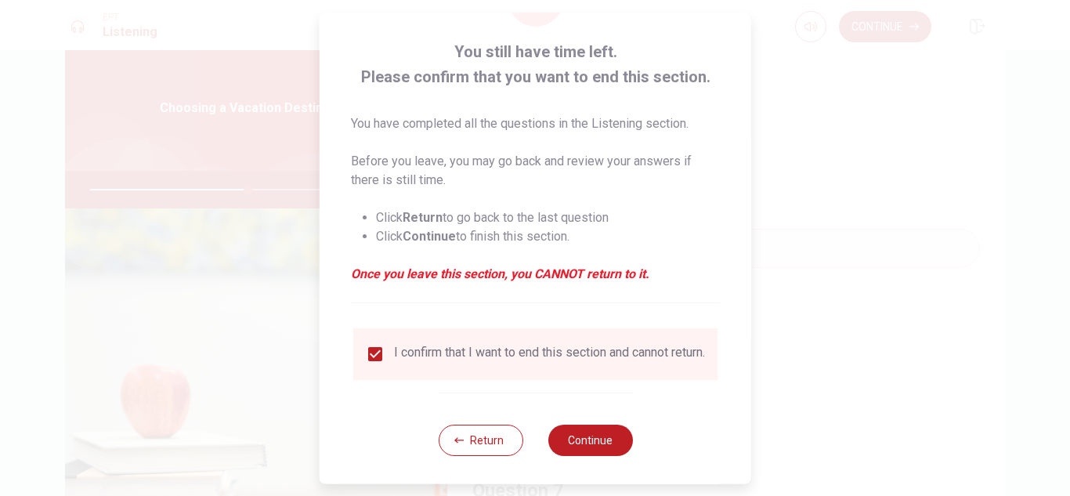
scroll to position [89, 0]
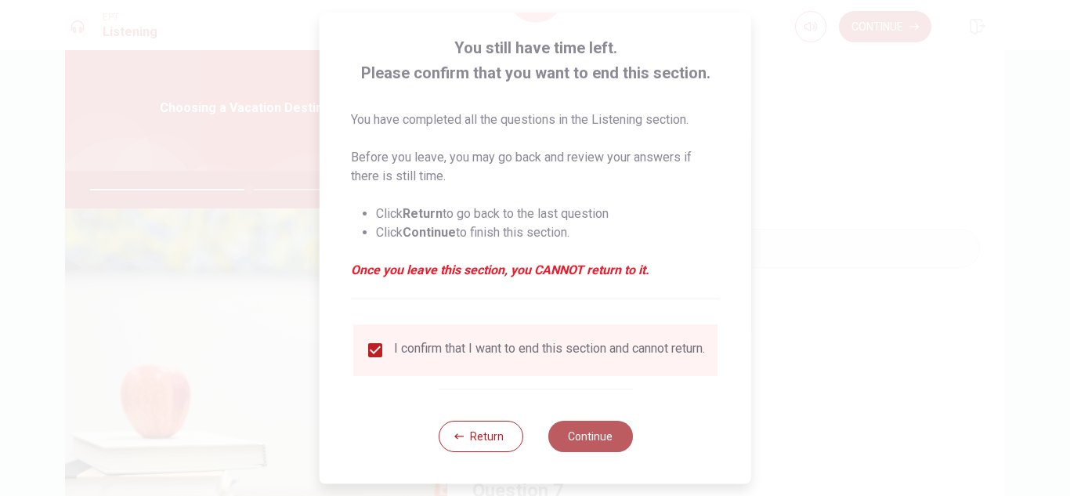
click at [594, 442] on button "Continue" at bounding box center [589, 436] width 85 height 31
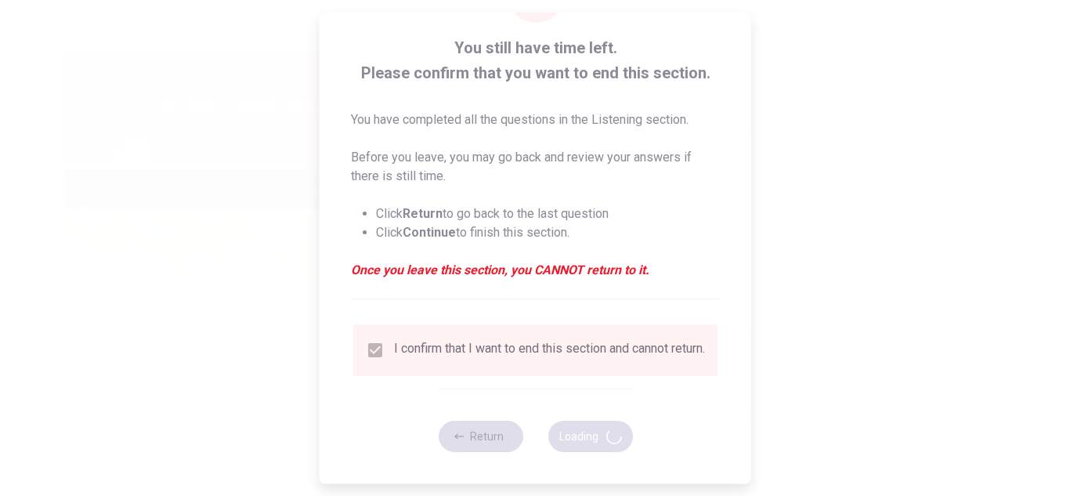
type input "57"
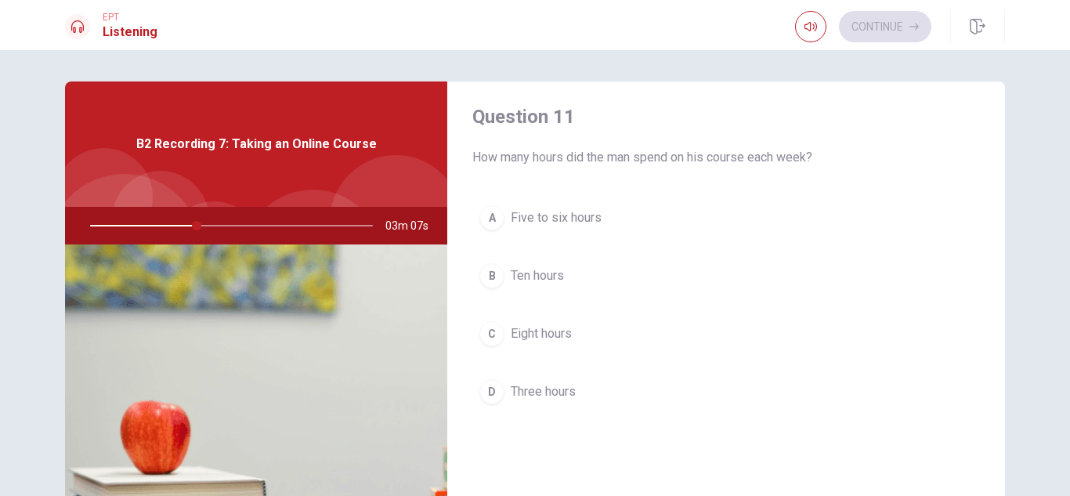
scroll to position [12, 0]
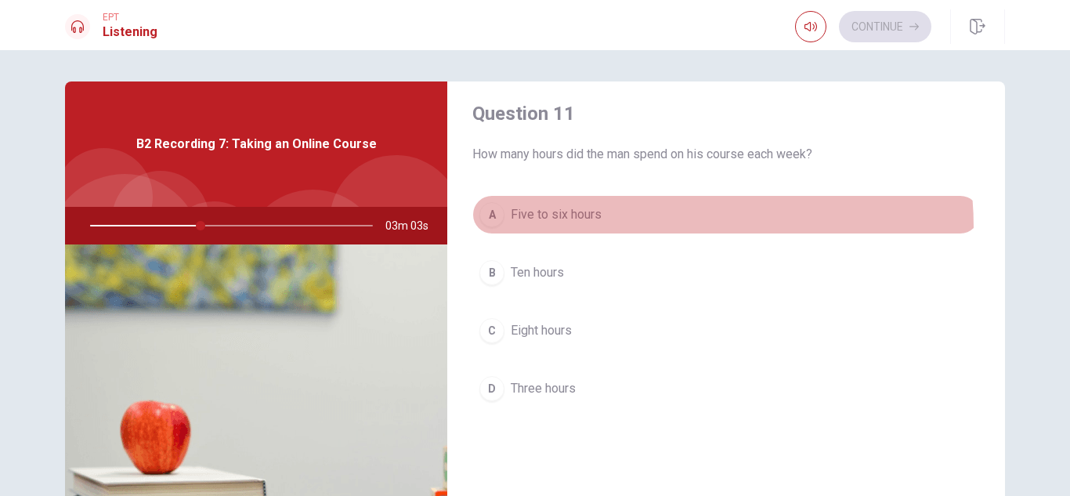
click at [624, 227] on button "A Five to six hours" at bounding box center [726, 214] width 508 height 39
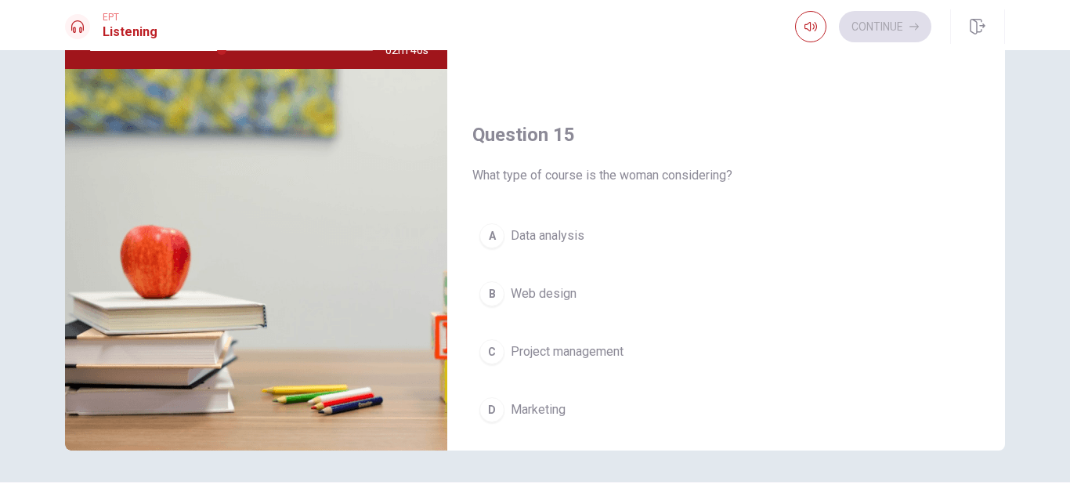
scroll to position [1461, 0]
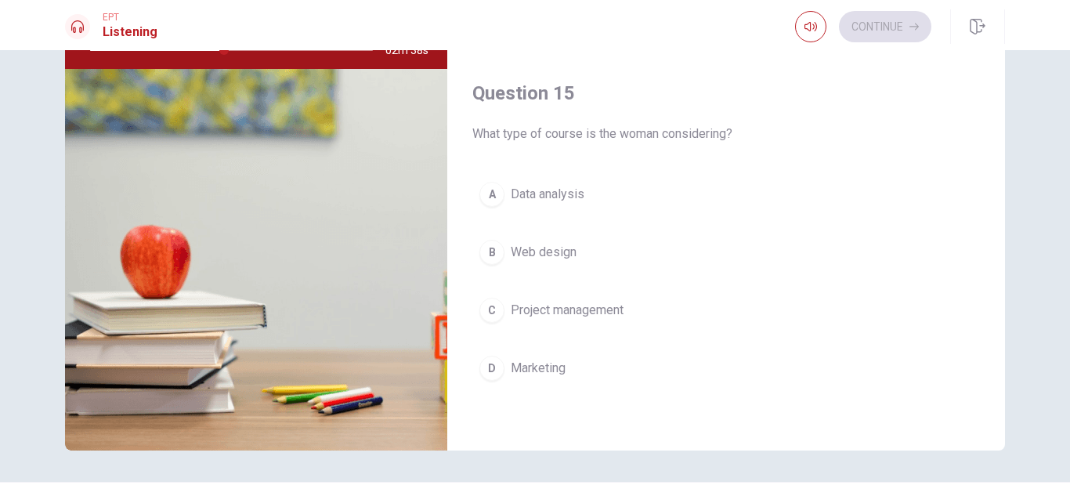
click at [609, 190] on button "A Data analysis" at bounding box center [726, 194] width 508 height 39
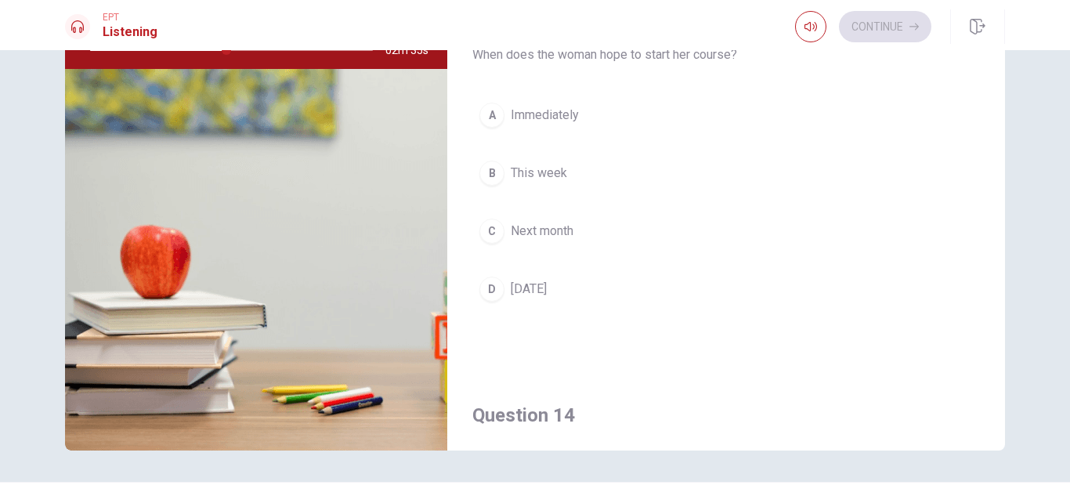
scroll to position [729, 0]
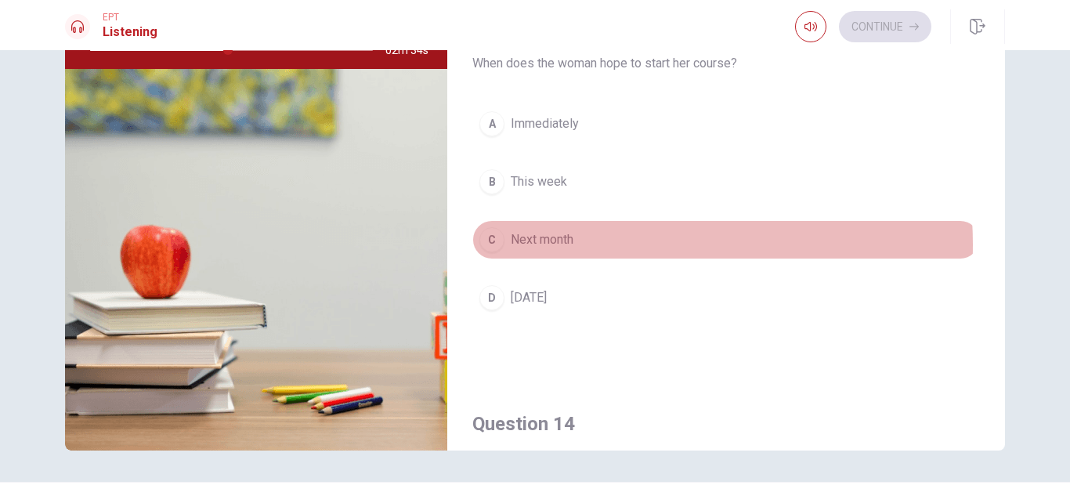
click at [595, 244] on button "C Next month" at bounding box center [726, 239] width 508 height 39
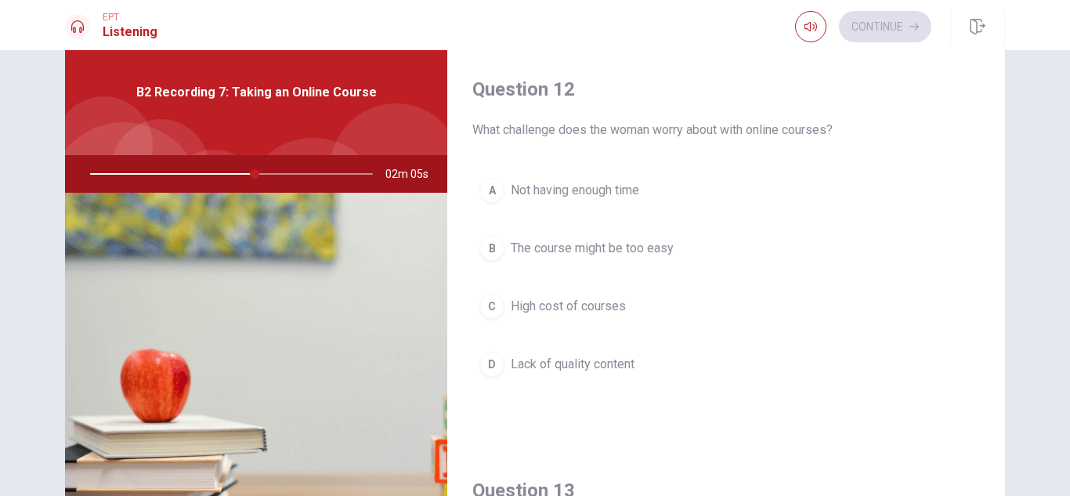
scroll to position [394, 0]
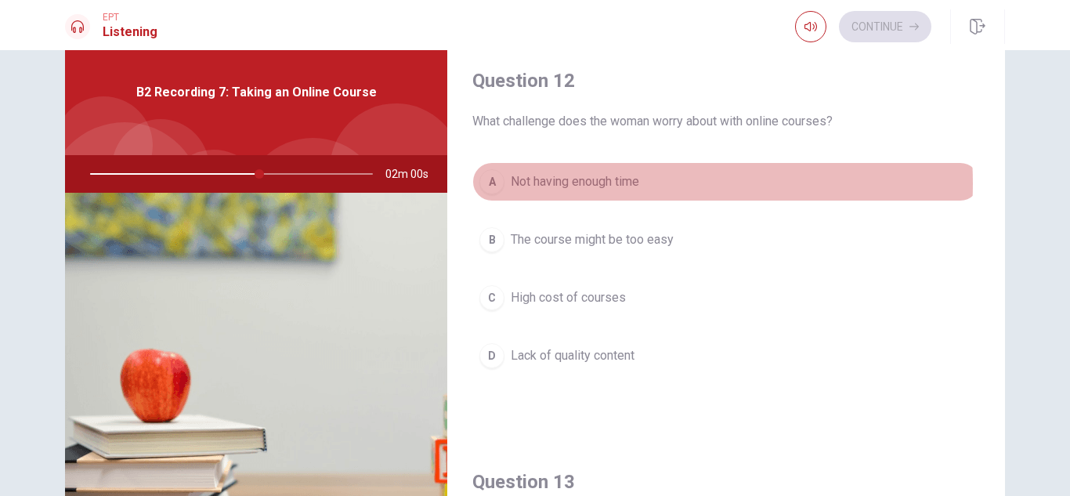
click at [615, 183] on span "Not having enough time" at bounding box center [575, 181] width 128 height 19
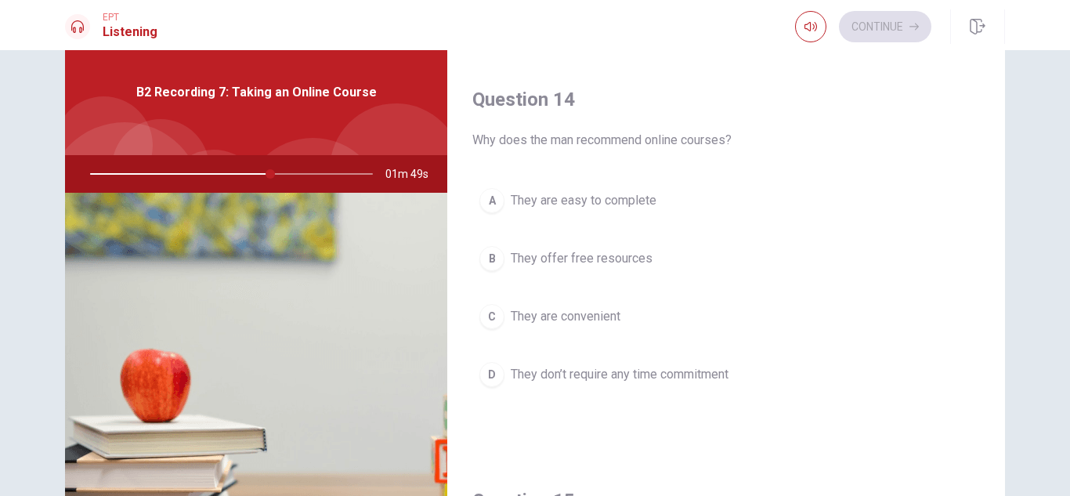
scroll to position [1198, 0]
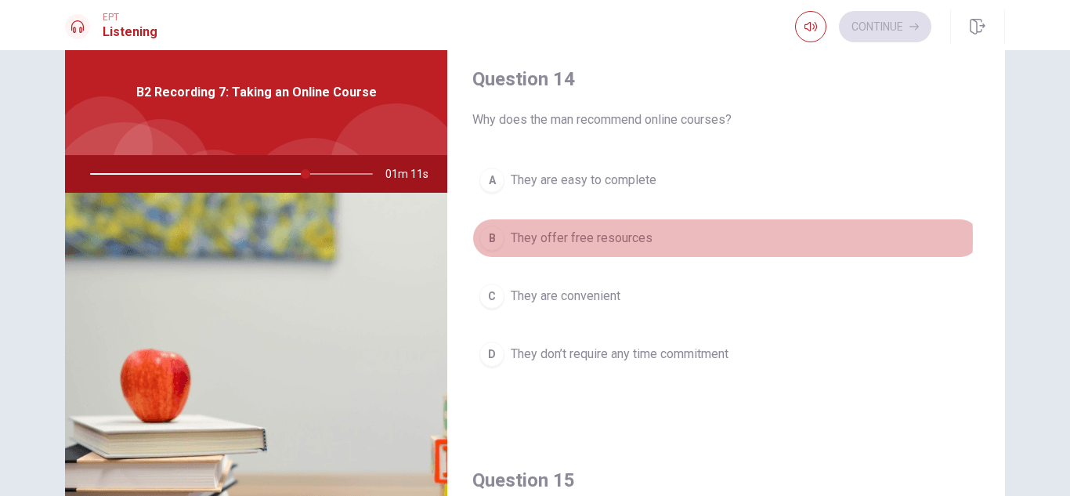
click at [602, 238] on span "They offer free resources" at bounding box center [582, 238] width 142 height 19
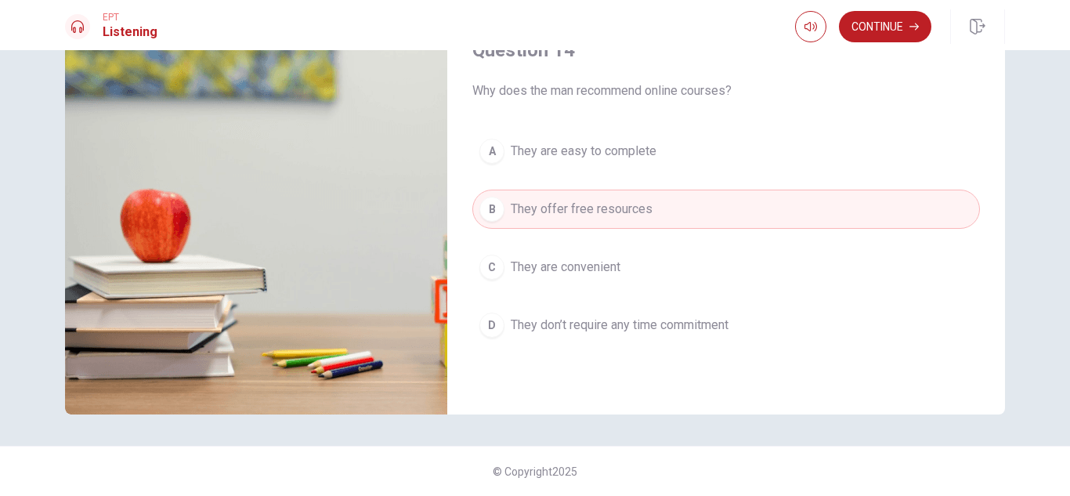
scroll to position [1060, 0]
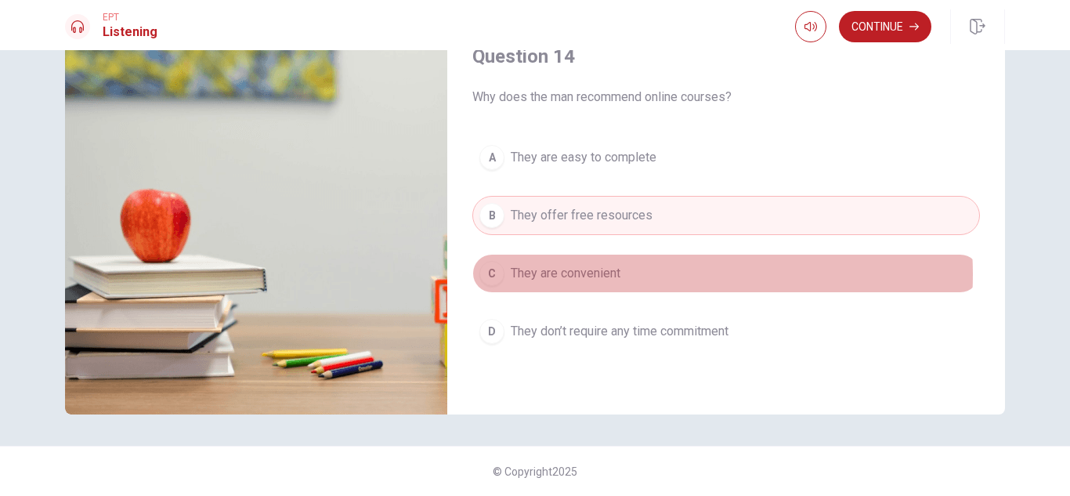
click at [627, 274] on button "C They are convenient" at bounding box center [726, 273] width 508 height 39
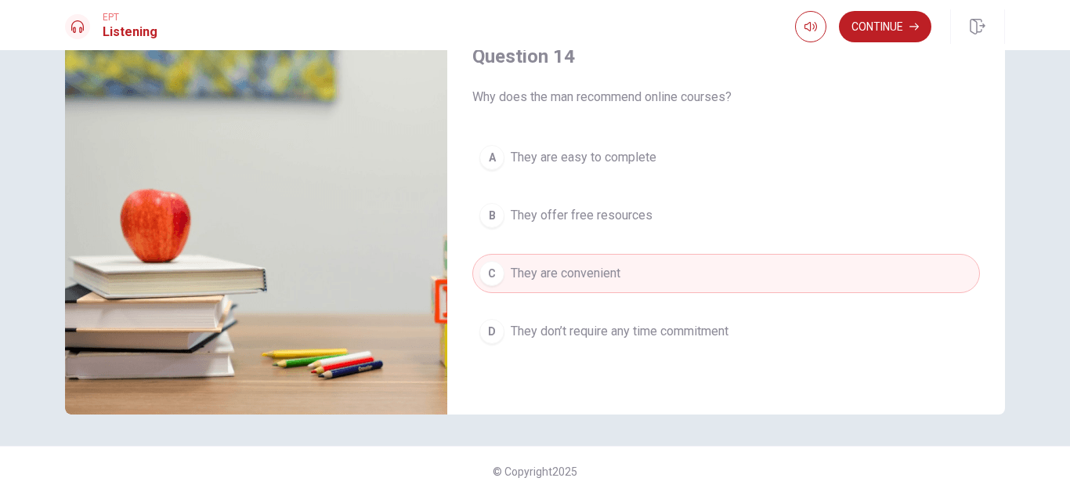
click at [606, 214] on span "They offer free resources" at bounding box center [582, 215] width 142 height 19
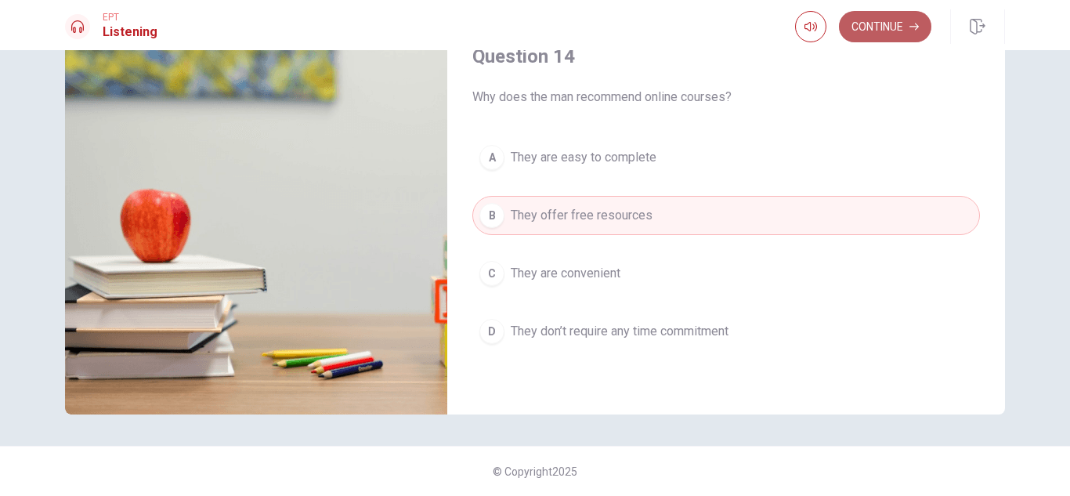
click at [894, 34] on button "Continue" at bounding box center [885, 26] width 92 height 31
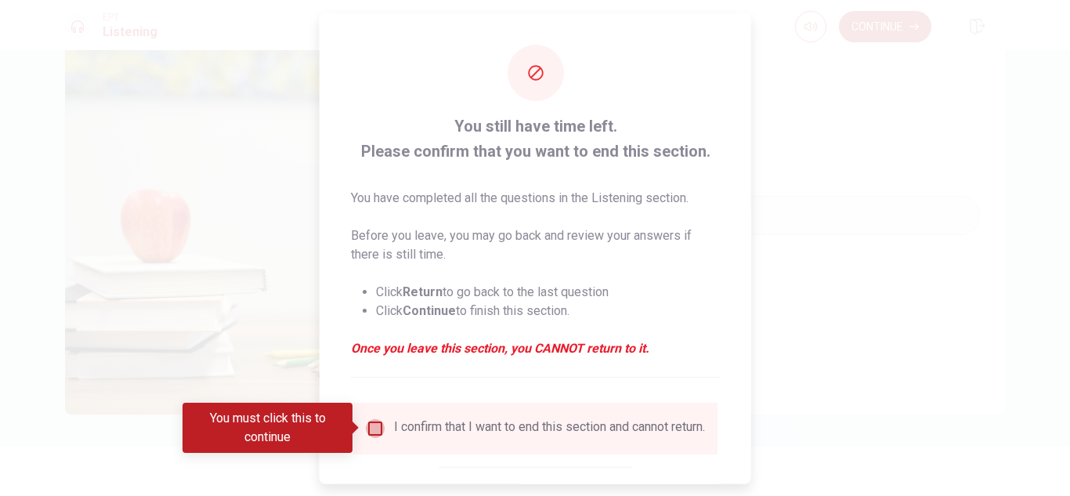
drag, startPoint x: 371, startPoint y: 421, endPoint x: 450, endPoint y: 461, distance: 87.9
click at [375, 425] on input "You must click this to continue" at bounding box center [375, 427] width 19 height 19
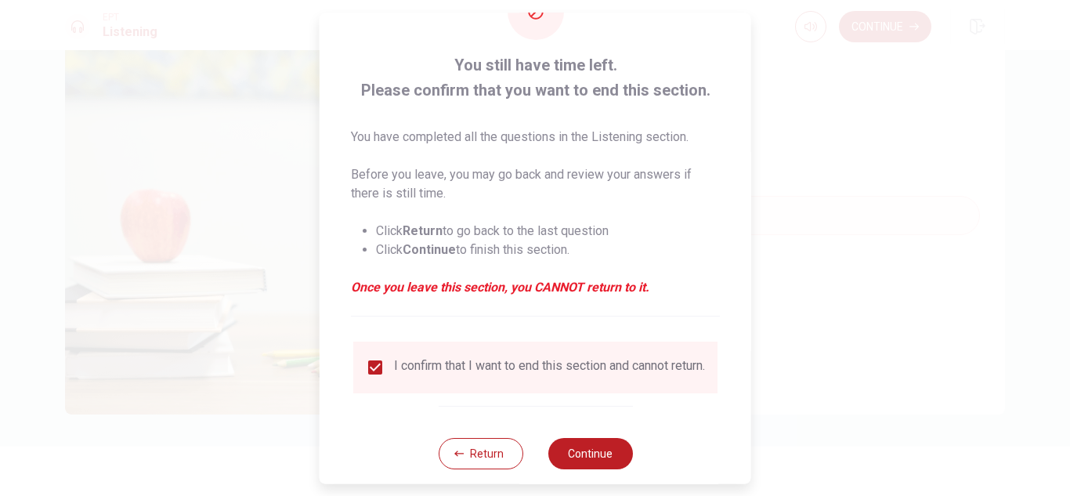
scroll to position [89, 0]
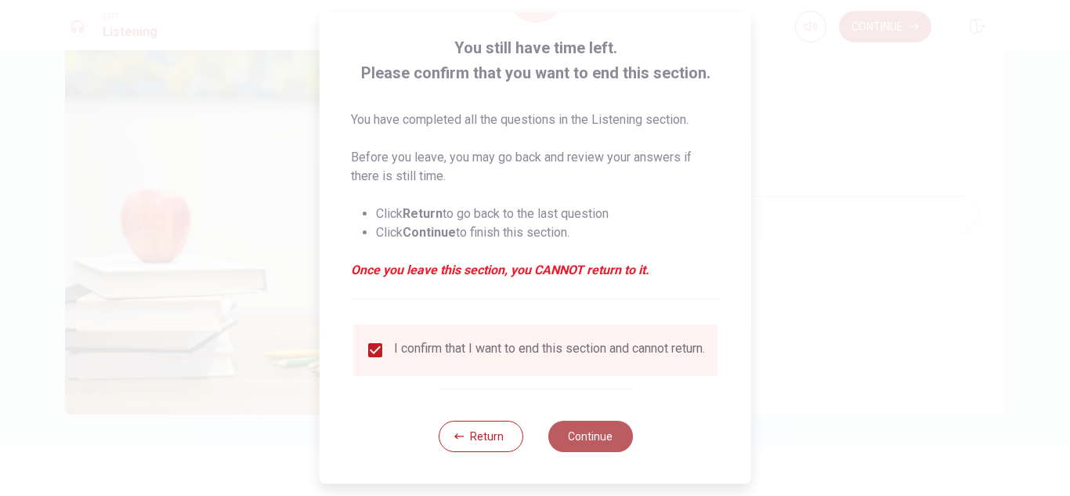
click at [602, 434] on button "Continue" at bounding box center [589, 436] width 85 height 31
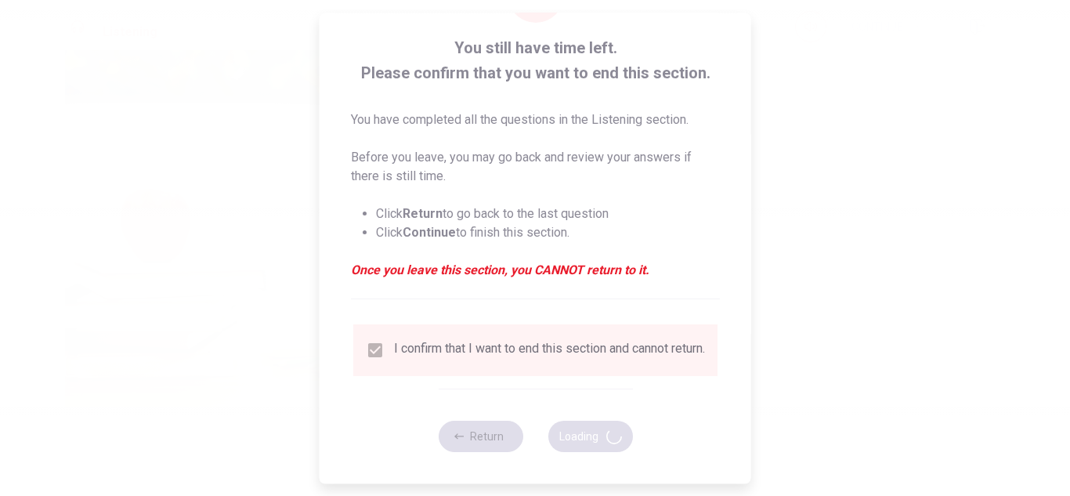
type input "94"
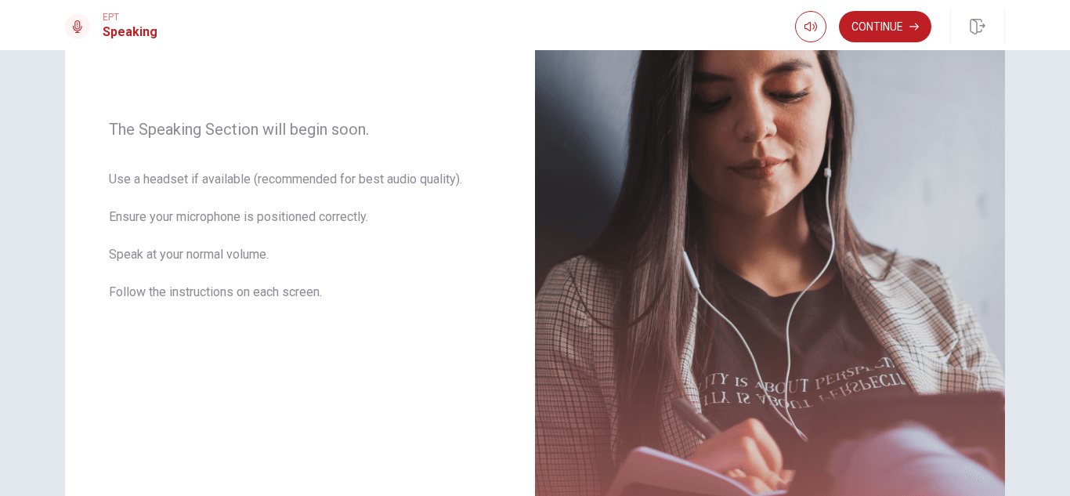
scroll to position [0, 0]
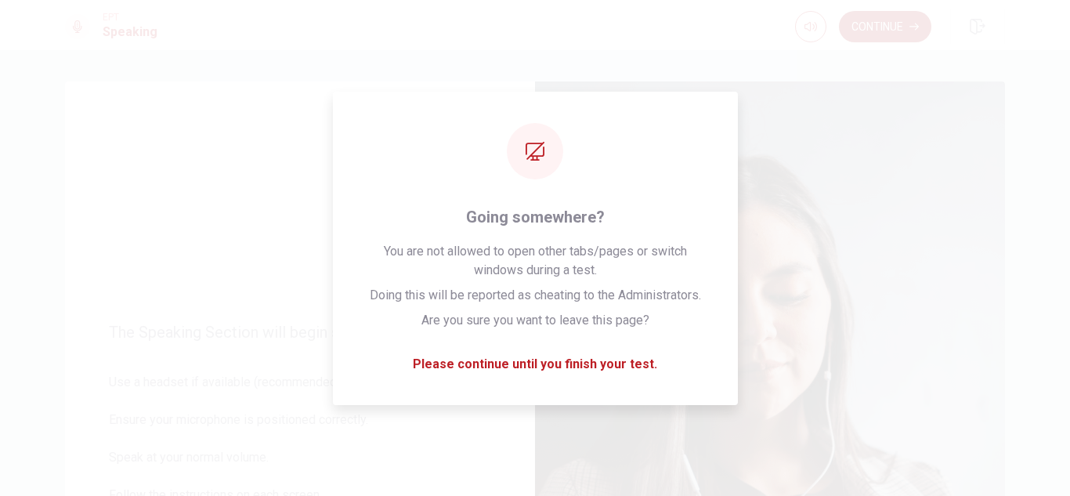
click at [910, 28] on icon "button" at bounding box center [913, 26] width 9 height 9
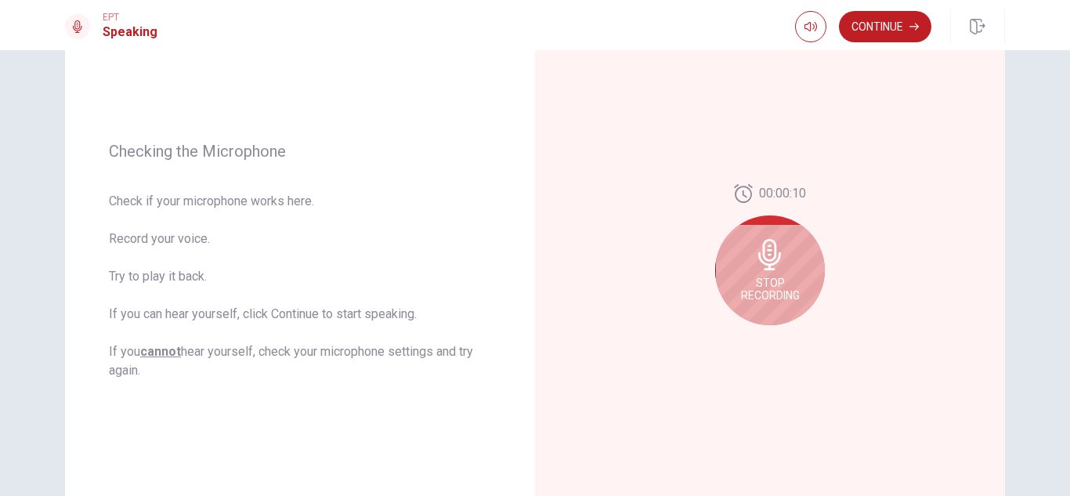
scroll to position [164, 0]
click at [786, 266] on div "Stop Recording" at bounding box center [770, 269] width 110 height 110
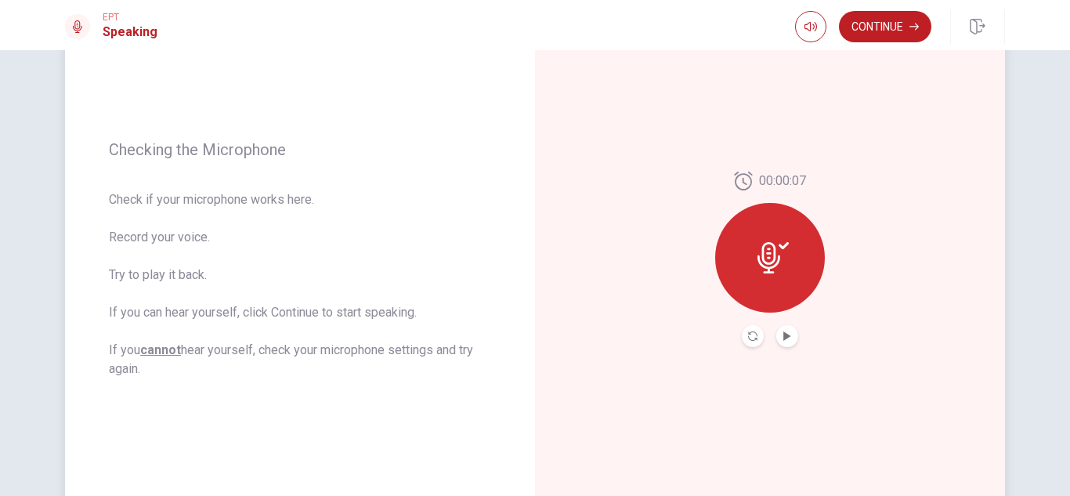
click at [791, 338] on button "Play Audio" at bounding box center [787, 336] width 22 height 22
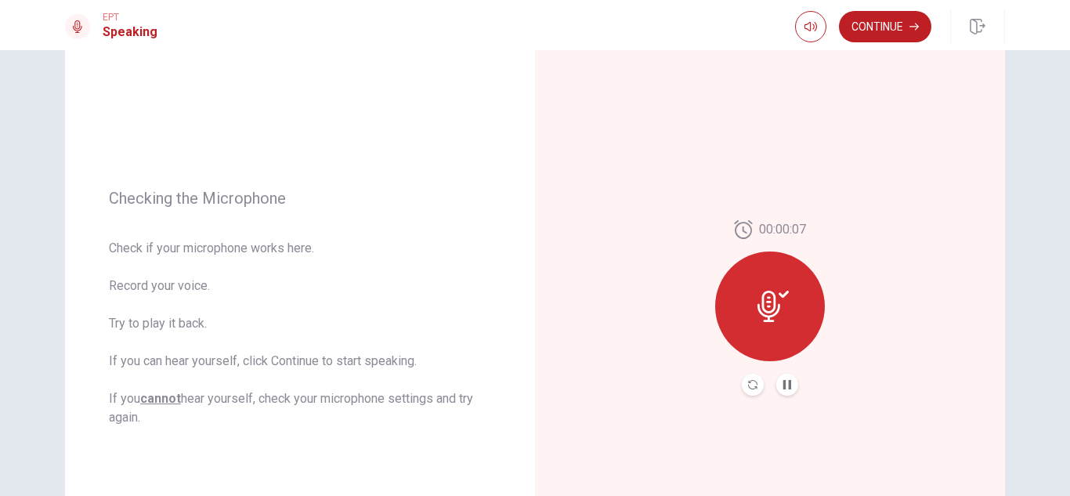
scroll to position [114, 0]
click at [890, 31] on button "Continue" at bounding box center [885, 26] width 92 height 31
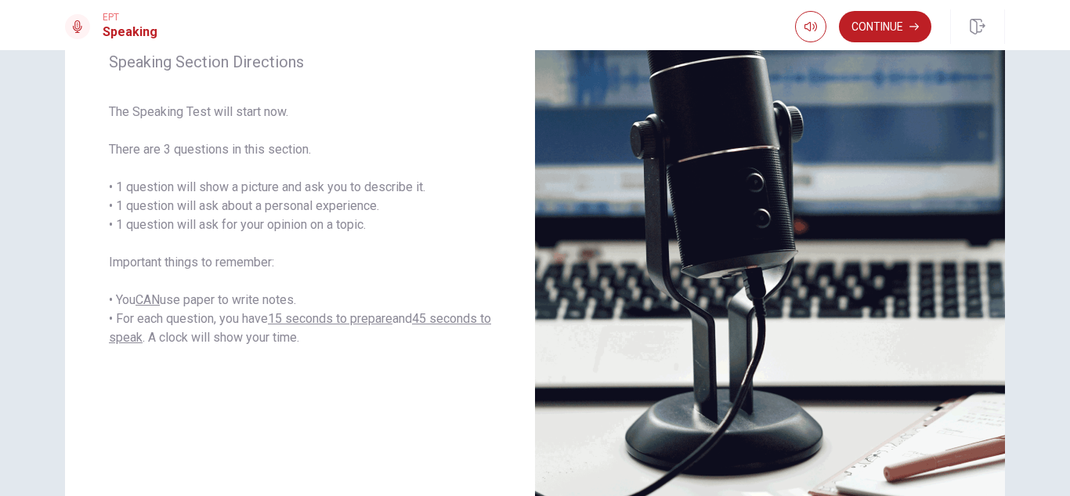
scroll to position [225, 0]
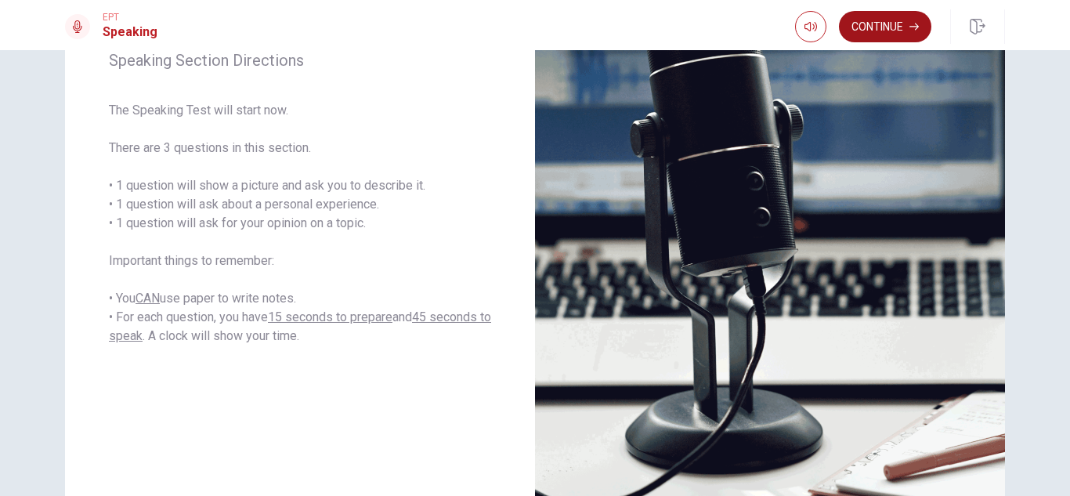
click at [854, 37] on button "Continue" at bounding box center [885, 26] width 92 height 31
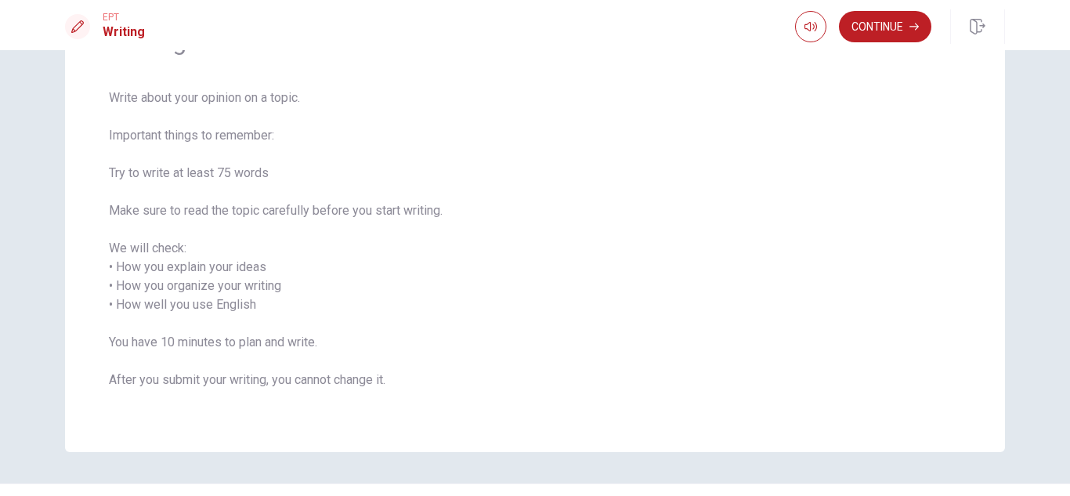
scroll to position [73, 0]
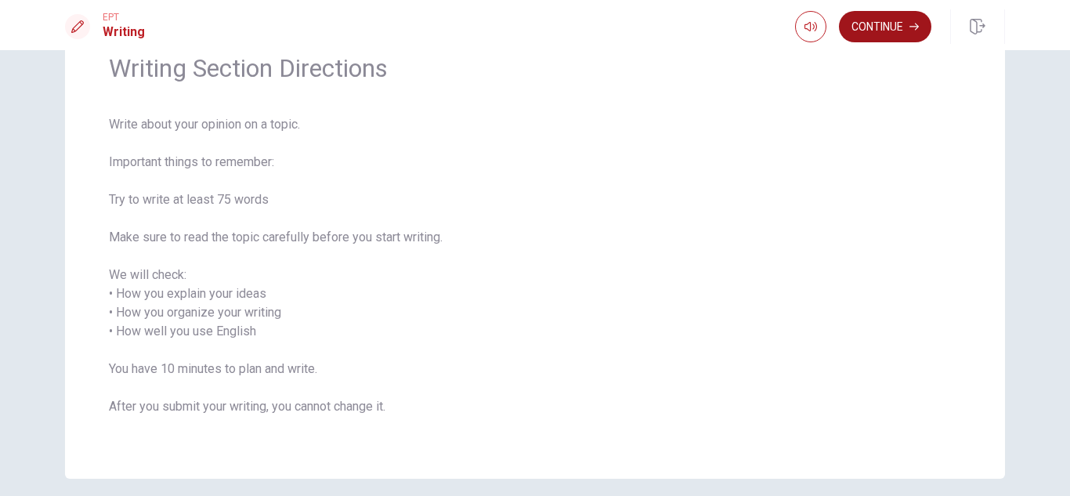
click at [873, 28] on button "Continue" at bounding box center [885, 26] width 92 height 31
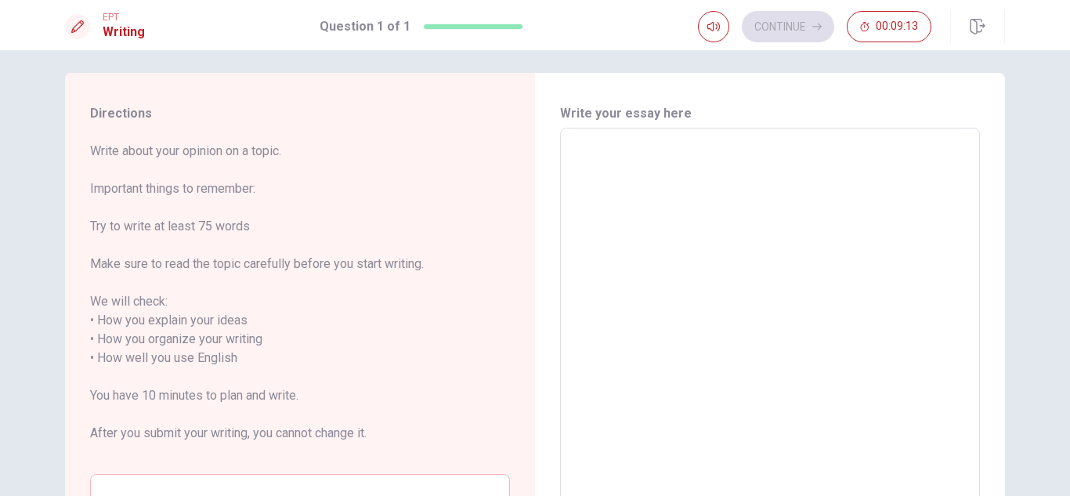
scroll to position [7, 0]
click at [807, 150] on textarea at bounding box center [770, 360] width 398 height 435
type textarea "O"
type textarea "x"
type textarea "One per"
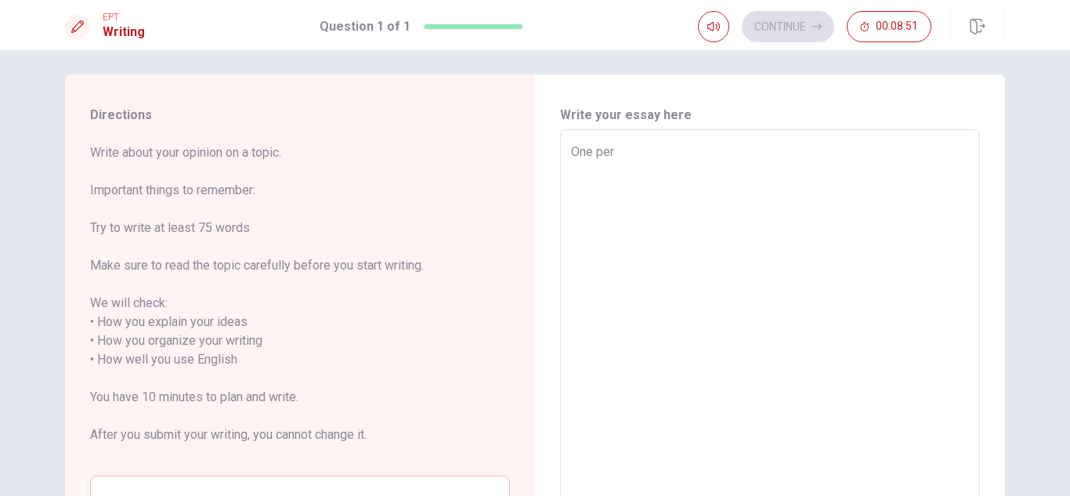
type textarea "x"
type textarea "One pers"
type textarea "x"
type textarea "One perso"
type textarea "x"
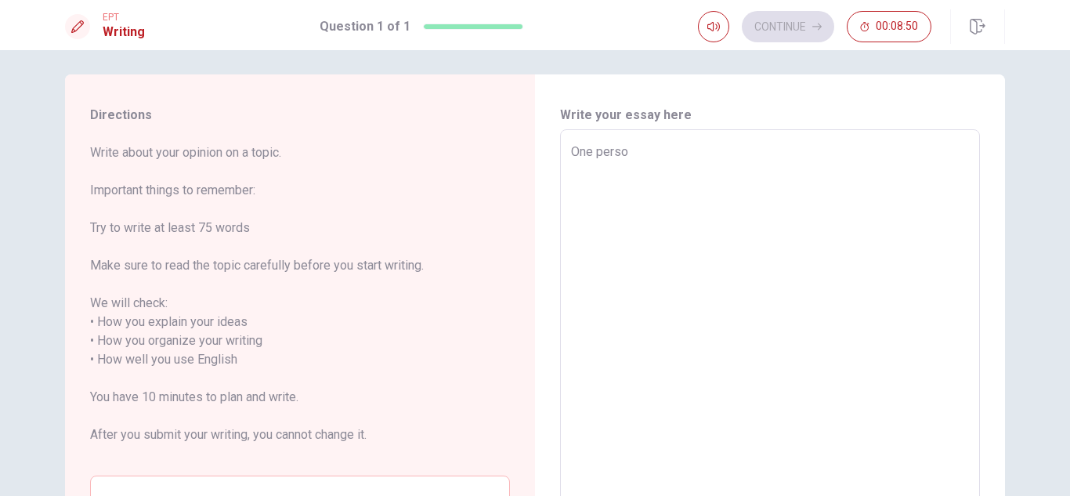
type textarea "One person"
type textarea "x"
type textarea "One persona"
type textarea "x"
type textarea "One personal"
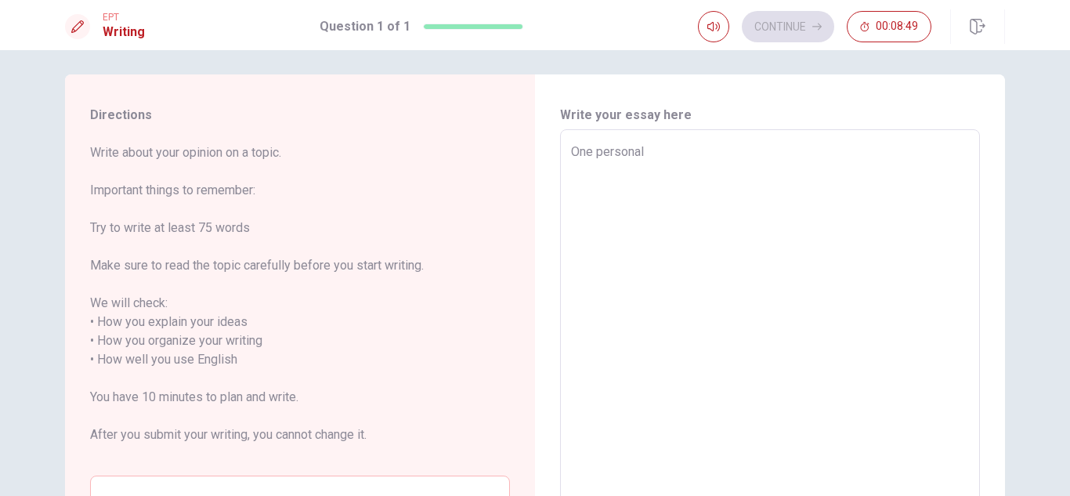
type textarea "x"
type textarea "One personal"
type textarea "x"
type textarea "One personal q"
type textarea "x"
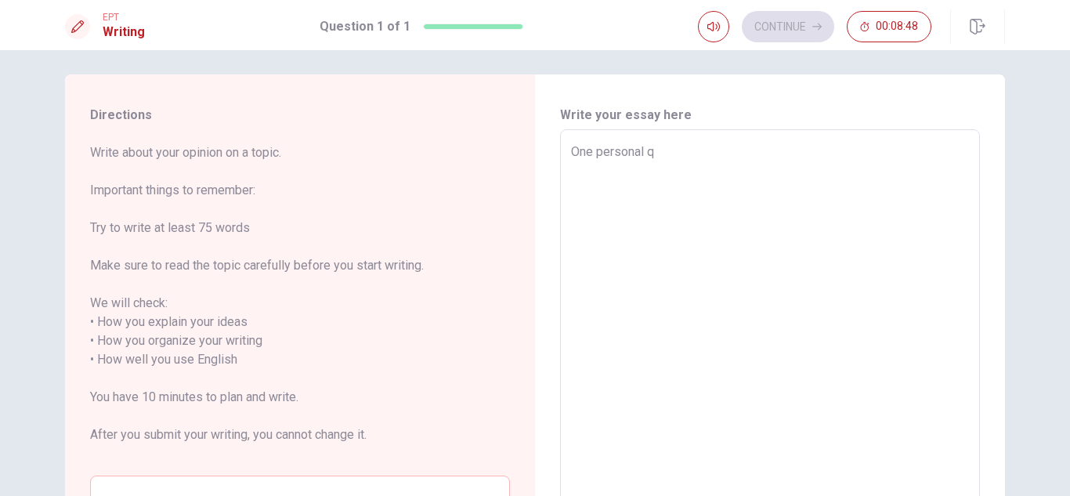
type textarea "One personal qu"
type textarea "x"
type textarea "One personal qua"
type textarea "x"
type textarea "One personal qual"
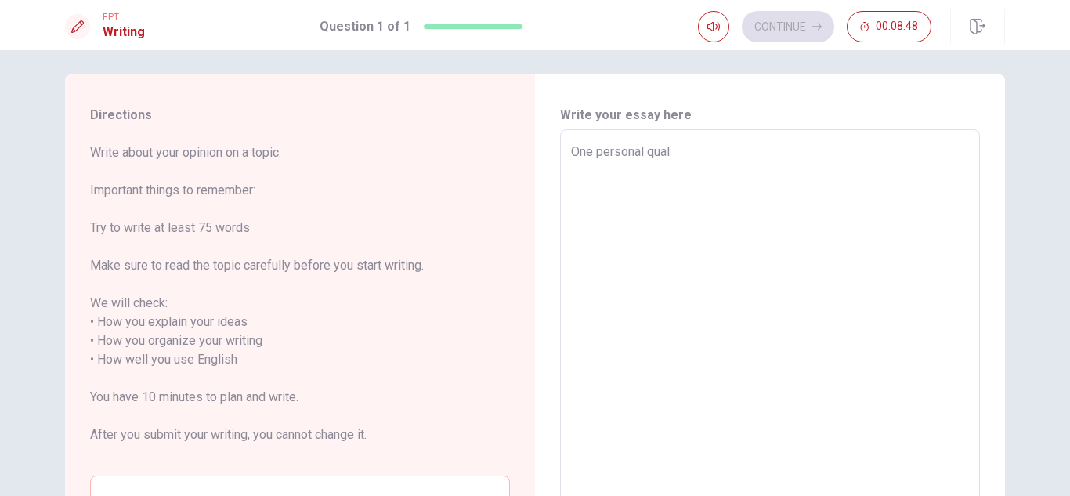
type textarea "x"
type textarea "One personal quali"
type textarea "x"
type textarea "One personal qualit"
type textarea "x"
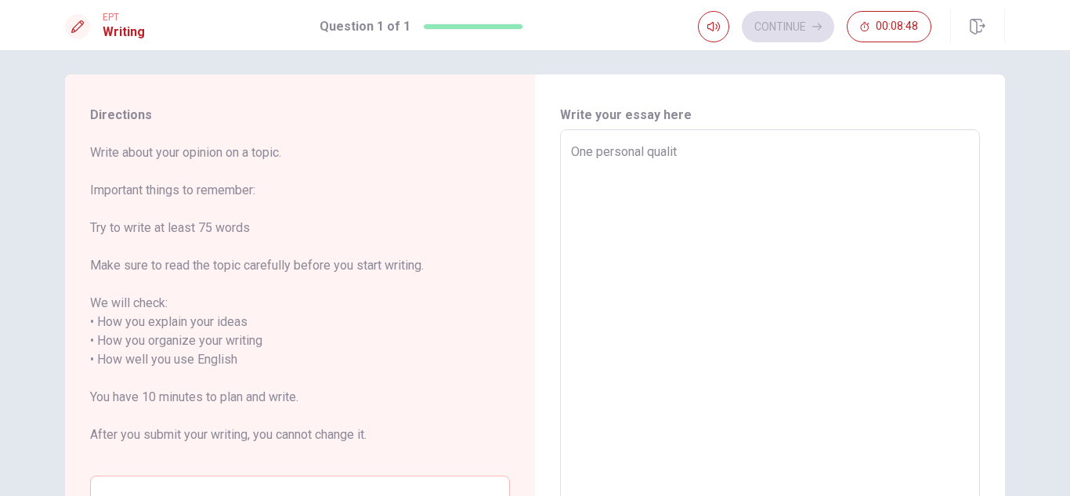
type textarea "One personal quality"
type textarea "x"
type textarea "One personal quality"
type textarea "x"
type textarea "One personal quality t"
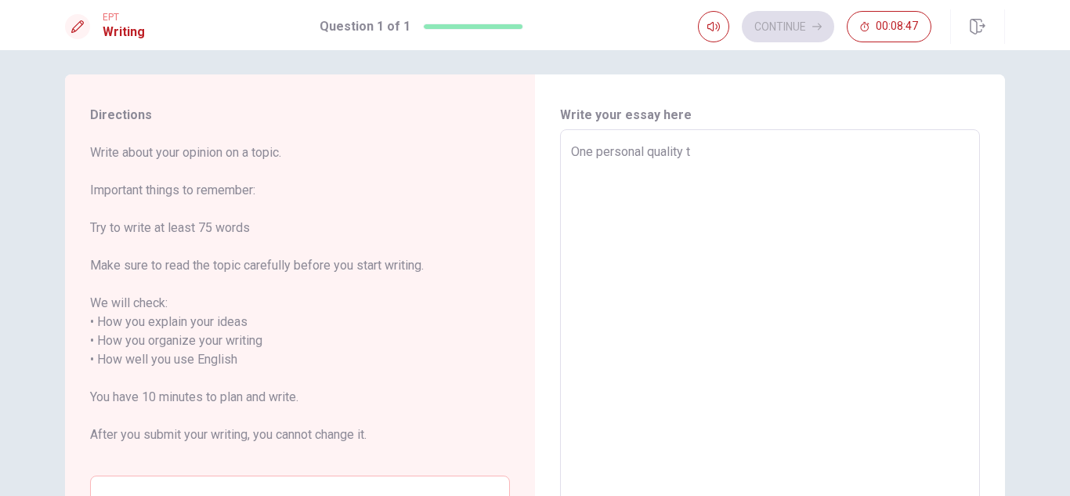
type textarea "x"
type textarea "One personal quality ta"
type textarea "x"
type textarea "One personal quality tah"
type textarea "x"
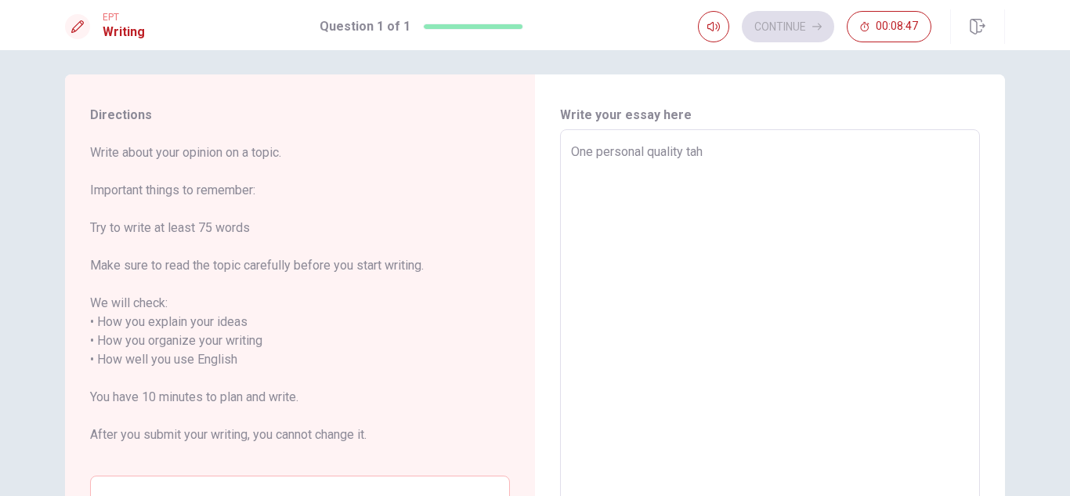
type textarea "One personal quality taht"
type textarea "x"
type textarea "One personal quality tah"
type textarea "x"
type textarea "One personal quality ta"
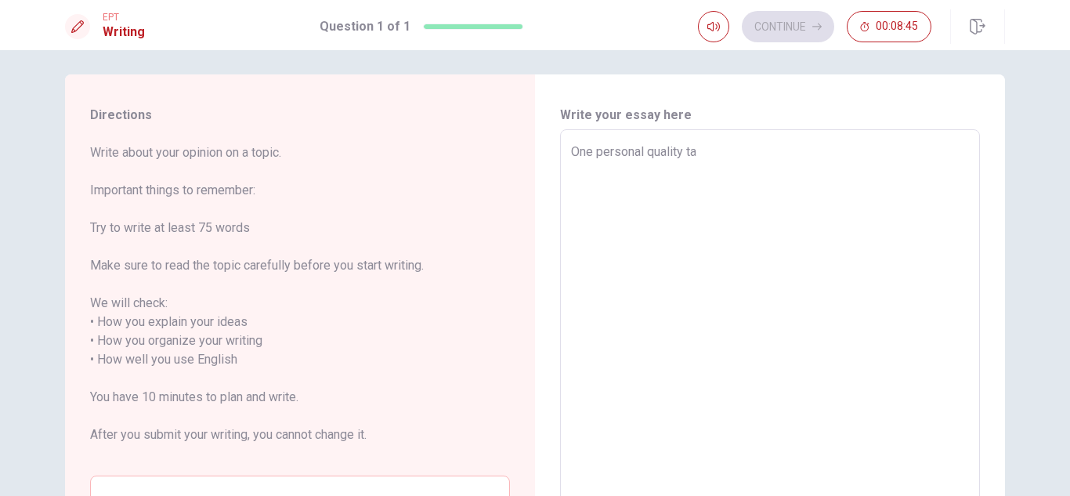
type textarea "x"
type textarea "One personal quality t"
type textarea "x"
type textarea "One personal quality th"
type textarea "x"
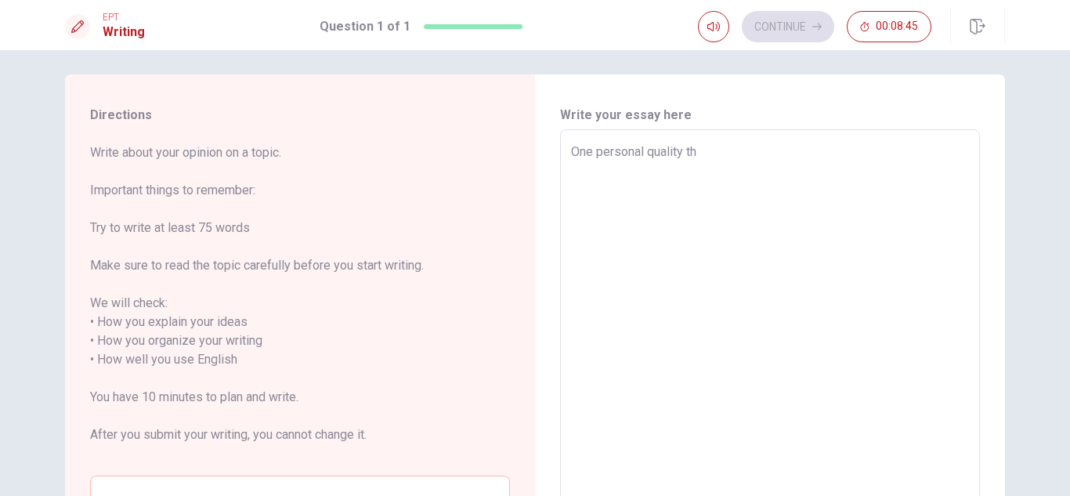
type textarea "One personal quality tha"
type textarea "x"
type textarea "One personal quality that"
type textarea "x"
type textarea "One personal quality that"
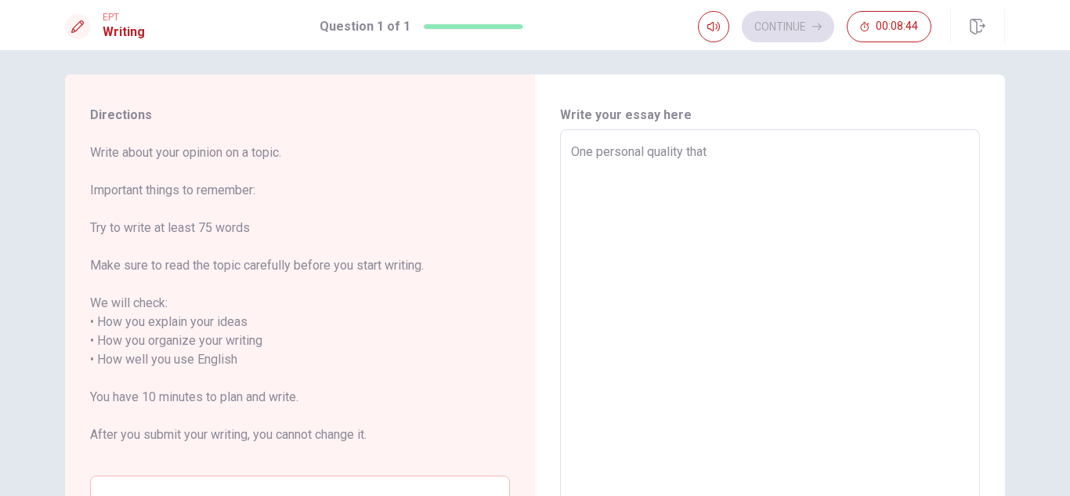
type textarea "x"
type textarea "One personal quality that I"
type textarea "x"
type textarea "One personal quality that I"
type textarea "x"
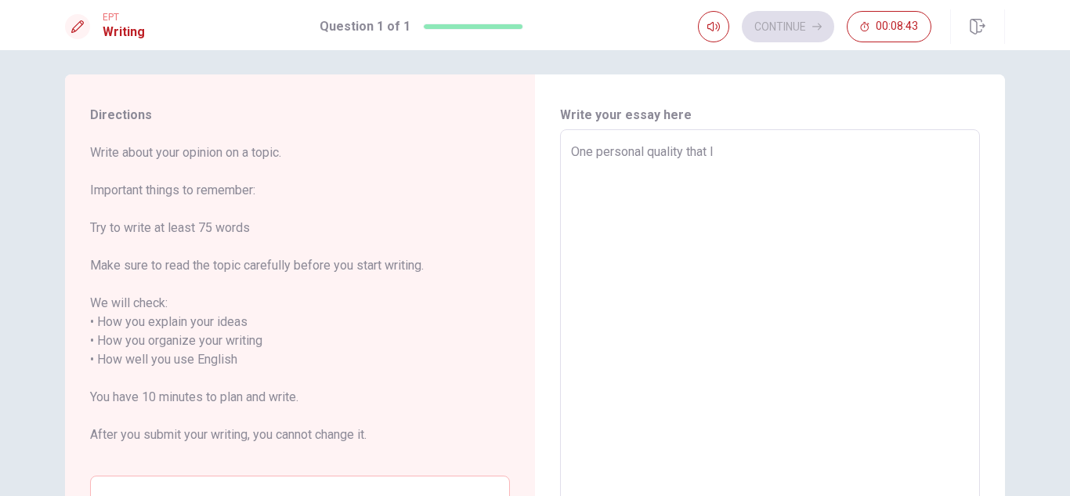
type textarea "One personal quality that I a"
type textarea "x"
type textarea "One personal quality that I ad"
type textarea "x"
type textarea "One personal quality that I adm"
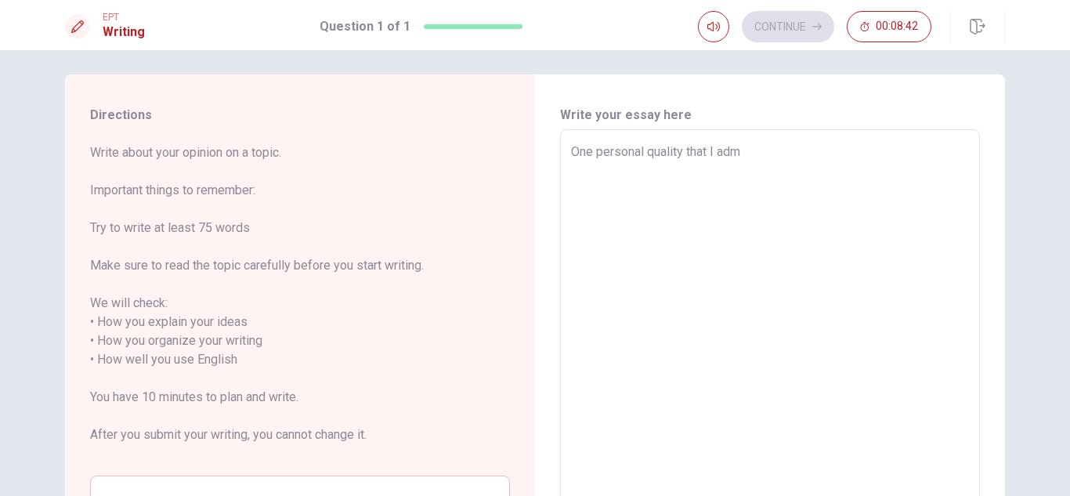
type textarea "x"
type textarea "One personal quality that I admi"
type textarea "x"
type textarea "One personal quality that I [PERSON_NAME]"
type textarea "x"
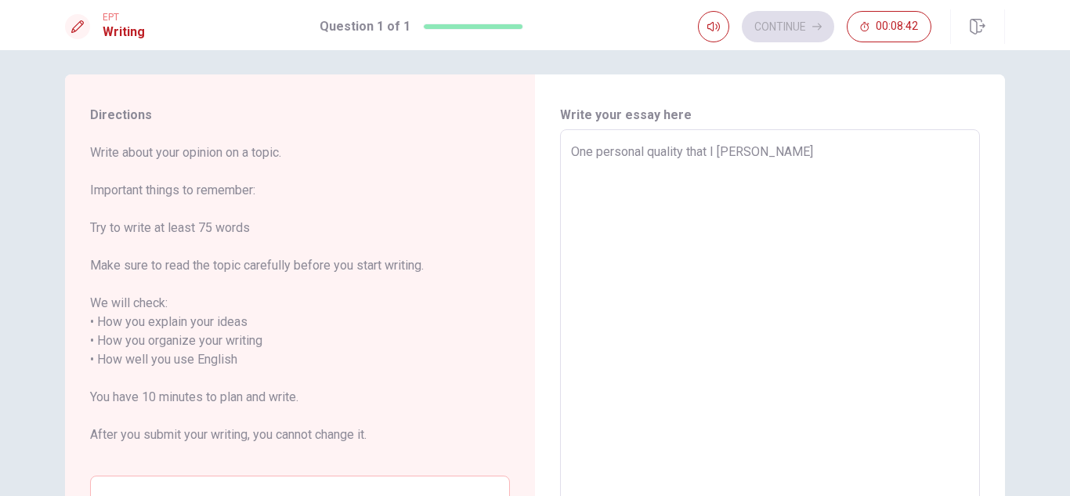
type textarea "One personal quality that I admire"
type textarea "x"
type textarea "One personal quality that I admire"
type textarea "x"
type textarea "One personal quality that I admire in others and would like to develop is patie…"
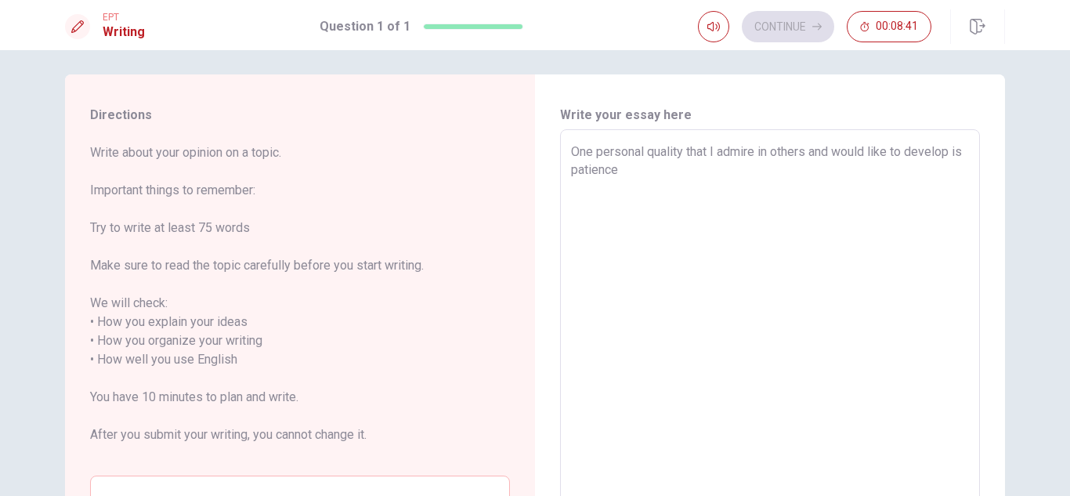
click at [760, 163] on textarea "One personal quality that I admire" at bounding box center [770, 360] width 398 height 435
click at [764, 154] on textarea "One personal quality that I admire in others and would like to develop is patie…" at bounding box center [770, 360] width 398 height 435
click at [712, 169] on textarea "One personal quality that I admire in others and would like to develop is patie…" at bounding box center [770, 360] width 398 height 435
type textarea "x"
type textarea "One personal quality that I admire in others and would like to develop is patie…"
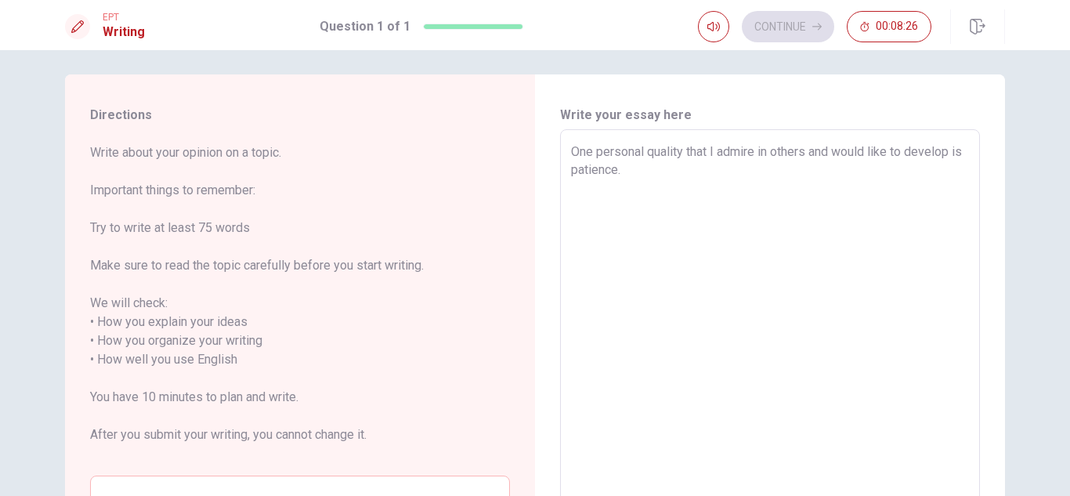
type textarea "x"
type textarea "One personal quality that I admire in others and would like to develop is patie…"
type textarea "x"
type textarea "One personal quality that I admire in others and would like to develop is patie…"
type textarea "x"
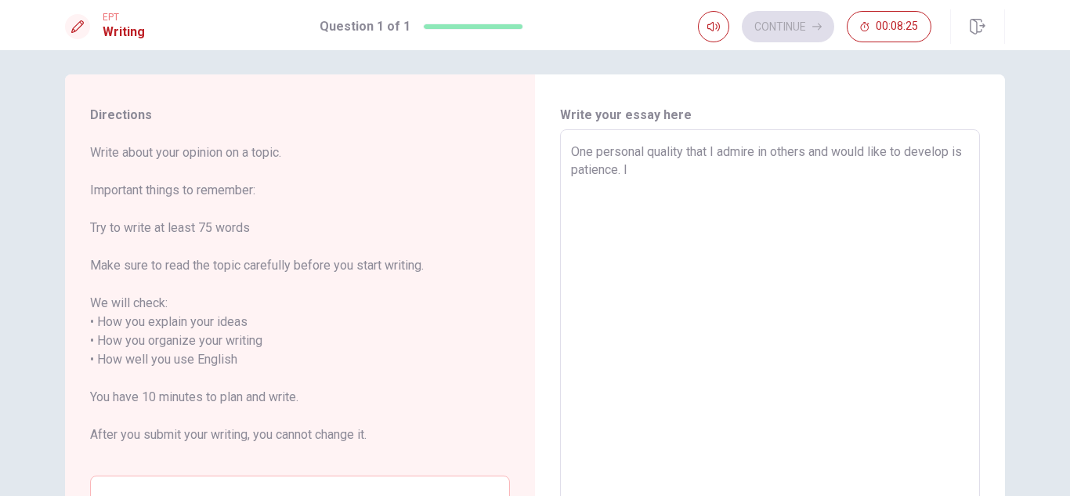
type textarea "One personal quality that I admire in others and would like to develop is patie…"
type textarea "x"
type textarea "One personal quality that I admire in others and would like to develop is patie…"
type textarea "x"
type textarea "One personal quality that I admire in others and would like to develop is patie…"
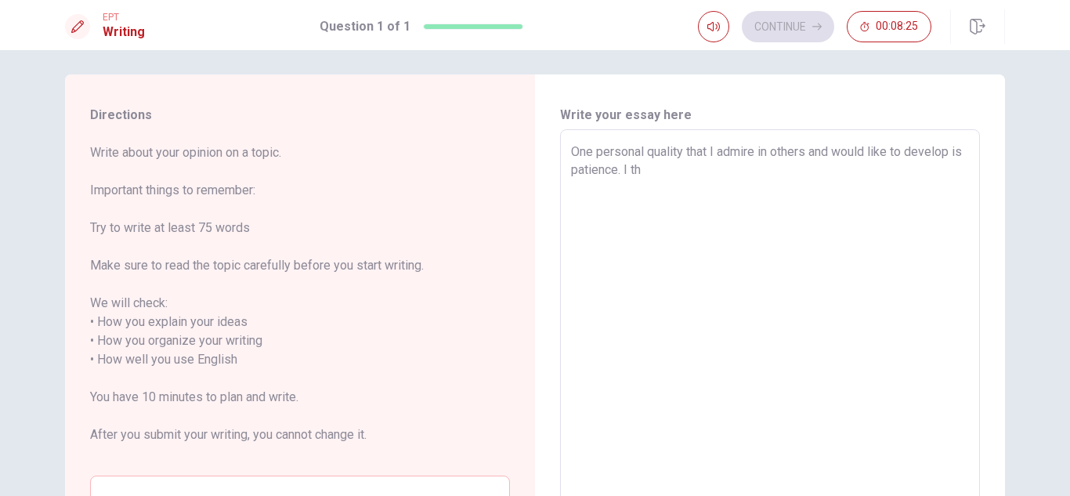
type textarea "x"
type textarea "One personal quality that I admire in others and would like to develop is patie…"
type textarea "x"
type textarea "One personal quality that I admire in others and would like to develop is patie…"
type textarea "x"
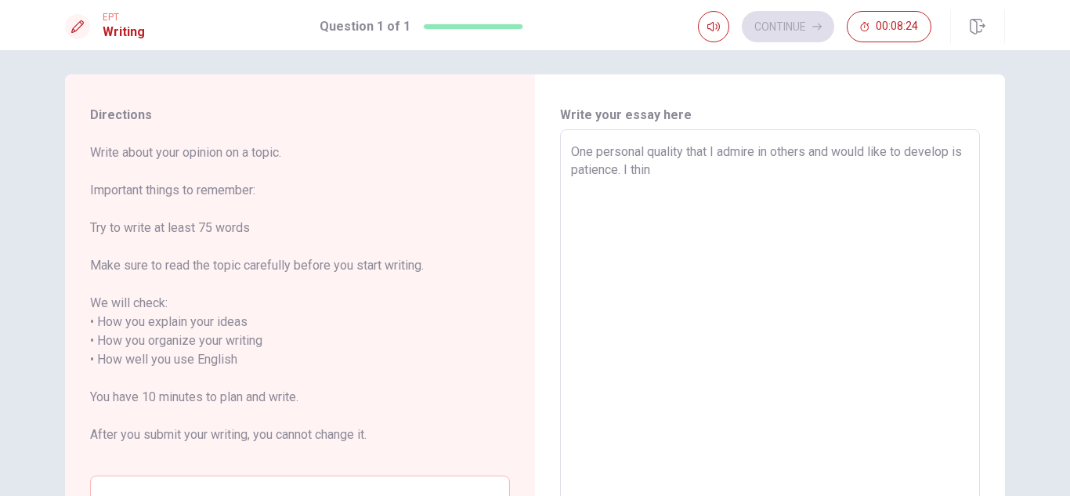
type textarea "One personal quality that I admire in others and would like to develop is patie…"
type textarea "x"
type textarea "One personal quality that I admire in others and would like to develop is patie…"
type textarea "x"
type textarea "One personal quality that I admire in others and would like to develop is patie…"
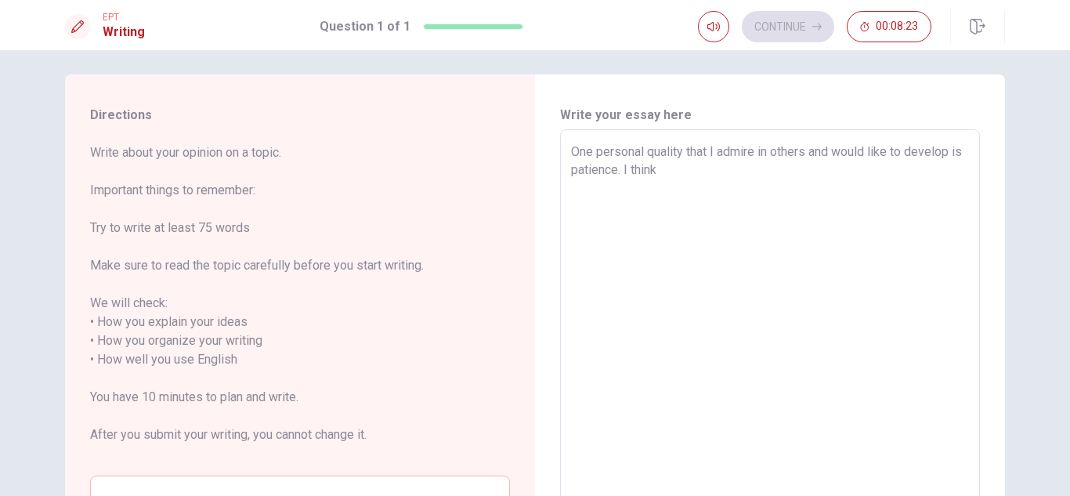
type textarea "x"
type textarea "One personal quality that I admire in others and would like to develop is patie…"
type textarea "x"
type textarea "One personal quality that I admire in others and would like to develop is patie…"
type textarea "x"
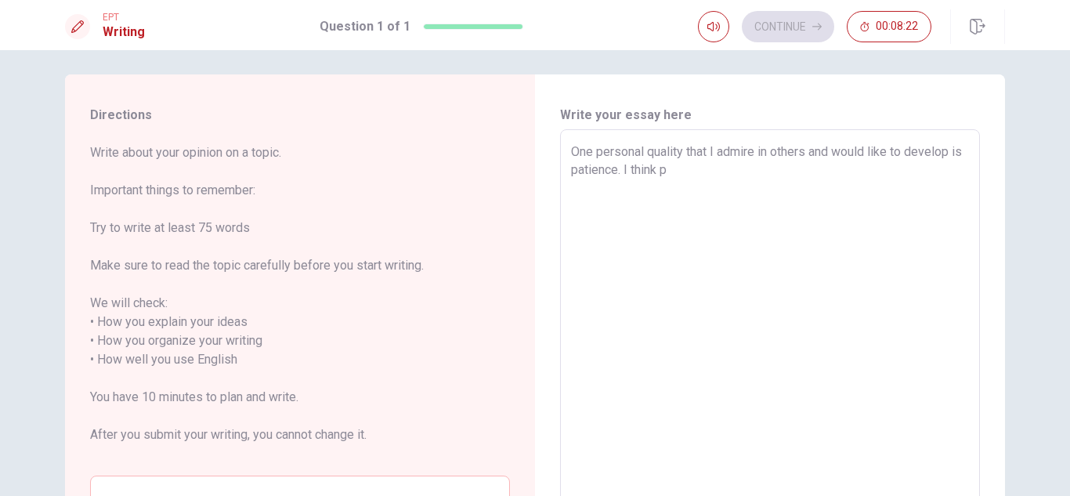
type textarea "One personal quality that I admire in others and would like to develop is patie…"
type textarea "x"
type textarea "One personal quality that I admire in others and would like to develop is patie…"
type textarea "x"
type textarea "One personal quality that I admire in others and would like to develop is patie…"
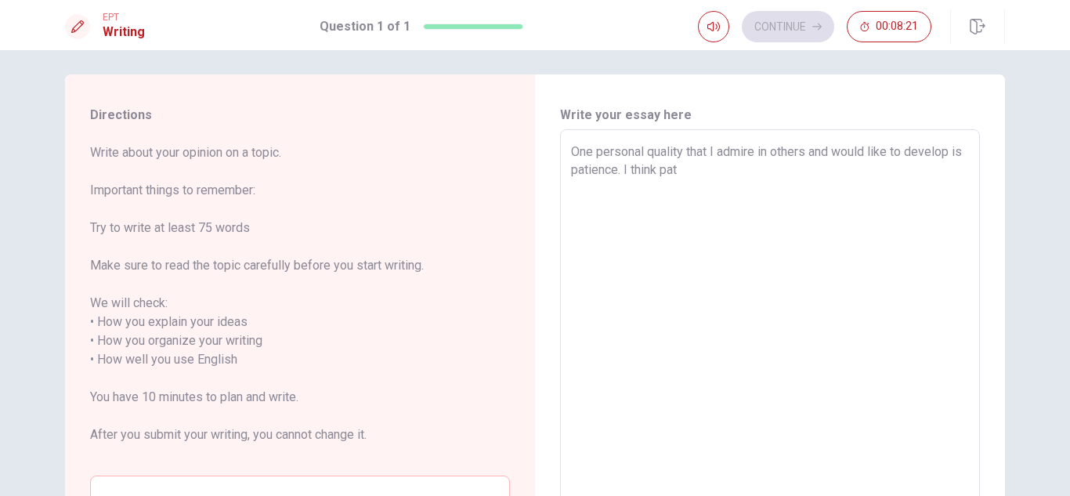
type textarea "x"
type textarea "One personal quality that I admire in others and would like to develop is patie…"
type textarea "x"
type textarea "One personal quality that I admire in others and would like to develop is patie…"
type textarea "x"
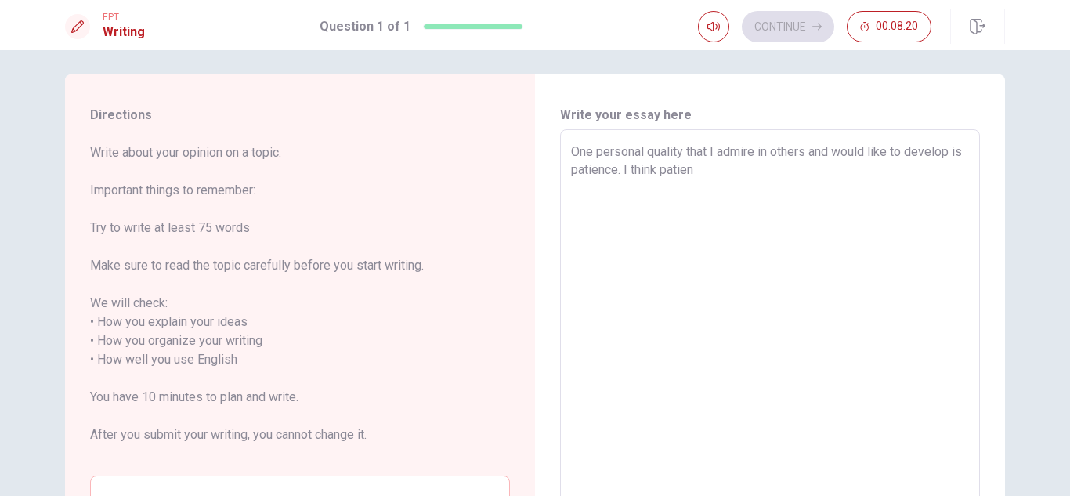
type textarea "One personal quality that I admire in others and would like to develop is patie…"
type textarea "x"
type textarea "One personal quality that I admire in others and would like to develop is patie…"
type textarea "x"
type textarea "One personal quality that I admire in others and would like to develop is patie…"
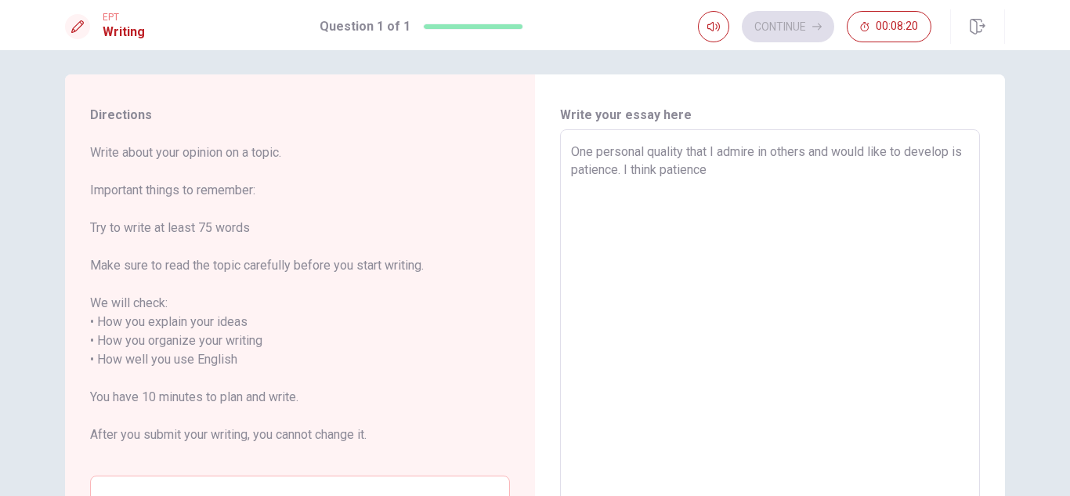
type textarea "x"
type textarea "One personal quality that I admire in others and would like to develop is patie…"
type textarea "x"
type textarea "One personal quality that I admire in others and would like to develop is patie…"
type textarea "x"
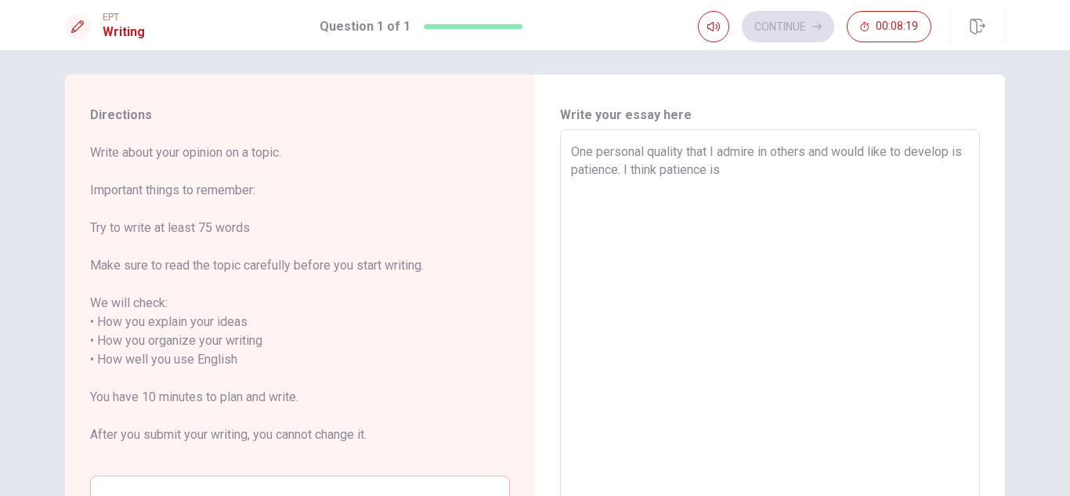
type textarea "One personal quality that I admire in others and would like to develop is patie…"
type textarea "x"
type textarea "One personal quality that I admire in others and would like to develop is patie…"
type textarea "x"
type textarea "One personal quality that I admire in others and would like to develop is patie…"
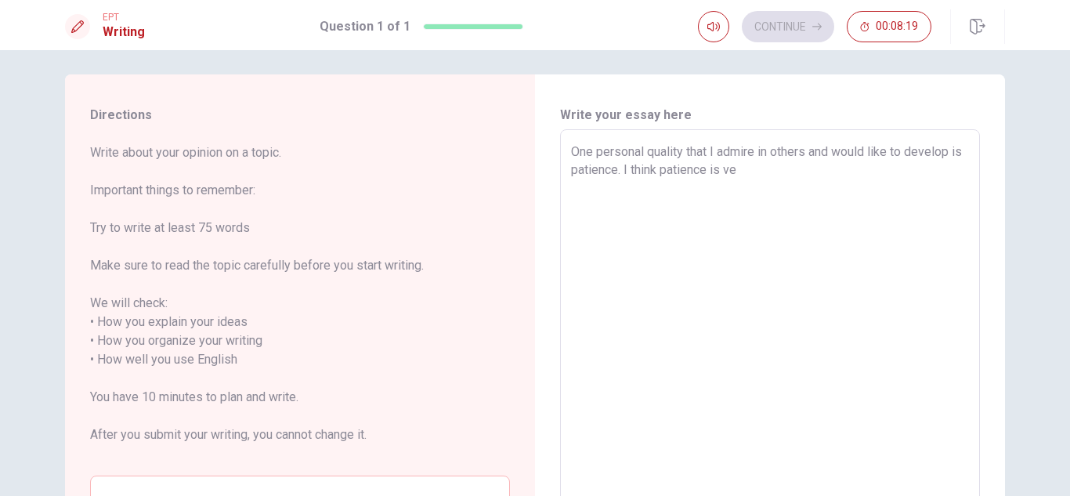
type textarea "x"
type textarea "One personal quality that I admire in others and would like to develop is patie…"
type textarea "x"
type textarea "One personal quality that I admire in others and would like to develop is patie…"
type textarea "x"
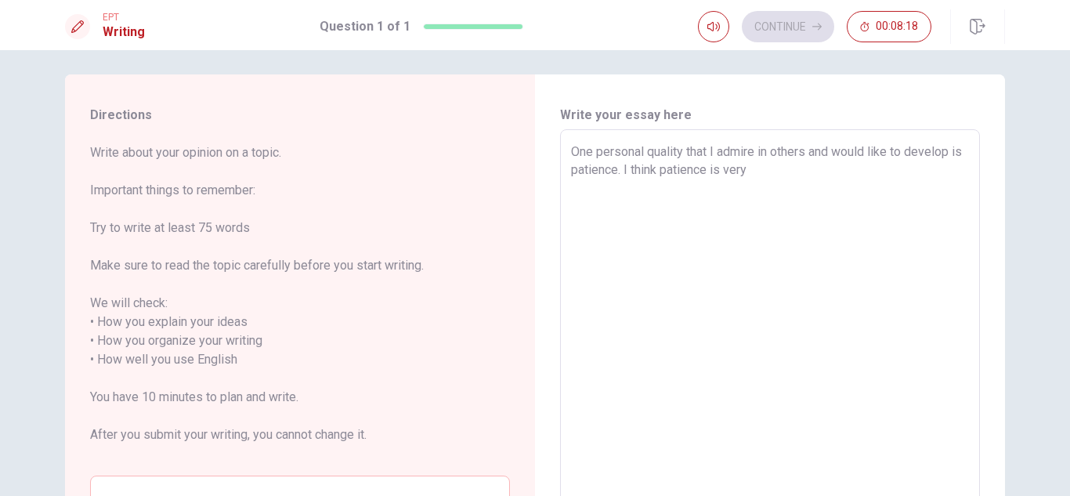
type textarea "One personal quality that I admire in others and would like to develop is patie…"
type textarea "x"
type textarea "One personal quality that I admire in others and would like to develop is patie…"
type textarea "x"
type textarea "One personal quality that I admire in others and would like to develop is patie…"
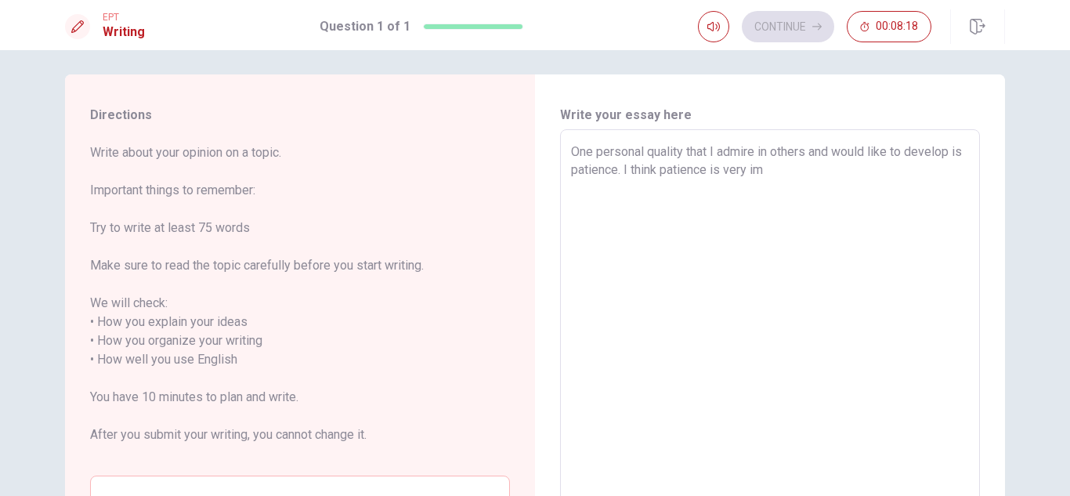
type textarea "x"
type textarea "One personal quality that I admire in others and would like to develop is patie…"
type textarea "x"
type textarea "One personal quality that I admire in others and would like to develop is patie…"
type textarea "x"
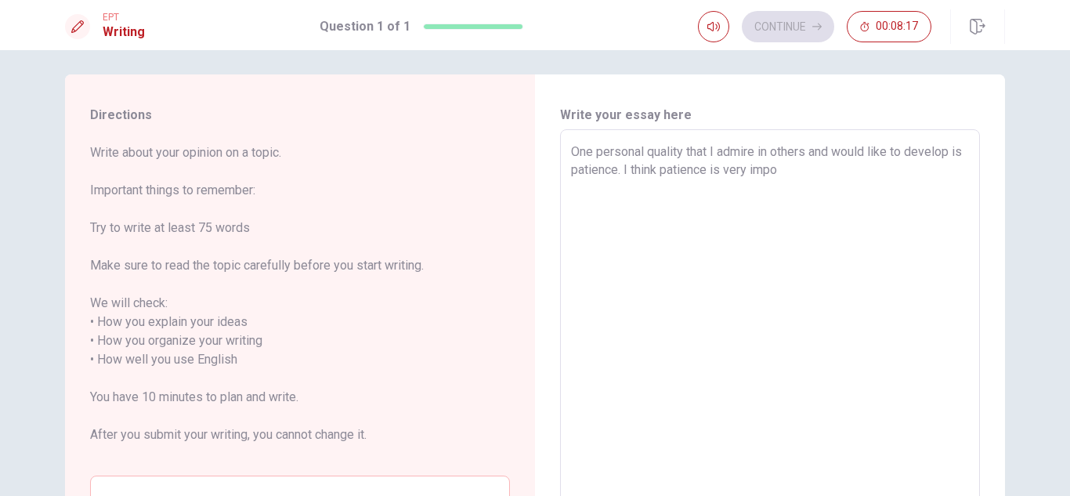
type textarea "One personal quality that I admire in others and would like to develop is patie…"
type textarea "x"
type textarea "One personal quality that I admire in others and would like to develop is patie…"
type textarea "x"
type textarea "One personal quality that I admire in others and would like to develop is patie…"
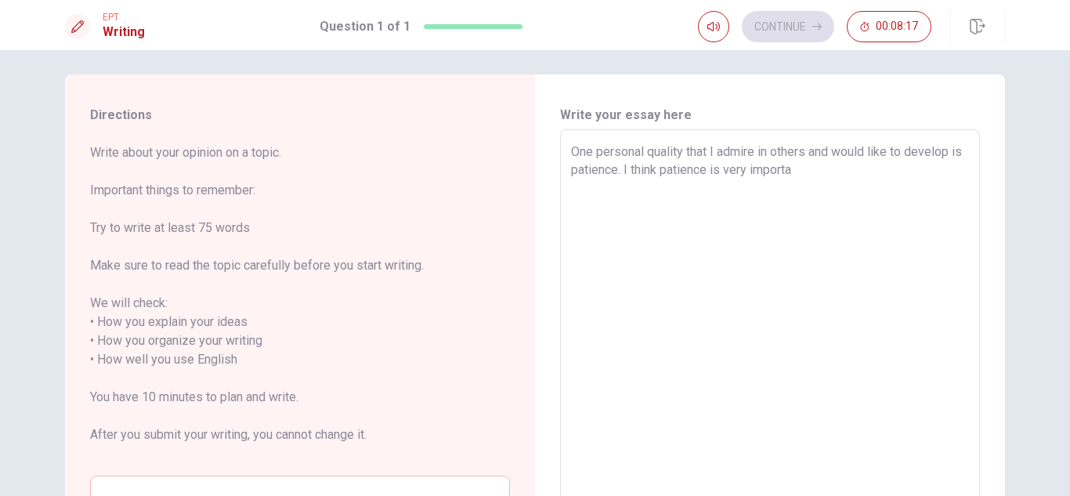
type textarea "x"
type textarea "One personal quality that I admire in others and would like to develop is patie…"
type textarea "x"
type textarea "One personal quality that I admire in others and would like to develop is patie…"
type textarea "x"
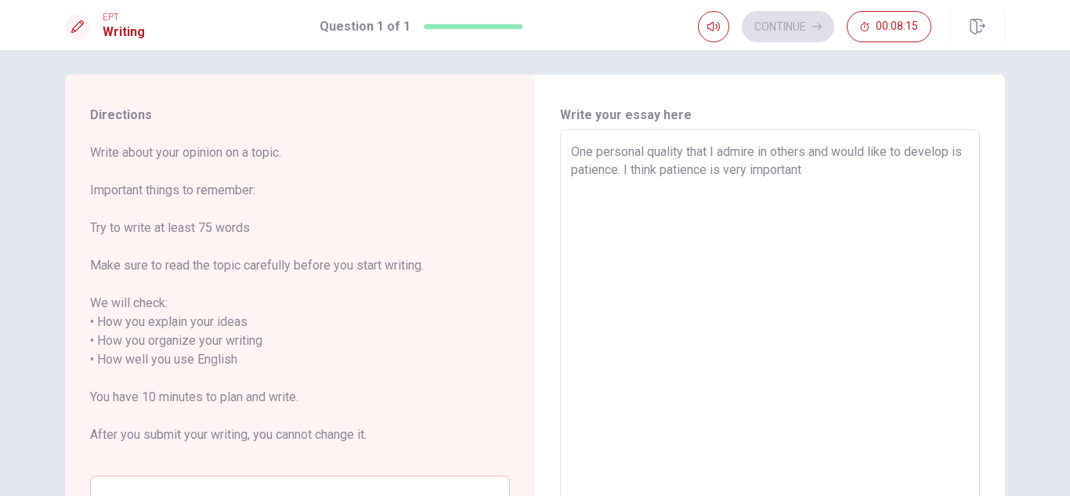
type textarea "One personal quality that I admire in others and would like to develop is patie…"
type textarea "x"
type textarea "One personal quality that I admire in others and would like to develop is patie…"
type textarea "x"
type textarea "One personal quality that I admire in others and would like to develop is patie…"
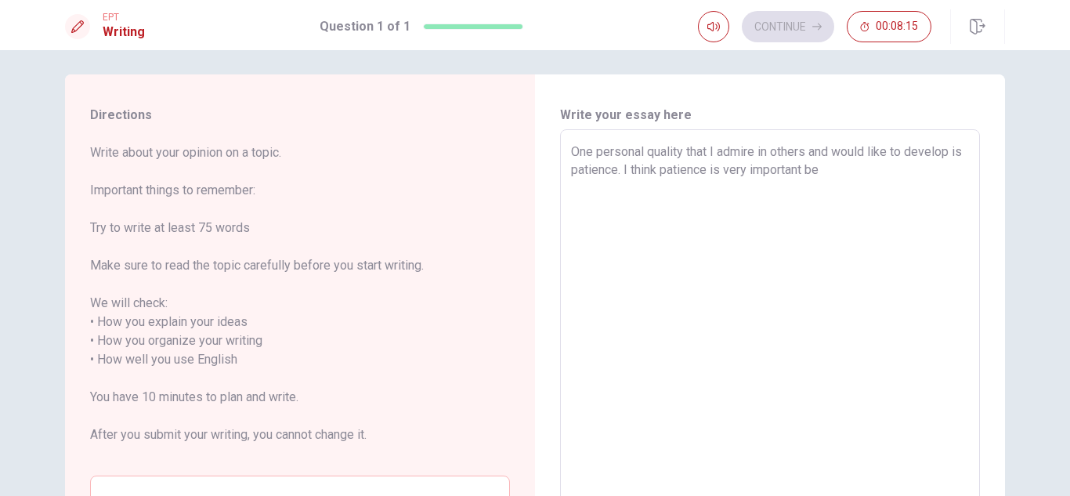
type textarea "x"
type textarea "One personal quality that I admire in others and would like to develop is patie…"
type textarea "x"
type textarea "One personal quality that I admire in others and would like to develop is patie…"
type textarea "x"
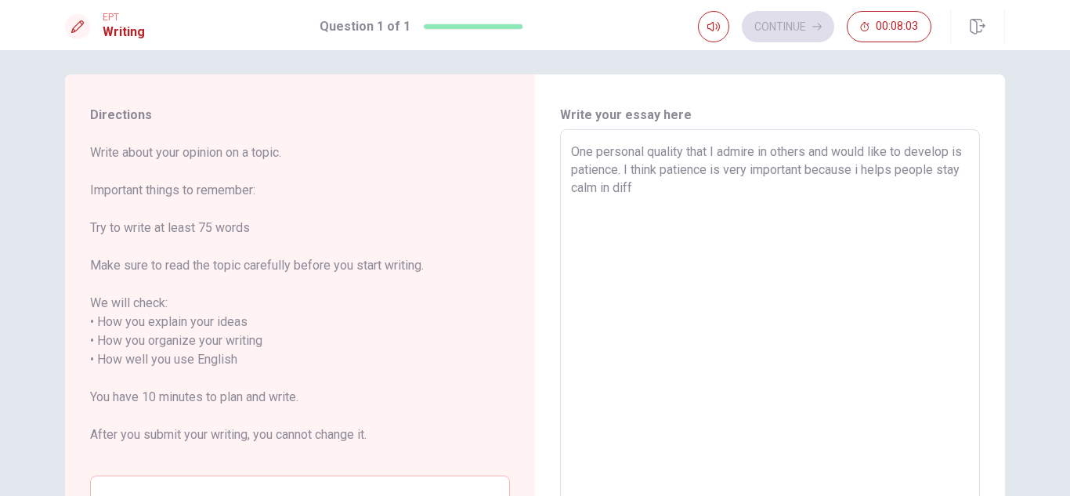
type textarea "One personal quality that I admire in others and would like to develop is patie…"
type textarea "x"
type textarea "One personal quality that I admire in others and would like to develop is patie…"
type textarea "x"
type textarea "One personal quality that I admire in others and would like to develop is patie…"
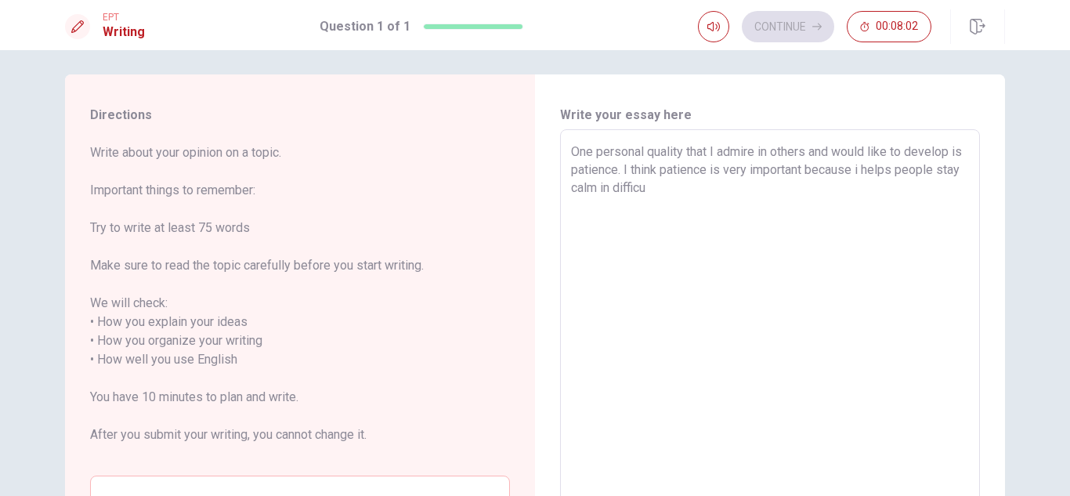
type textarea "x"
type textarea "One personal quality that I admire in others and would like to develop is patie…"
type textarea "x"
type textarea "One personal quality that I admire in others and would like to develop is patie…"
click at [871, 170] on textarea "One personal quality that I admire in others and would like to develop is patie…" at bounding box center [770, 360] width 398 height 435
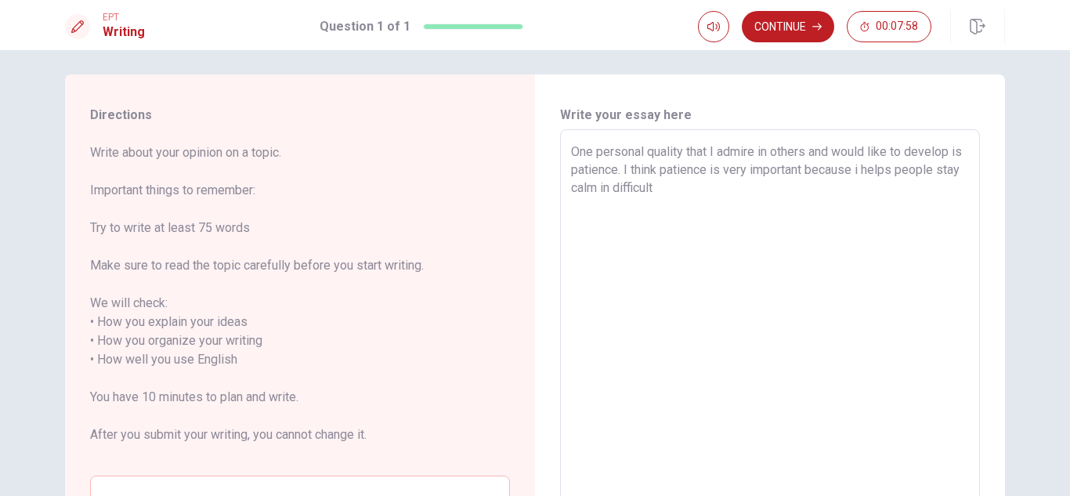
type textarea "x"
type textarea "One personal quality that I admire in others and would like to develop is patie…"
click at [706, 193] on textarea "One personal quality that I admire in others and would like to develop is patie…" at bounding box center [770, 360] width 398 height 435
type textarea "x"
type textarea "One personal quality that I admire in others and would like to develop is patie…"
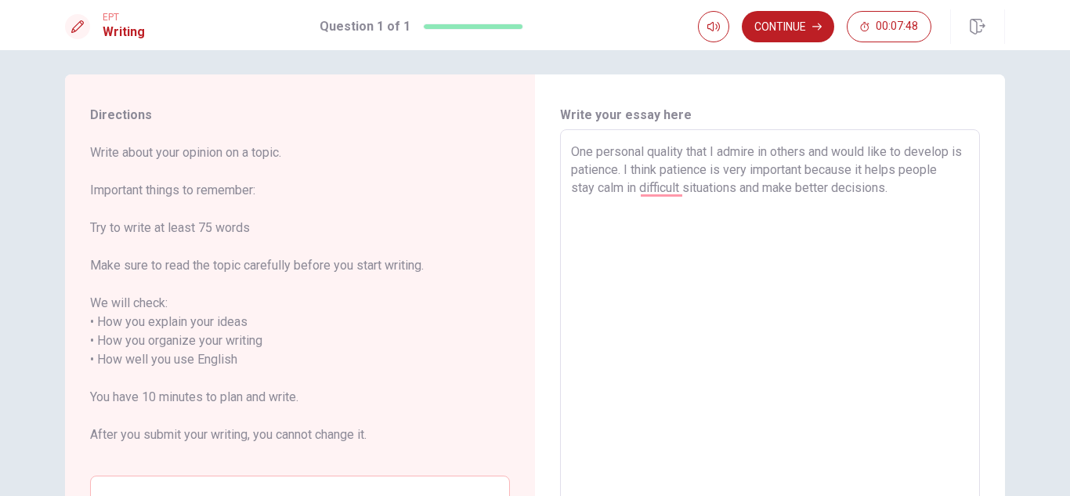
type textarea "x"
type textarea "One personal quality that I admire in others and would like to develop is patie…"
type textarea "x"
type textarea "One personal quality that I admire in others and would like to develop is patie…"
type textarea "x"
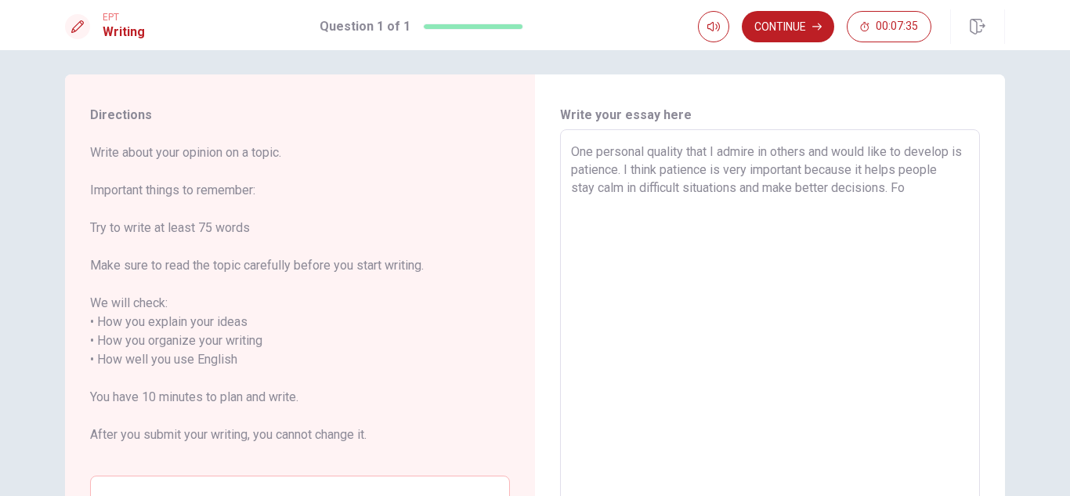
type textarea "One personal quality that I admire in others and would like to develop is patie…"
type textarea "x"
type textarea "One personal quality that I admire in others and would like to develop is patie…"
type textarea "x"
type textarea "One personal quality that I admire in others and would like to develop is patie…"
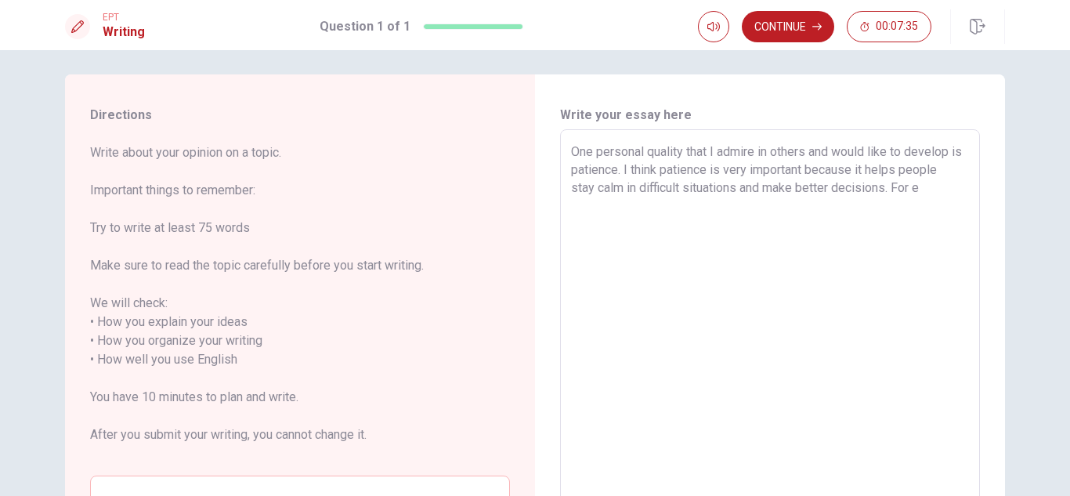
type textarea "x"
type textarea "One personal quality that I admire in others and would like to develop is patie…"
type textarea "x"
type textarea "One personal quality that I admire in others and would like to develop is patie…"
type textarea "x"
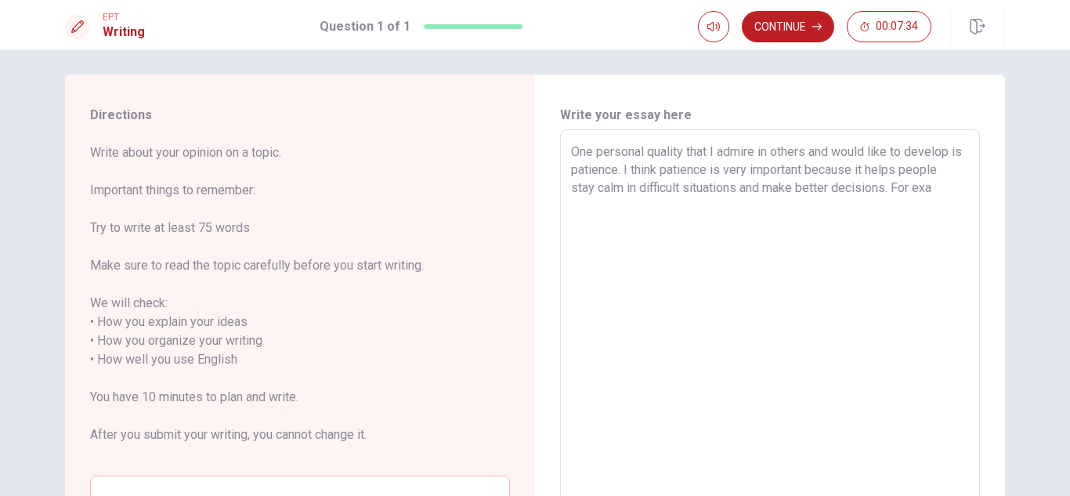
type textarea "One personal quality that I admire in others and would like to develop is patie…"
type textarea "x"
type textarea "One personal quality that I admire in others and would like to develop is patie…"
type textarea "x"
type textarea "One personal quality that I admire in others and would like to develop is patie…"
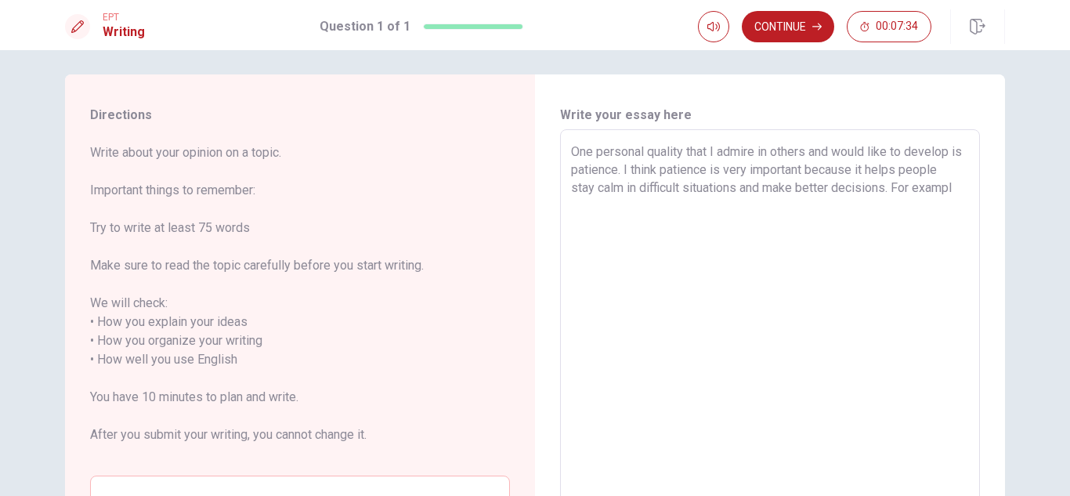
type textarea "x"
type textarea "One personal quality that I admire in others and would like to develop is patie…"
type textarea "x"
type textarea "One personal quality that I admire in others and would like to develop is patie…"
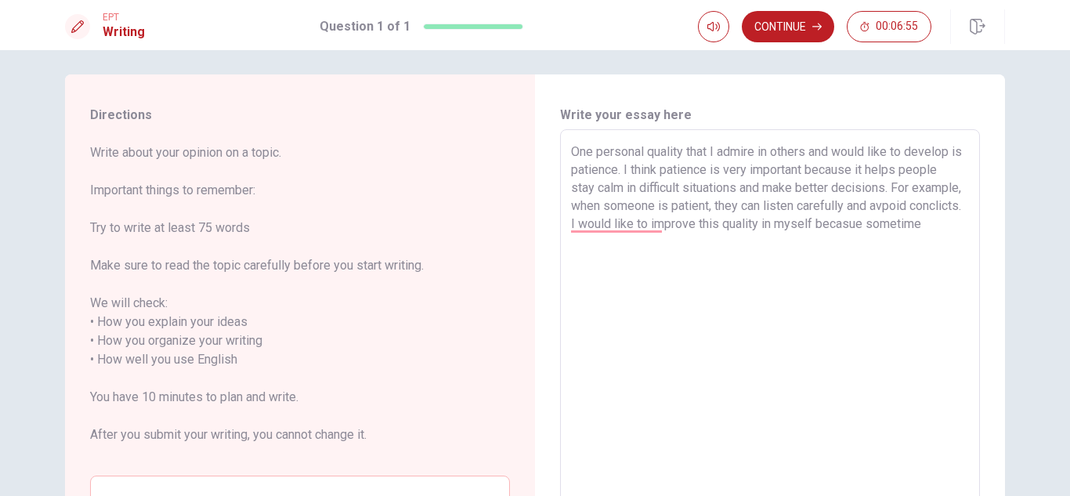
click at [587, 222] on textarea "One personal quality that I admire in others and would like to develop is patie…" at bounding box center [770, 360] width 398 height 435
click at [588, 226] on textarea "One personal quality that I admire in others and would like to develop is patie…" at bounding box center [770, 360] width 398 height 435
click at [630, 244] on textarea "One personal quality that I admire in others and would like to develop is patie…" at bounding box center [770, 360] width 398 height 435
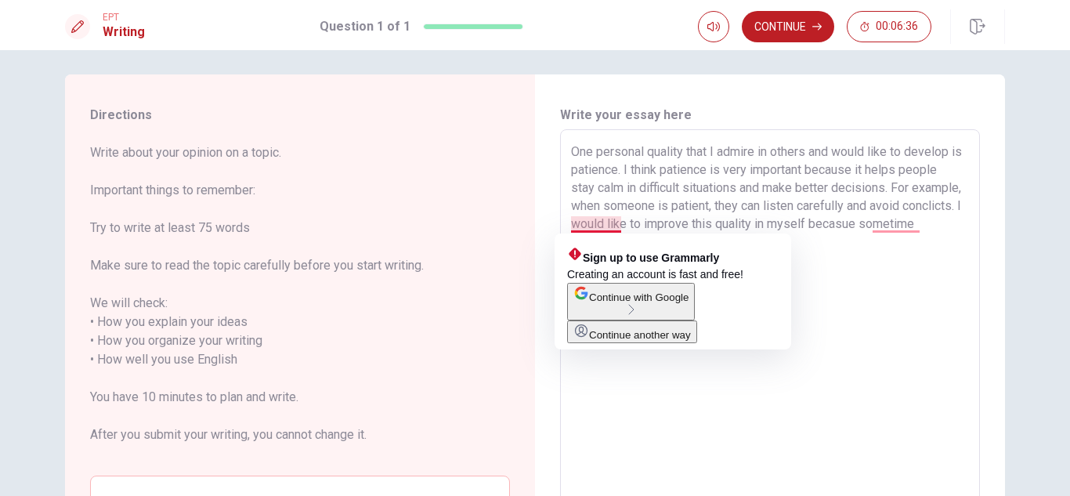
click at [592, 225] on textarea "One personal quality that I admire in others and would like to develop is patie…" at bounding box center [770, 360] width 398 height 435
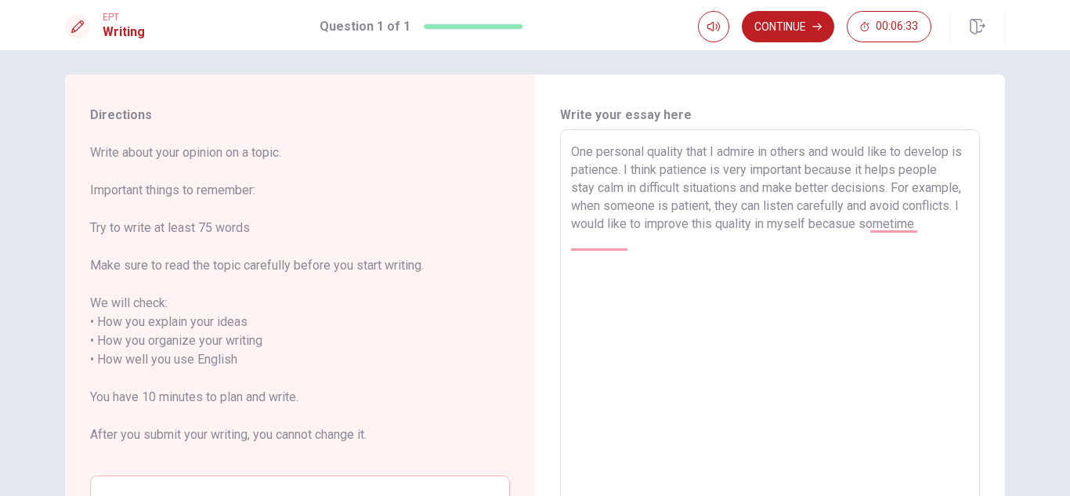
click at [636, 255] on textarea "One personal quality that I admire in others and would like to develop is patie…" at bounding box center [770, 360] width 398 height 435
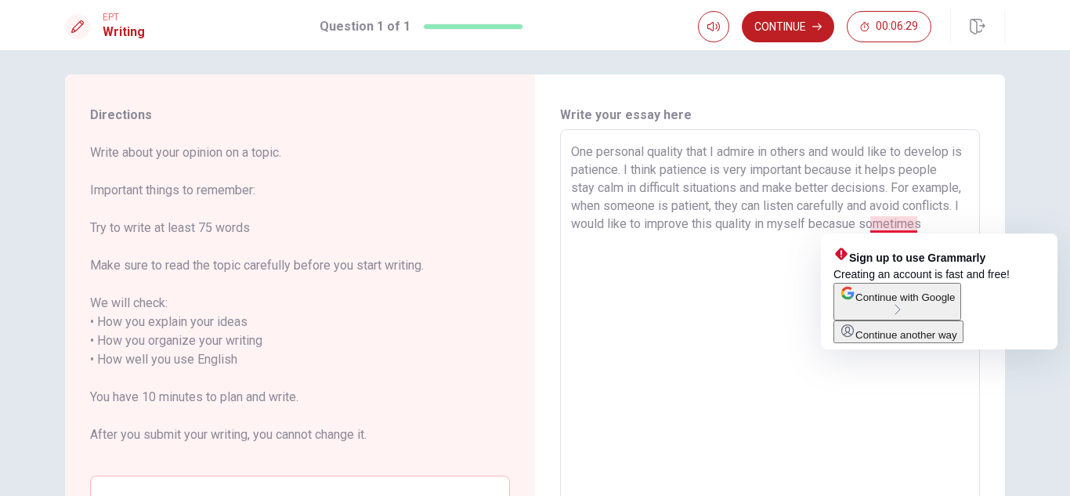
click at [894, 229] on textarea "One personal quality that I admire in others and would like to develop is patie…" at bounding box center [770, 360] width 398 height 435
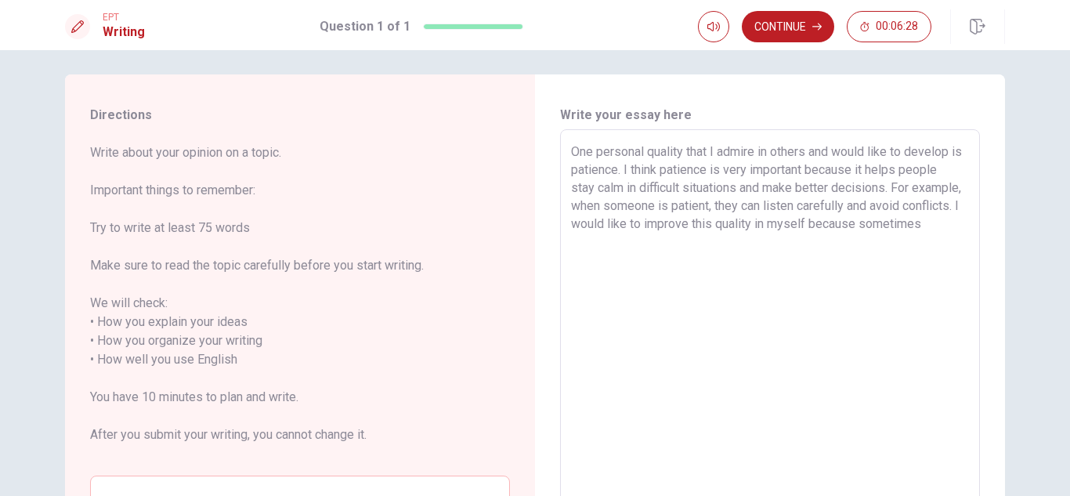
click at [647, 247] on textarea "One personal quality that I admire in others and would like to develop is patie…" at bounding box center [770, 360] width 398 height 435
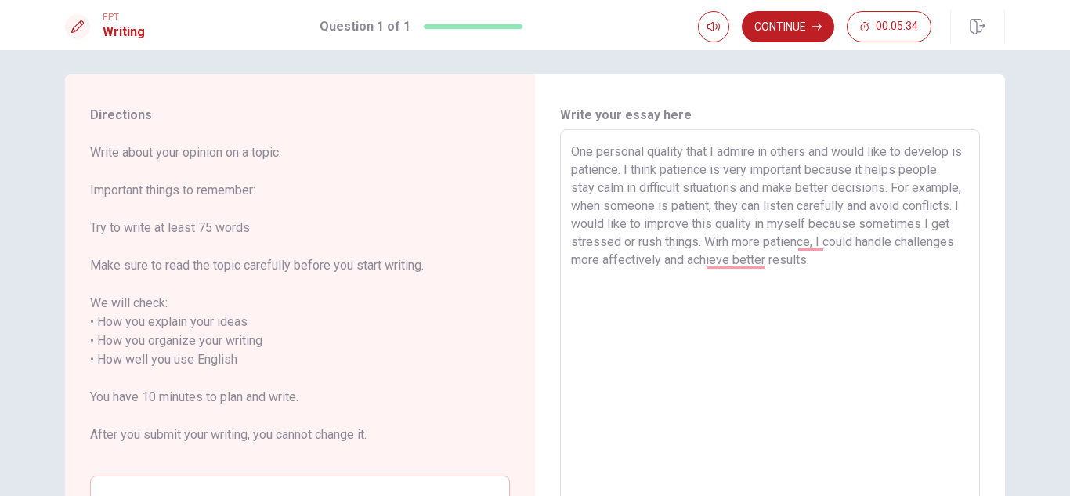
click at [709, 260] on textarea "One personal quality that I admire in others and would like to develop is patie…" at bounding box center [770, 360] width 398 height 435
click at [811, 239] on textarea "One personal quality that I admire in others and would like to develop is patie…" at bounding box center [770, 360] width 398 height 435
click at [914, 267] on textarea "One personal quality that I admire in others and would like to develop is patie…" at bounding box center [770, 360] width 398 height 435
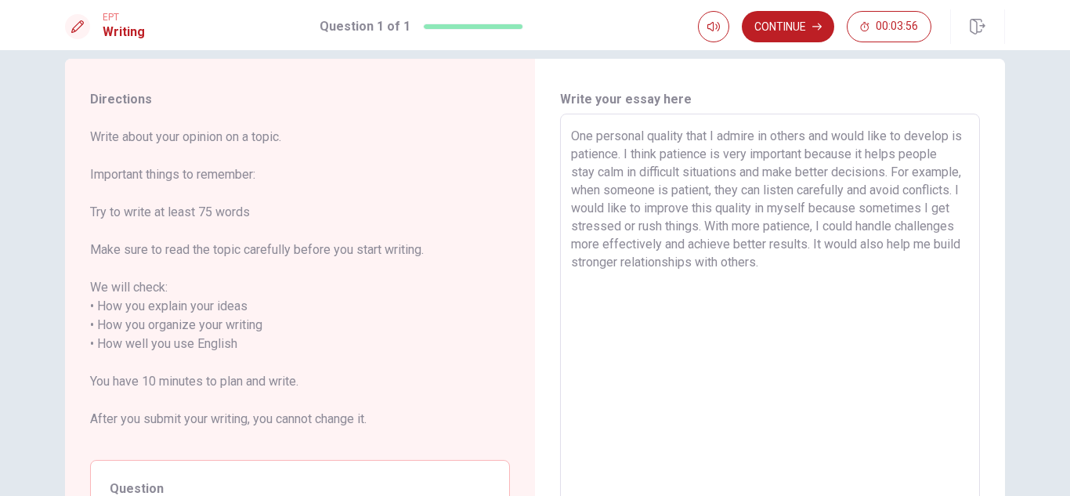
scroll to position [0, 0]
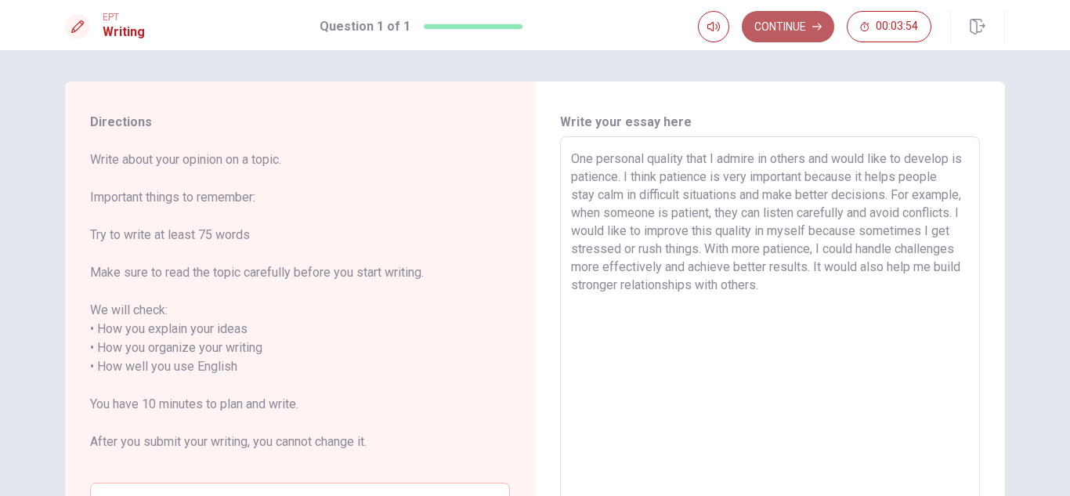
click at [822, 37] on button "Continue" at bounding box center [788, 26] width 92 height 31
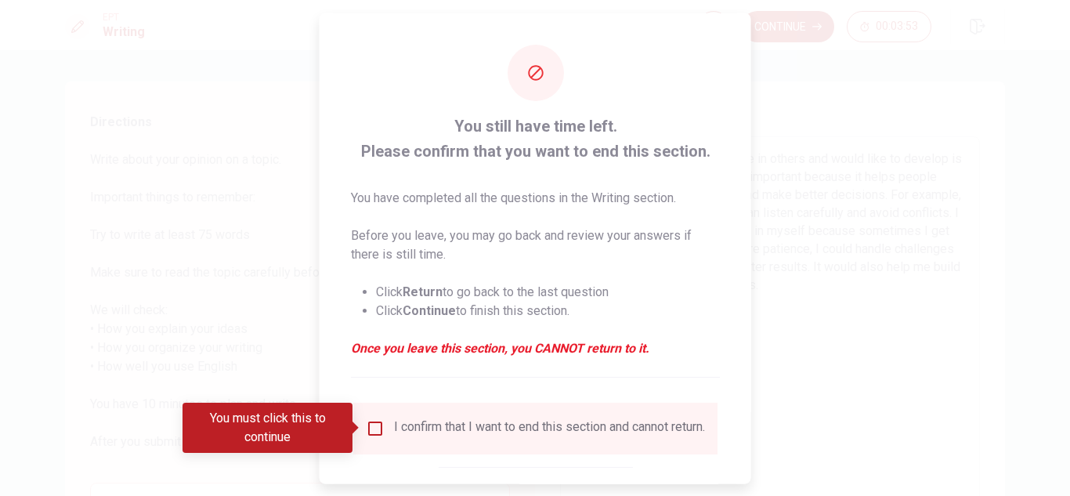
click at [369, 425] on input "You must click this to continue" at bounding box center [375, 427] width 19 height 19
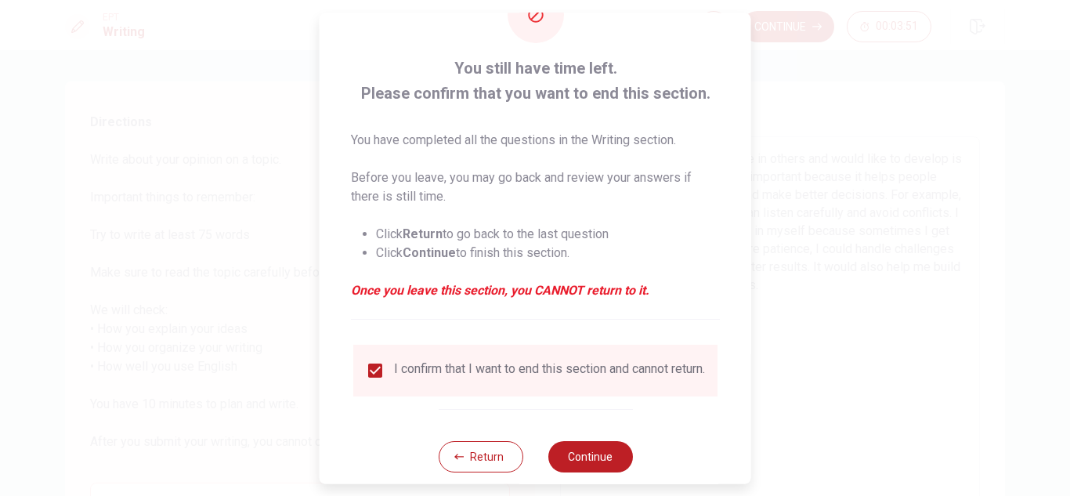
scroll to position [89, 0]
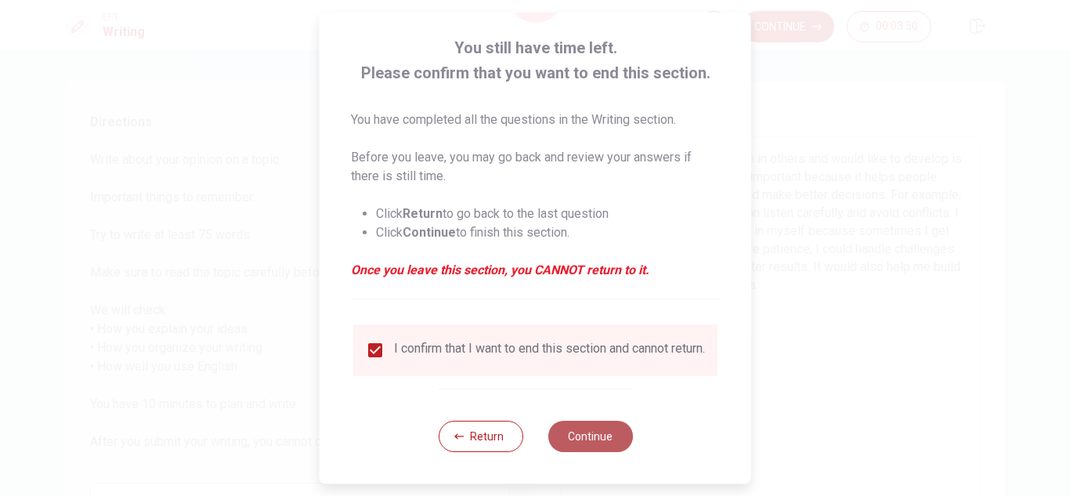
click at [609, 428] on button "Continue" at bounding box center [589, 436] width 85 height 31
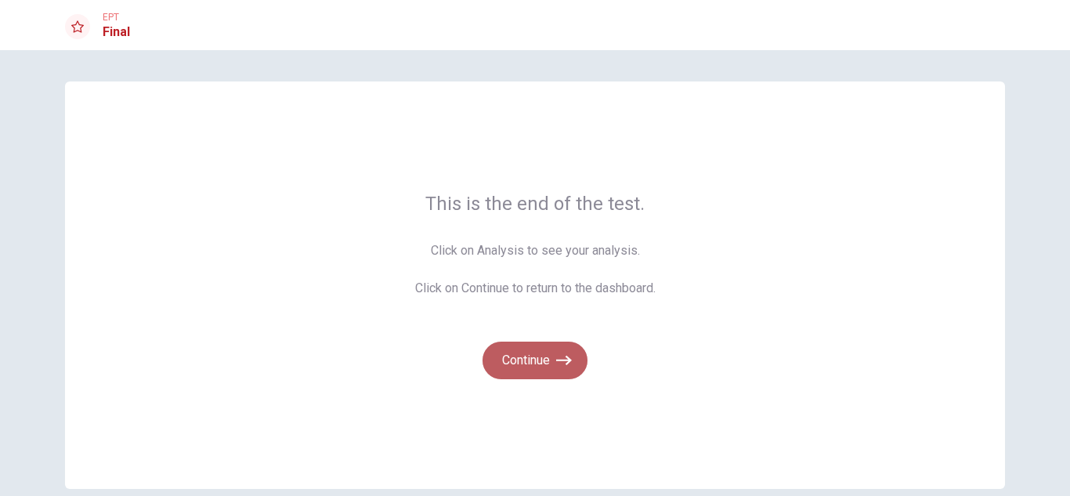
click at [551, 364] on button "Continue" at bounding box center [534, 360] width 105 height 38
